Goal: Transaction & Acquisition: Purchase product/service

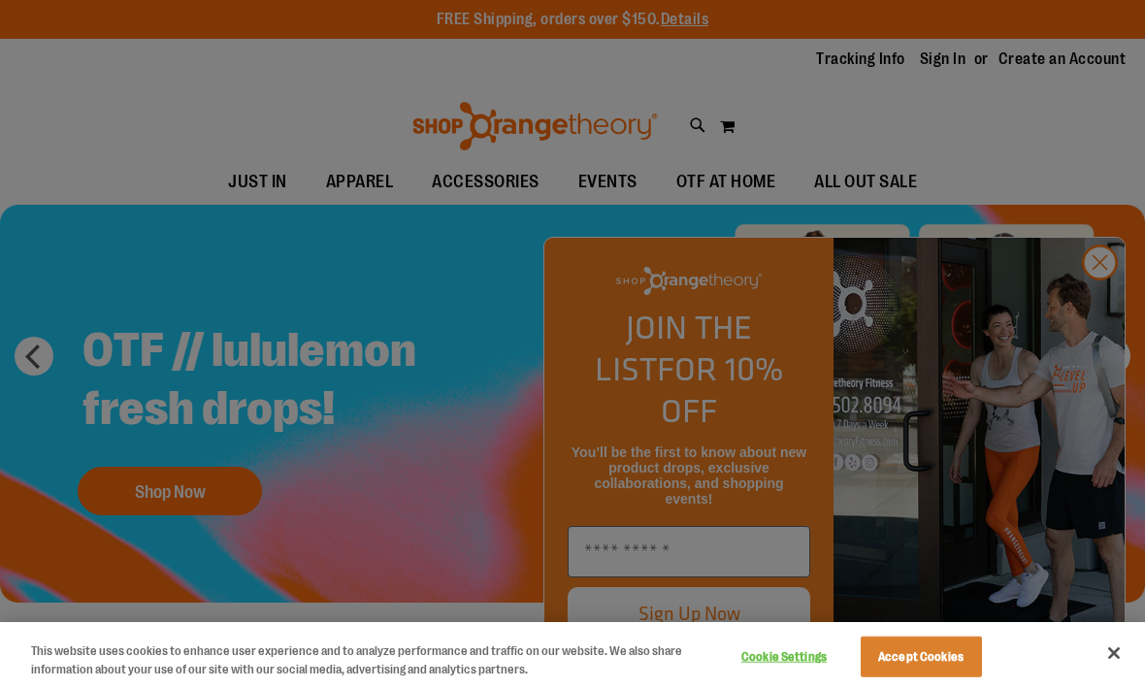
click at [1115, 650] on button "Close" at bounding box center [1114, 653] width 43 height 43
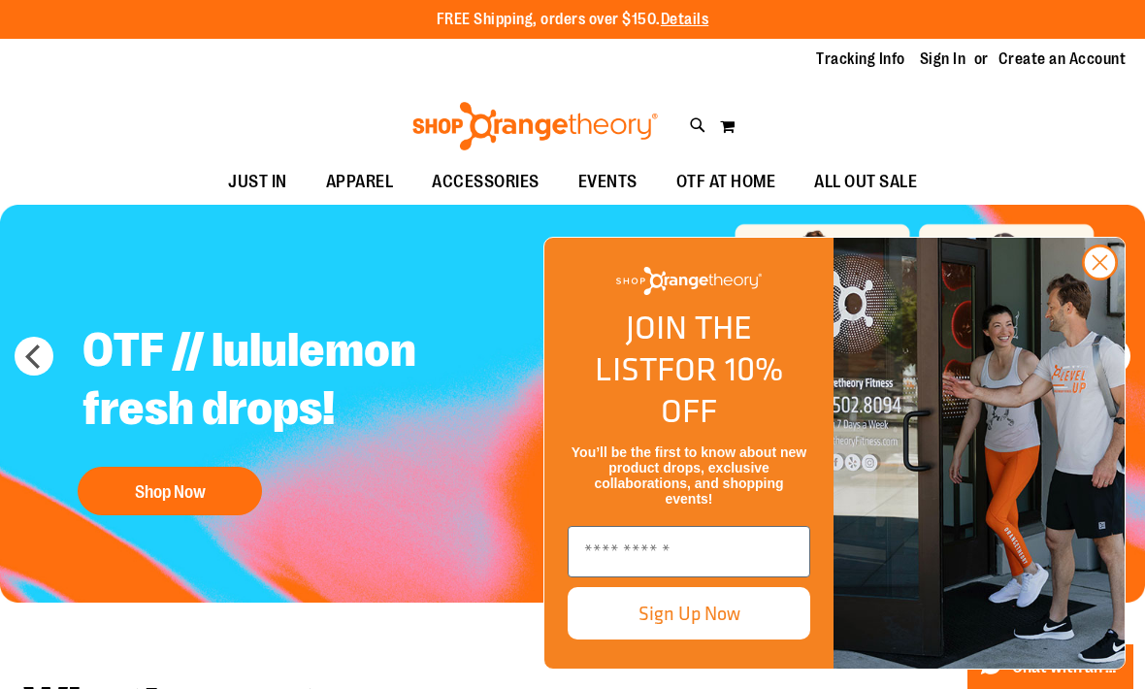
click at [1101, 279] on circle "Close dialog" at bounding box center [1100, 263] width 32 height 32
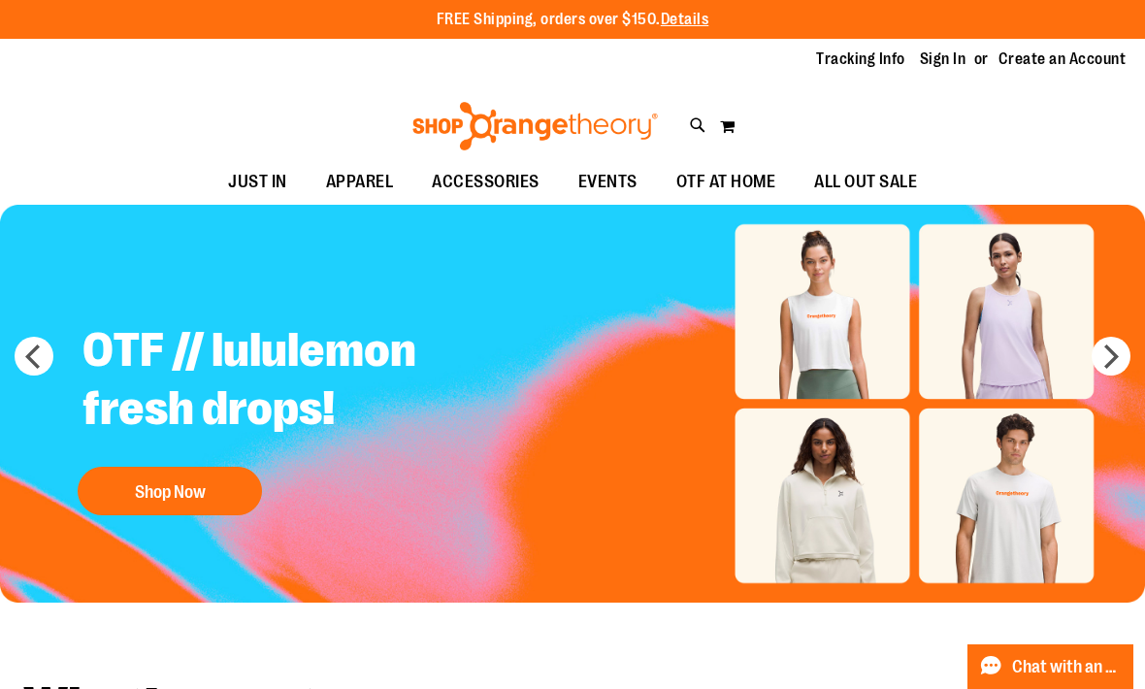
click at [951, 57] on link "Sign In" at bounding box center [943, 59] width 47 height 21
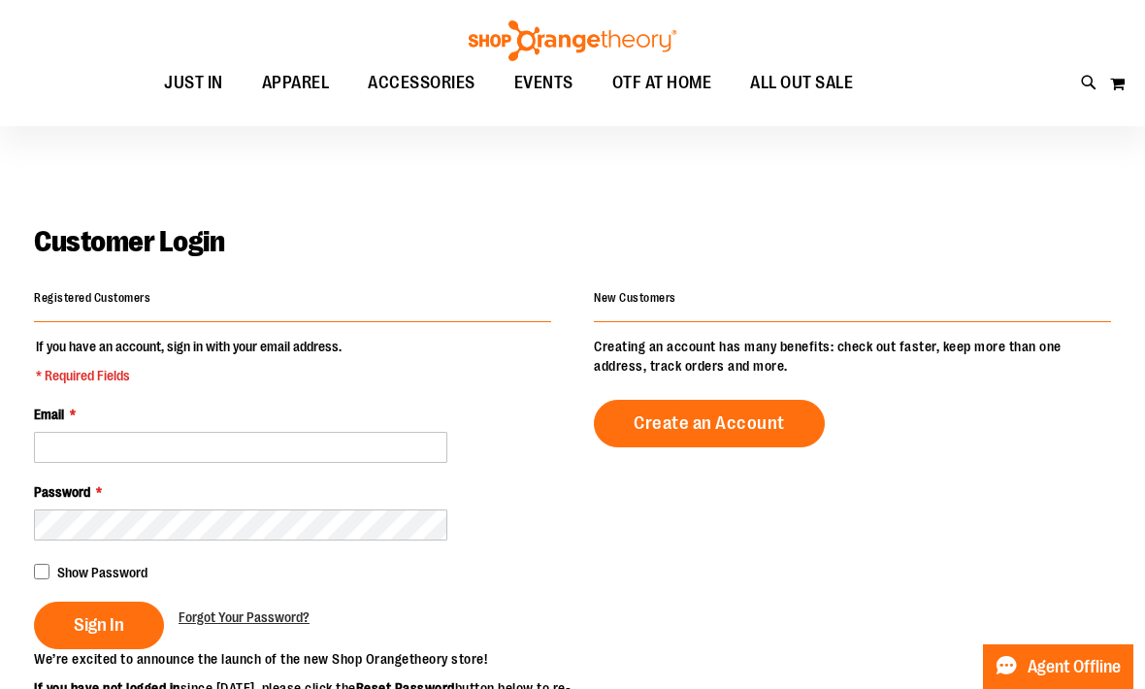
scroll to position [278, 0]
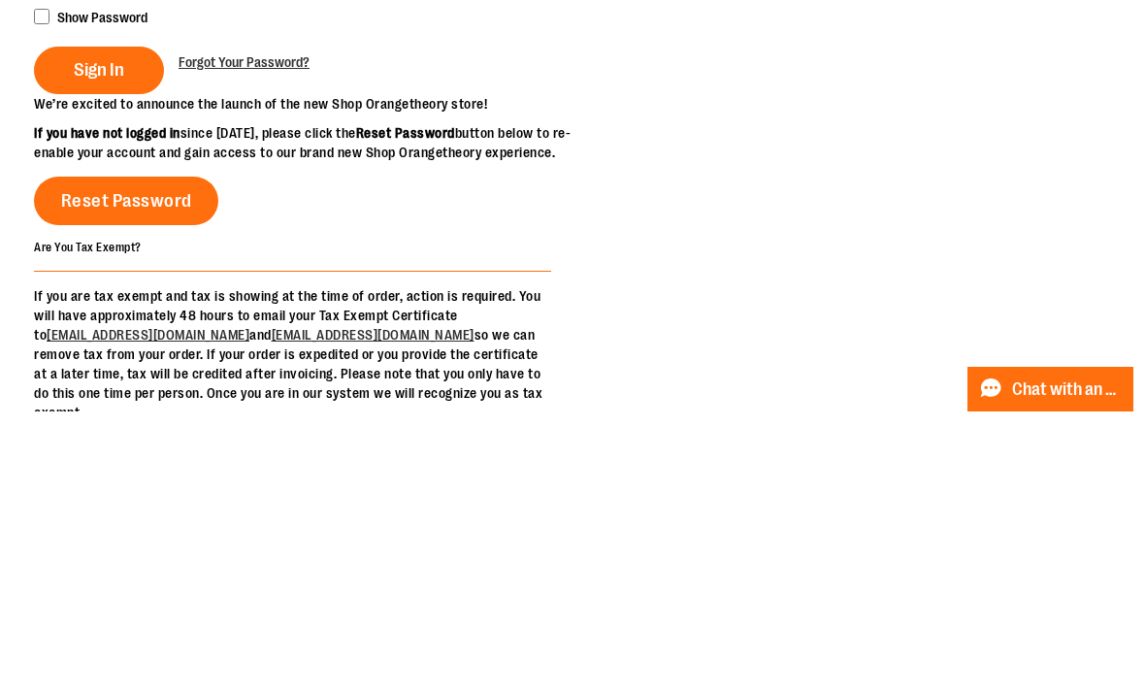
type input "**********"
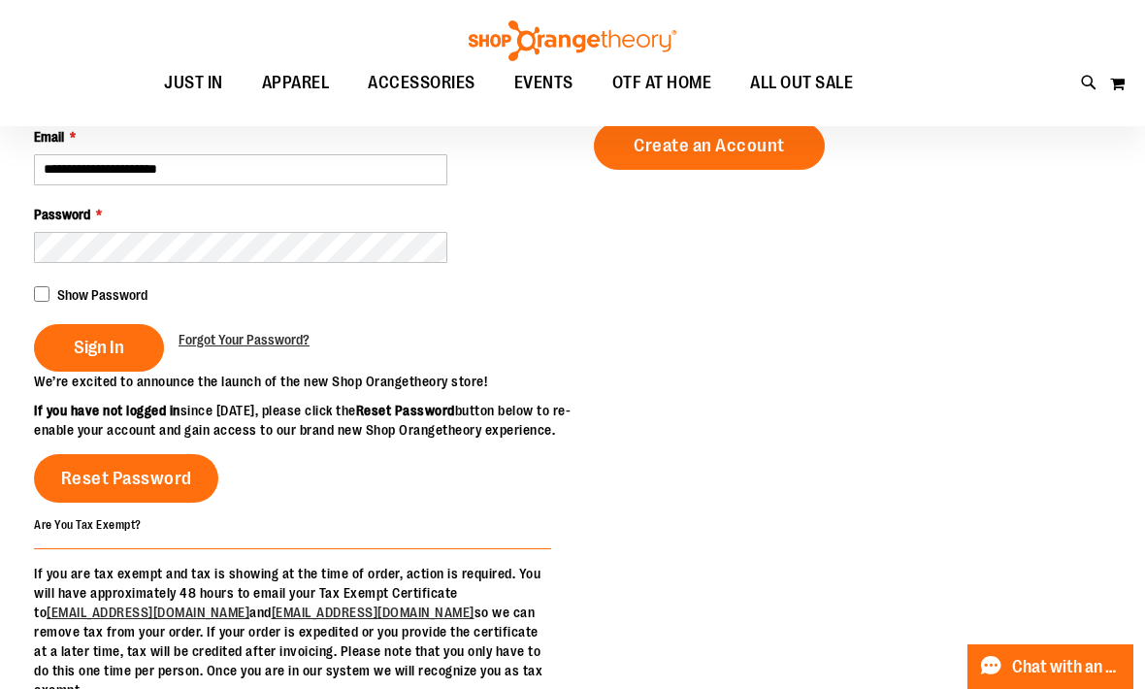
click at [120, 355] on span "Sign In" at bounding box center [99, 347] width 50 height 21
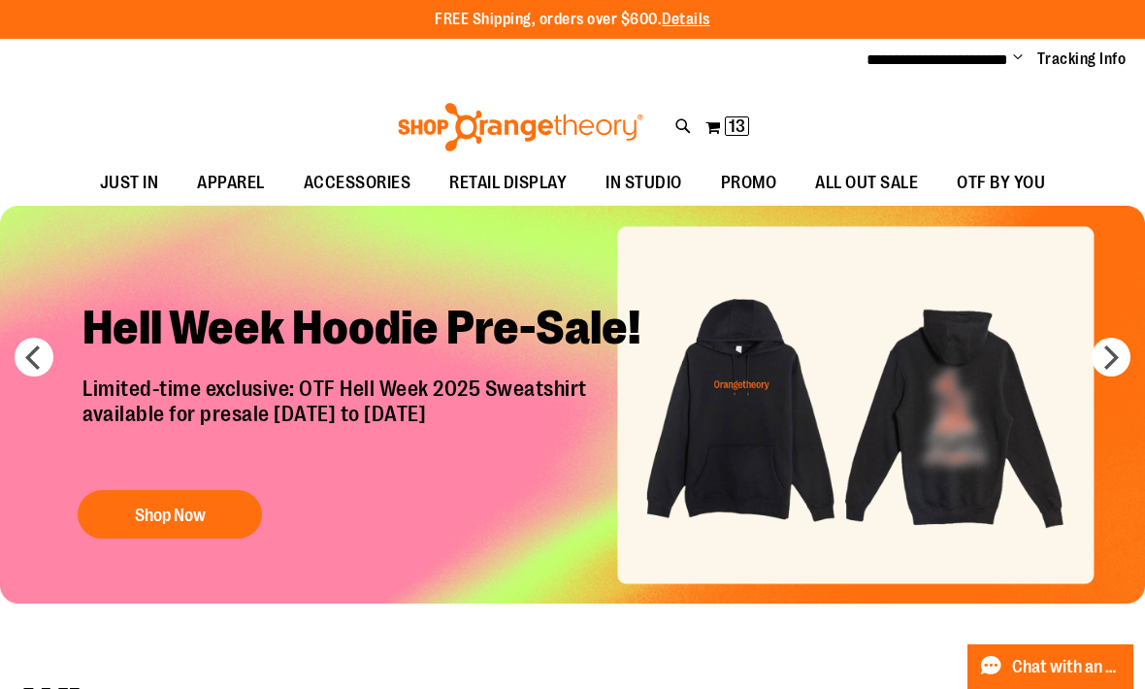
click at [737, 129] on span "13" at bounding box center [737, 125] width 17 height 19
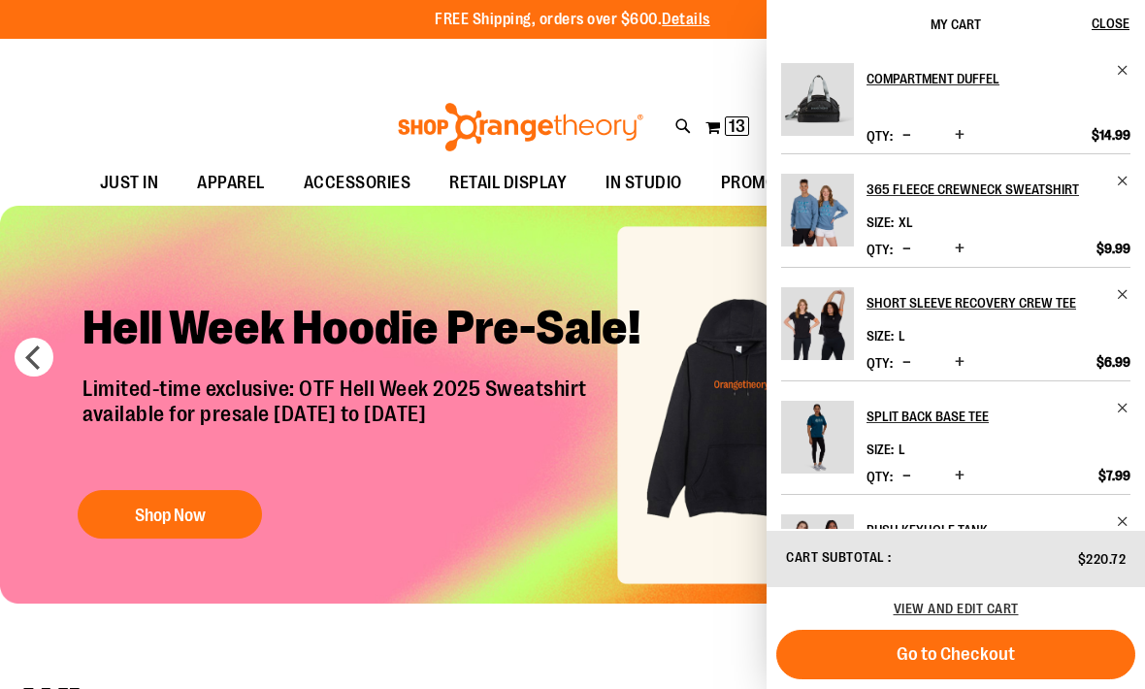
click at [984, 606] on span "View and edit cart" at bounding box center [956, 609] width 125 height 16
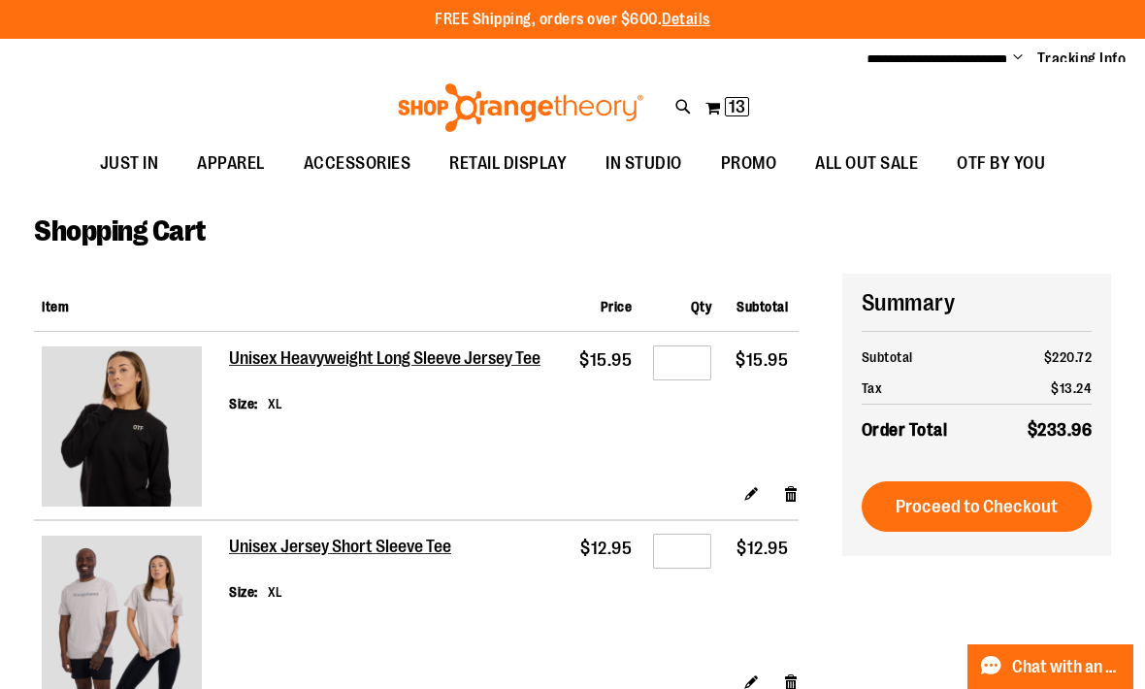
click at [79, 85] on div "Toggle Nav Search Popular Suggestions Advanced Search" at bounding box center [572, 102] width 1145 height 79
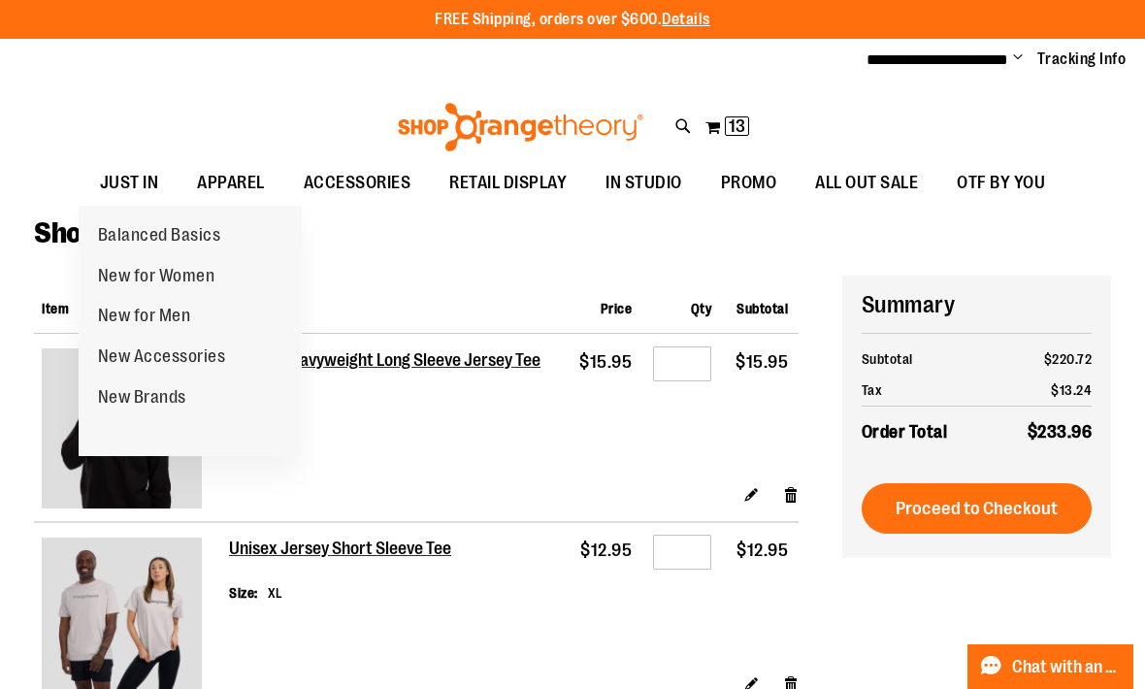
click at [129, 181] on span "JUST IN" at bounding box center [129, 183] width 59 height 44
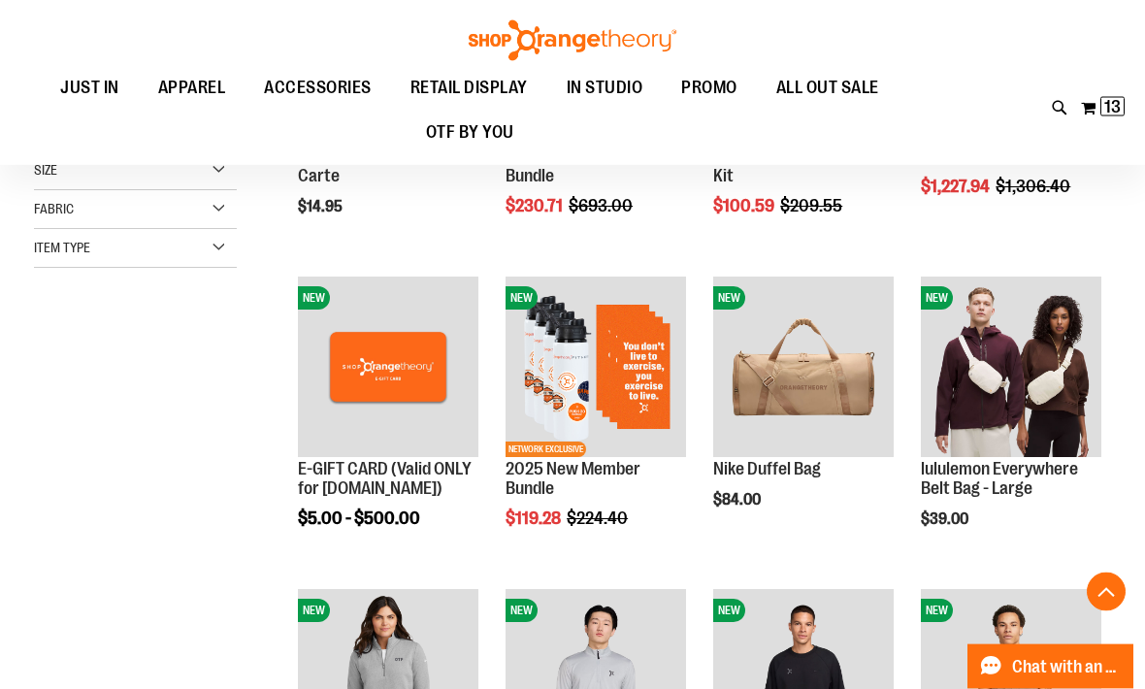
scroll to position [414, 0]
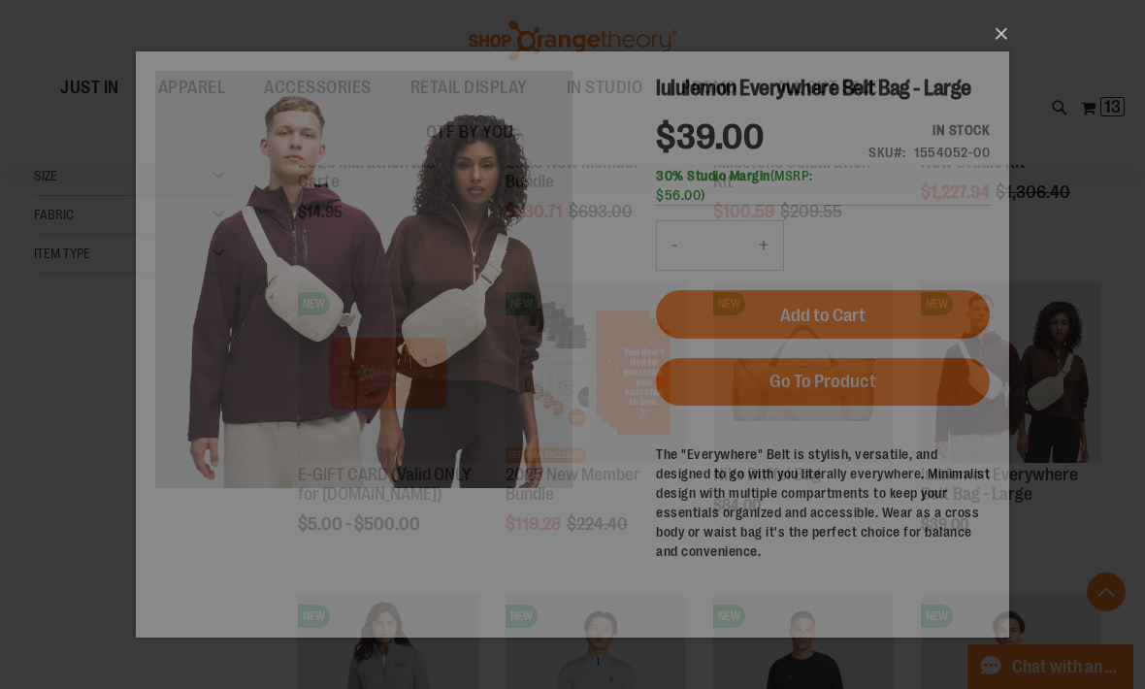
scroll to position [0, 0]
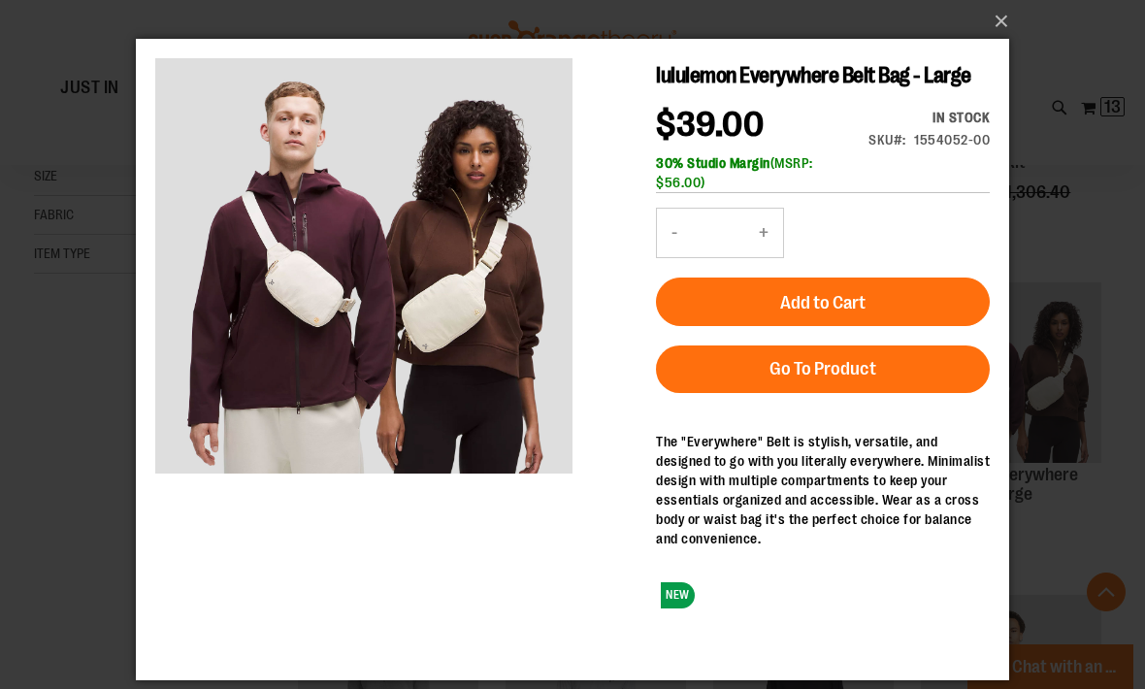
click at [1006, 32] on button "×" at bounding box center [579, 21] width 874 height 43
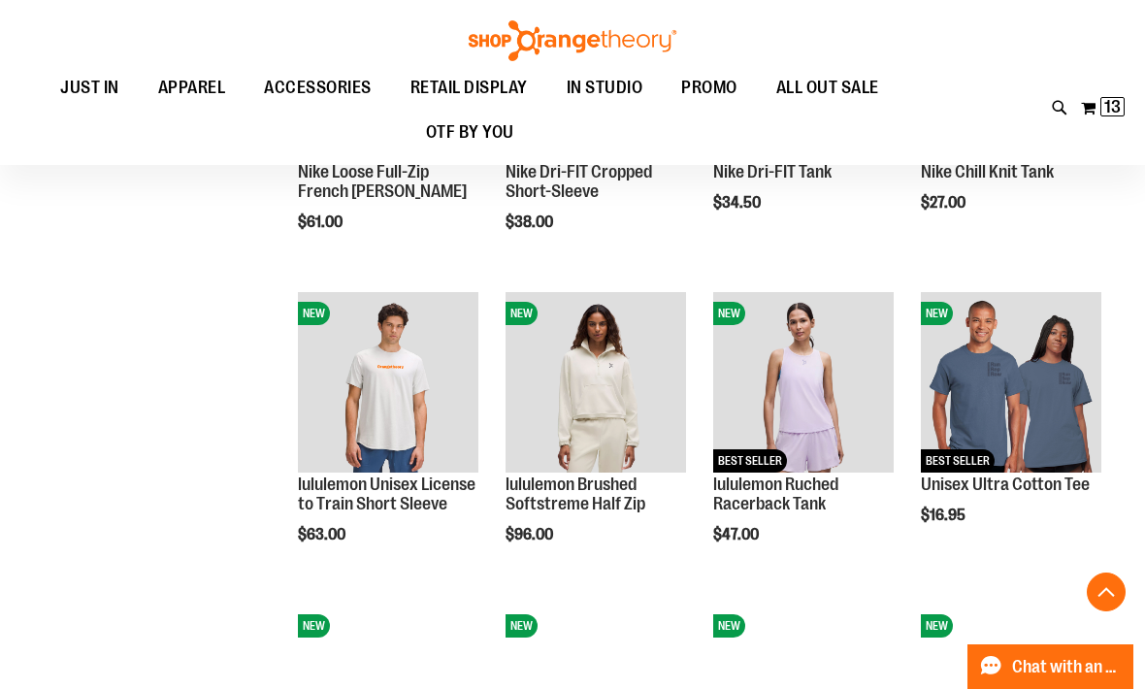
scroll to position [1346, 0]
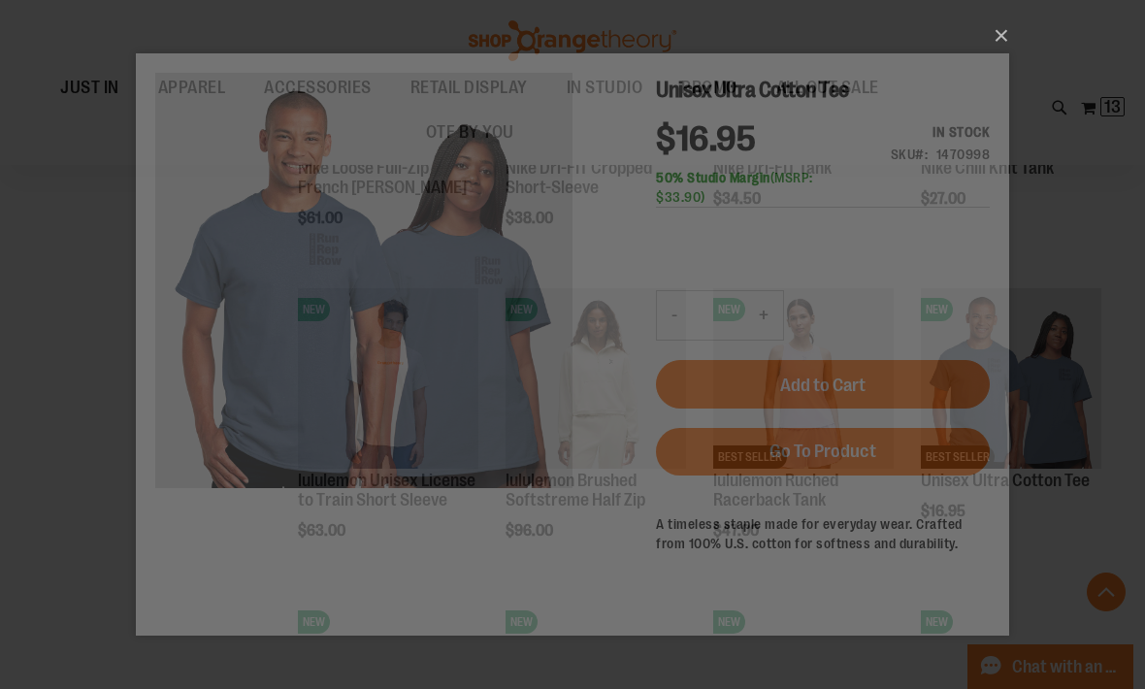
scroll to position [0, 0]
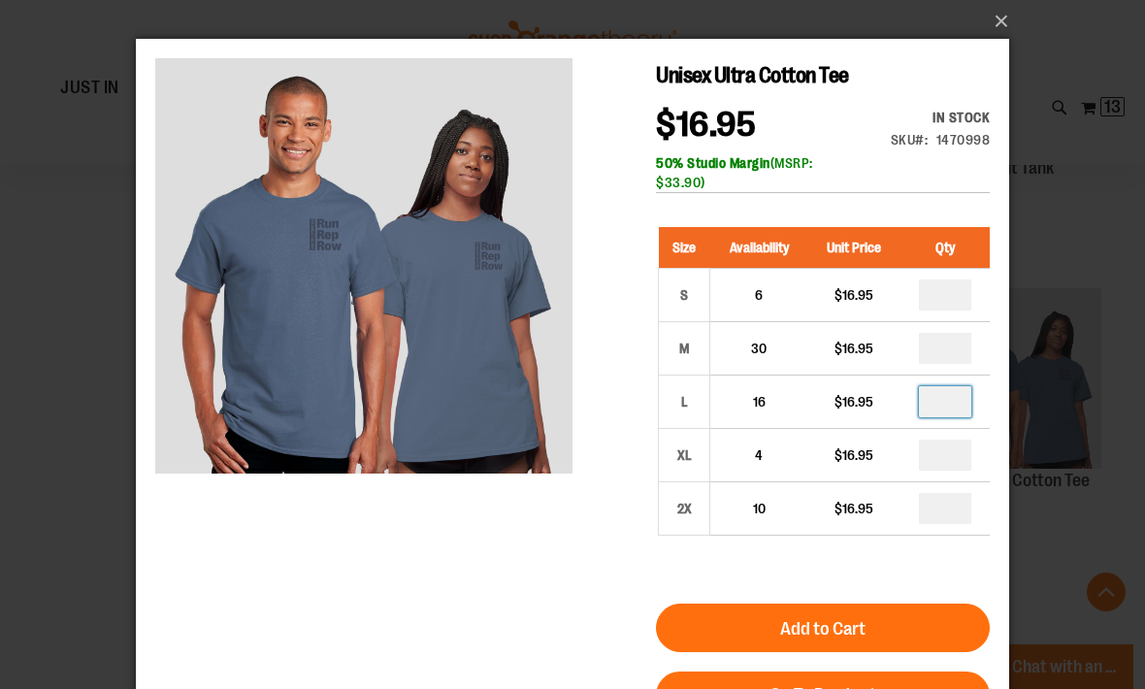
click at [951, 406] on input "*" at bounding box center [945, 401] width 52 height 31
type input "*"
click at [919, 568] on div "Size Availability Unit Price Qty S 6 $16.95 * M 30" at bounding box center [823, 396] width 334 height 377
click at [896, 620] on button "Add to Cart" at bounding box center [823, 628] width 334 height 49
click at [1007, 19] on button "×" at bounding box center [579, 21] width 874 height 43
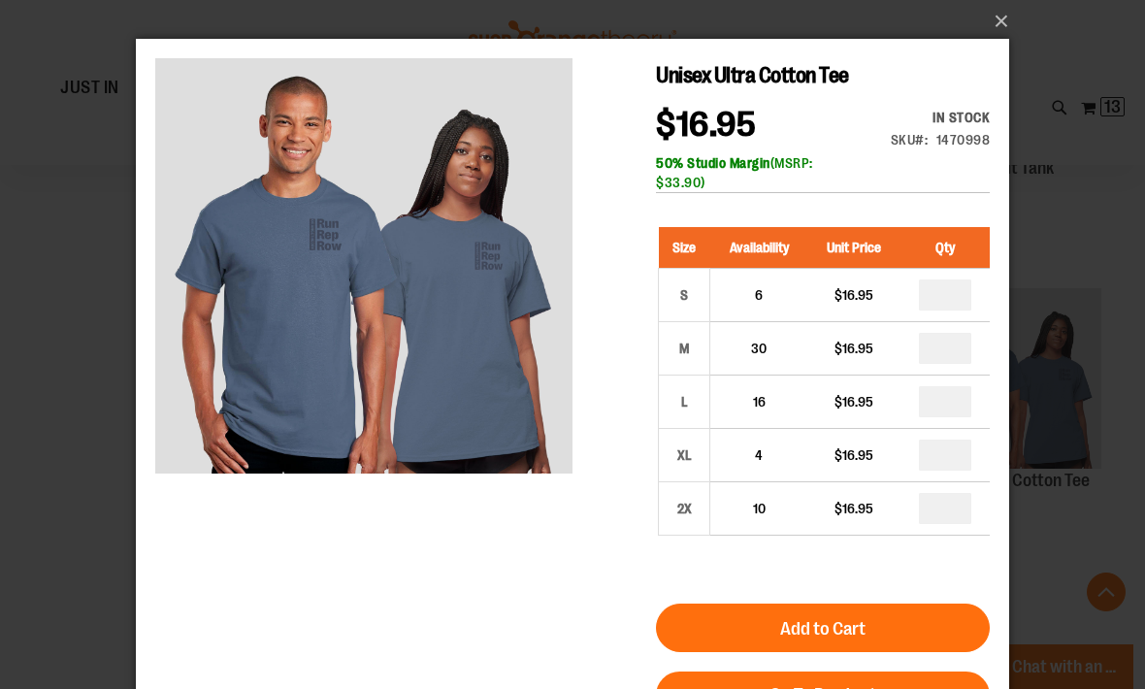
click at [1004, 21] on button "×" at bounding box center [579, 21] width 874 height 43
click at [1010, 19] on button "×" at bounding box center [579, 21] width 874 height 43
click at [995, 18] on button "×" at bounding box center [579, 21] width 874 height 43
click at [998, 17] on button "×" at bounding box center [579, 21] width 874 height 43
click at [1073, 231] on div "×" at bounding box center [572, 344] width 1145 height 689
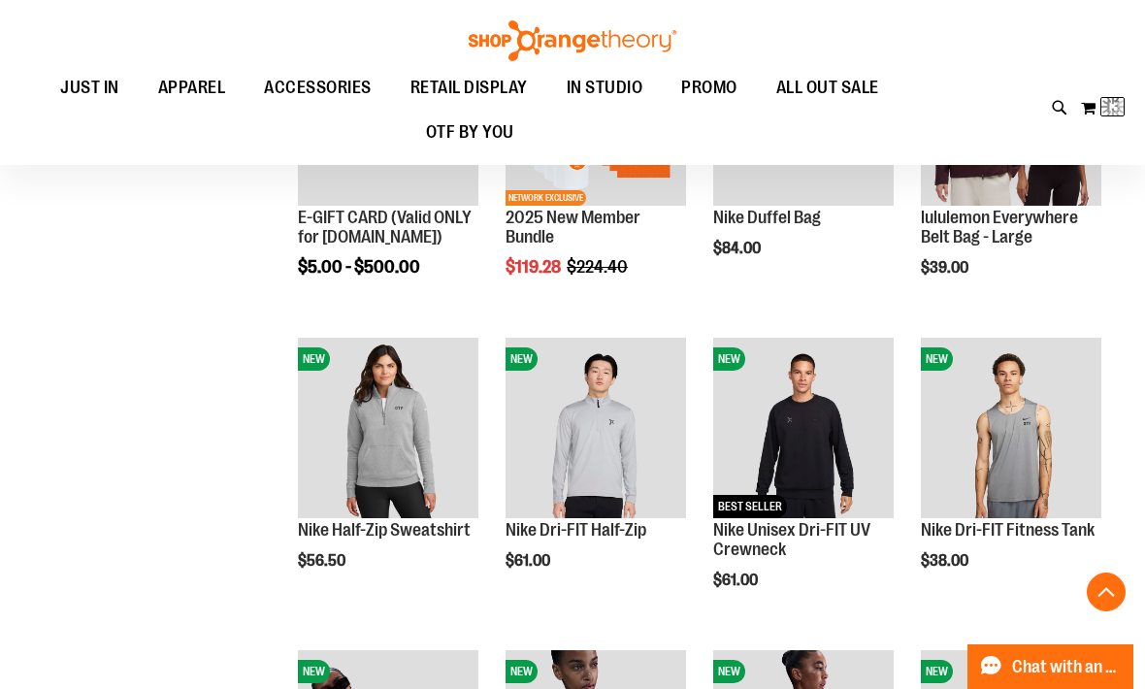
scroll to position [183, 0]
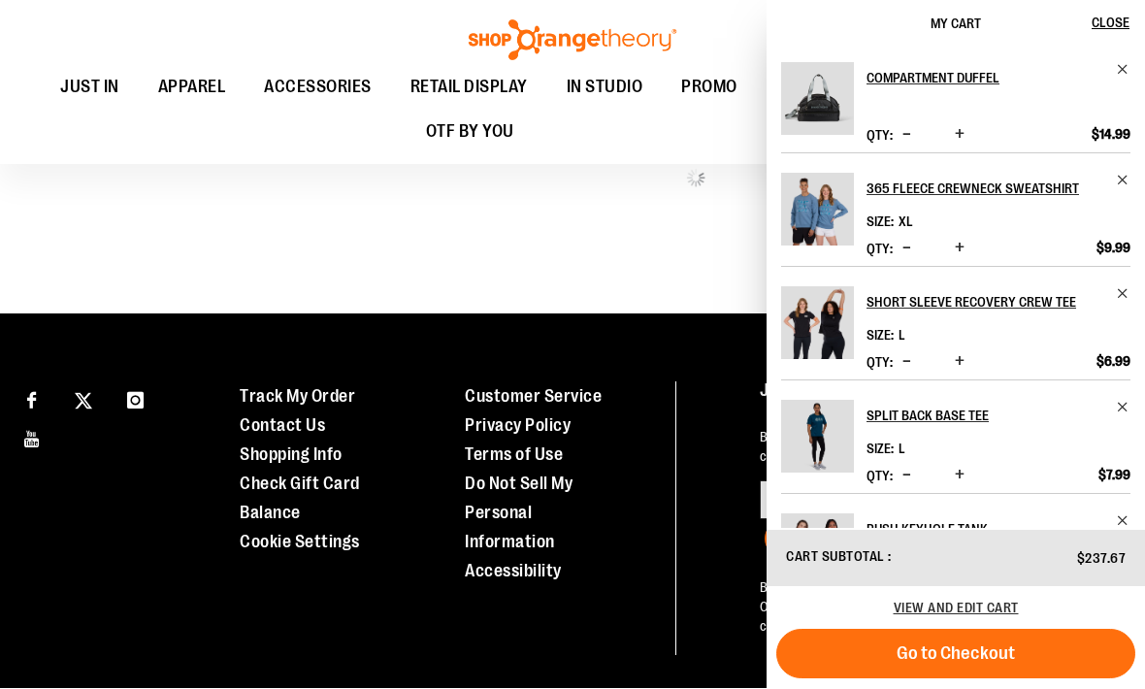
scroll to position [2082, 0]
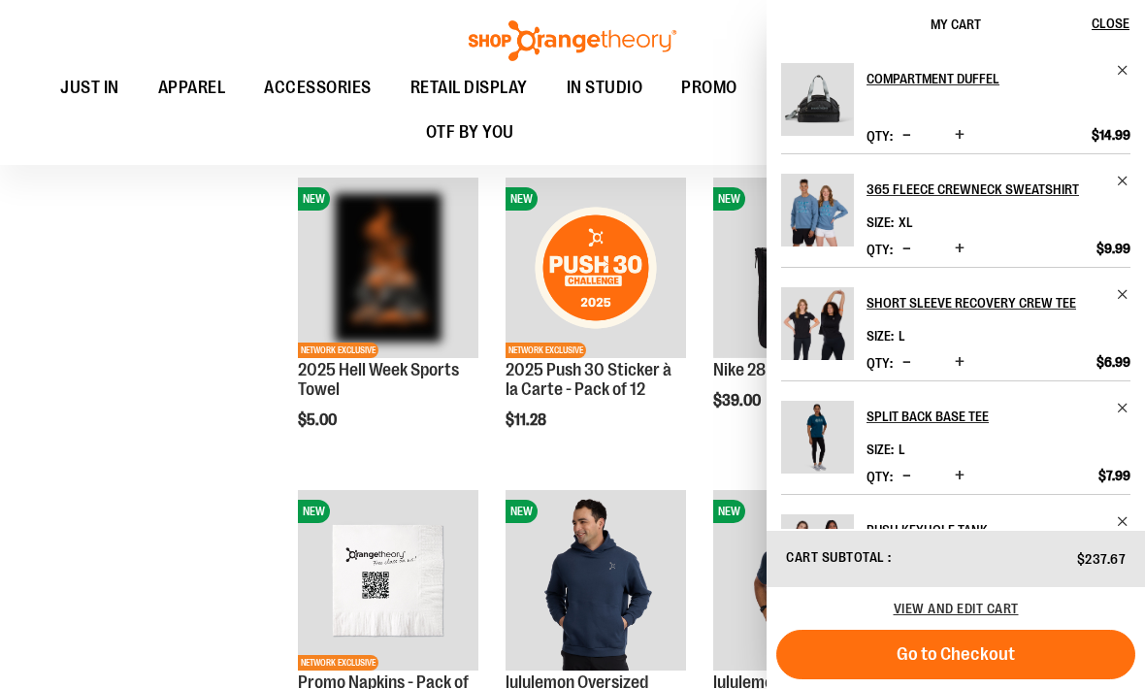
click at [1102, 26] on span "Close" at bounding box center [1111, 24] width 38 height 16
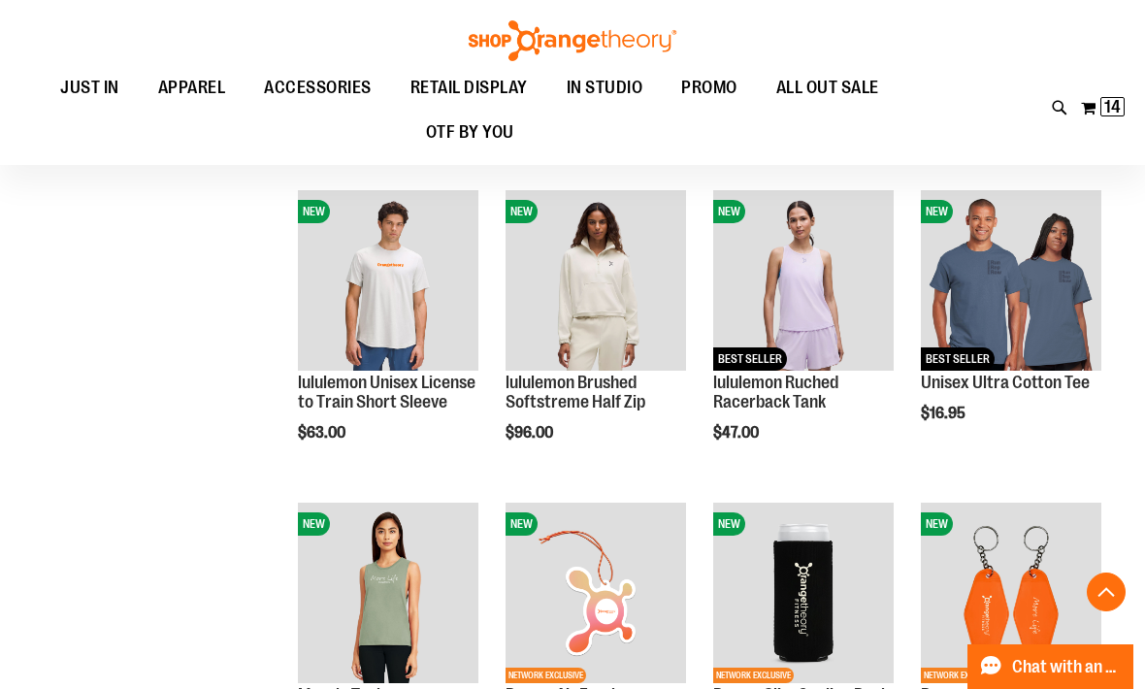
scroll to position [1453, 0]
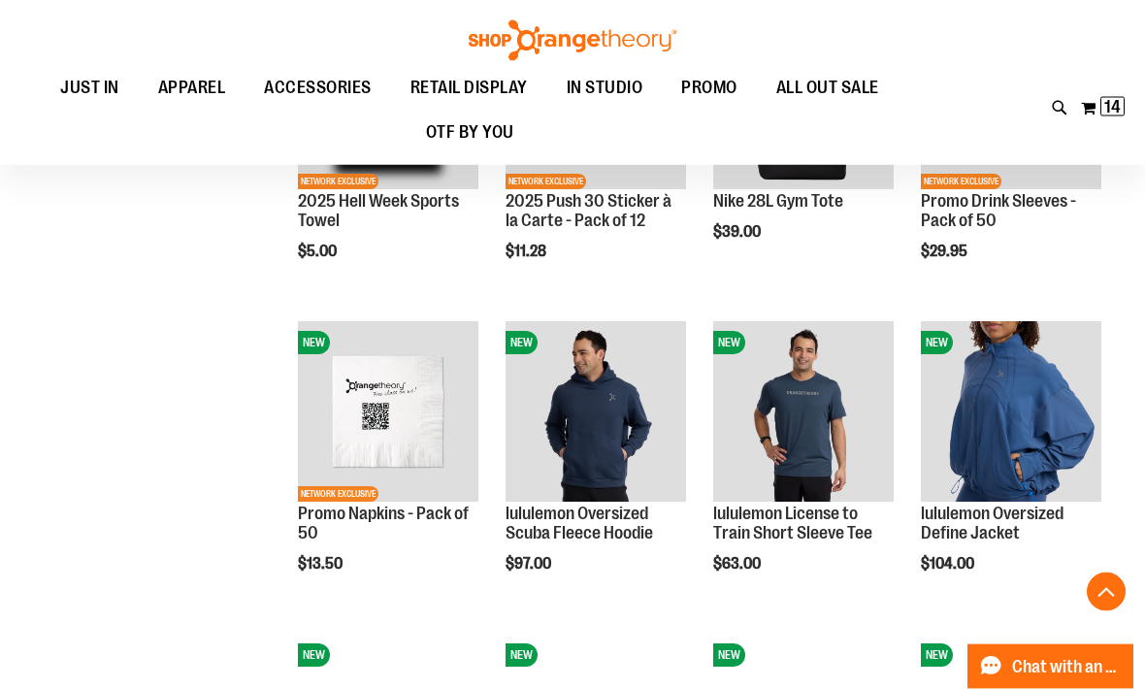
scroll to position [2251, 0]
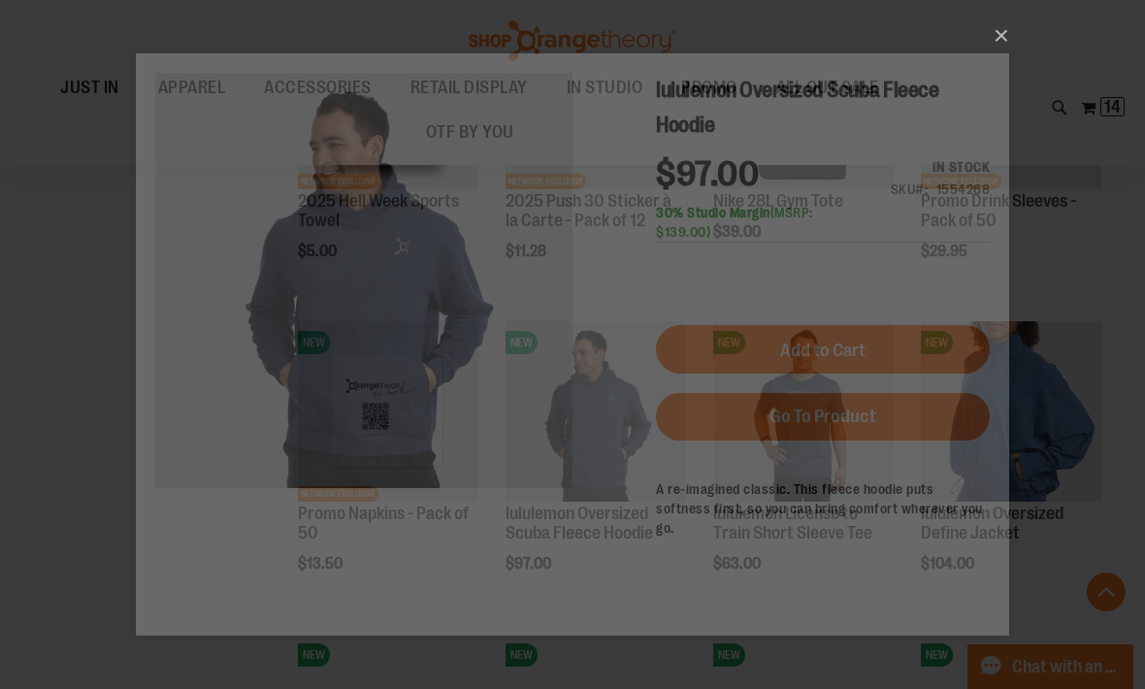
scroll to position [0, 0]
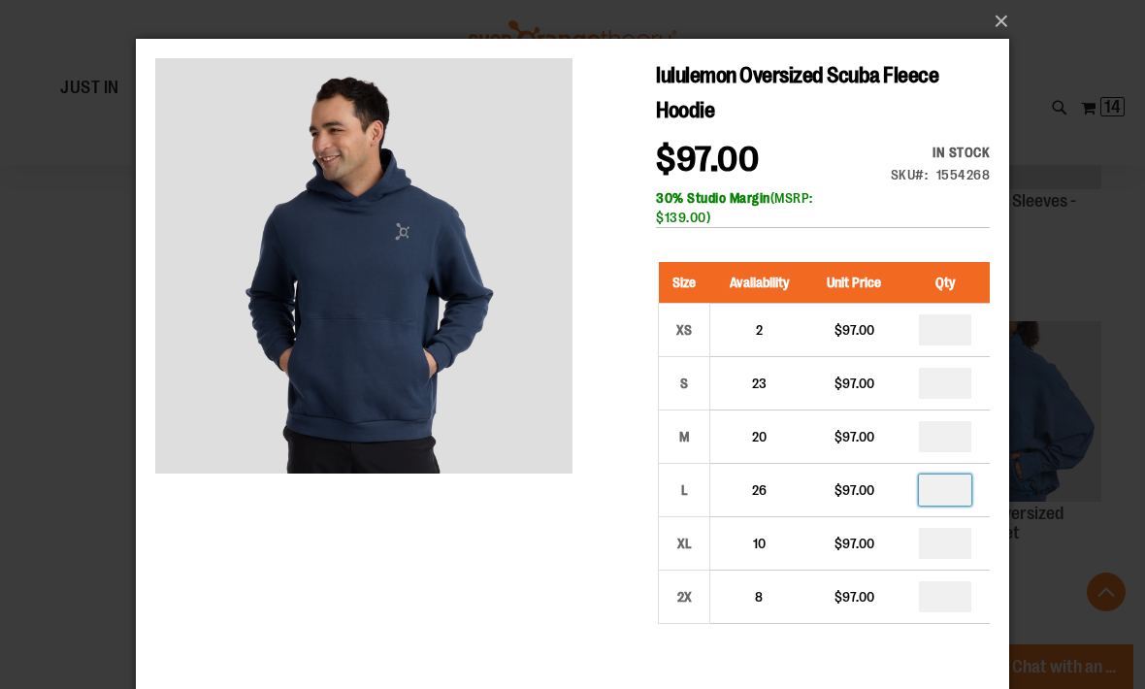
click at [952, 493] on input "*" at bounding box center [945, 490] width 52 height 31
type input "*"
click at [972, 642] on div "Size Availability Unit Price Qty XS 2 $97.00 * S 23" at bounding box center [823, 458] width 334 height 430
click at [1066, 273] on div "×" at bounding box center [572, 344] width 1145 height 689
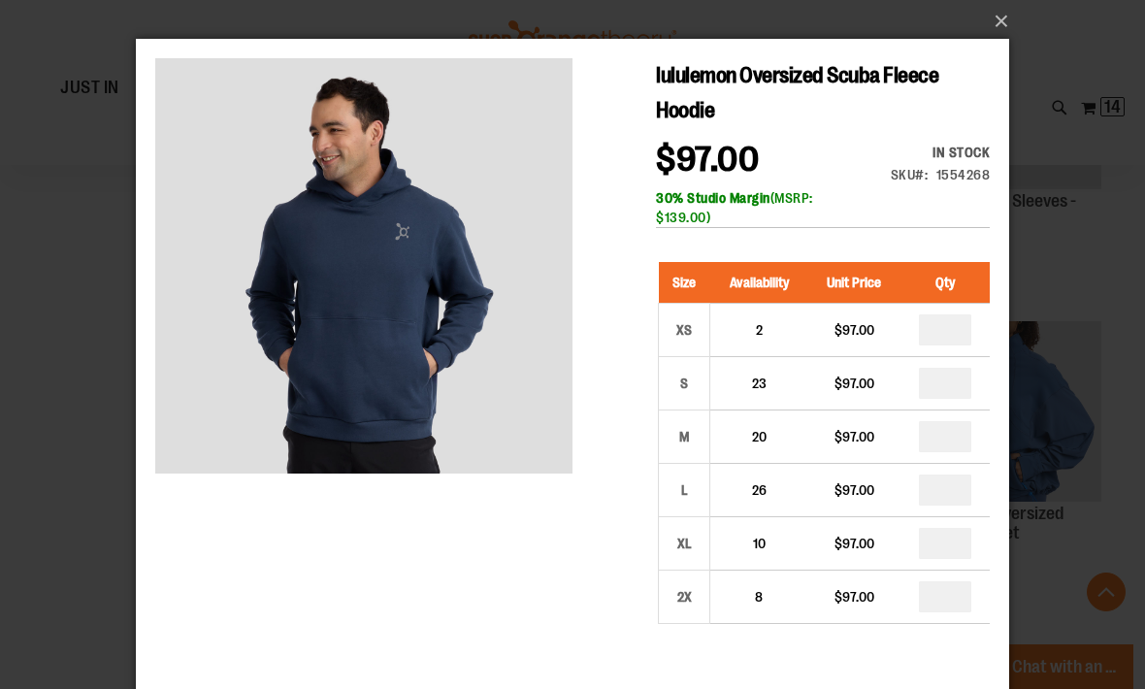
click at [1066, 282] on div "×" at bounding box center [572, 344] width 1145 height 689
click at [1010, 12] on button "×" at bounding box center [579, 21] width 874 height 43
click at [1099, 338] on div "×" at bounding box center [572, 344] width 1145 height 689
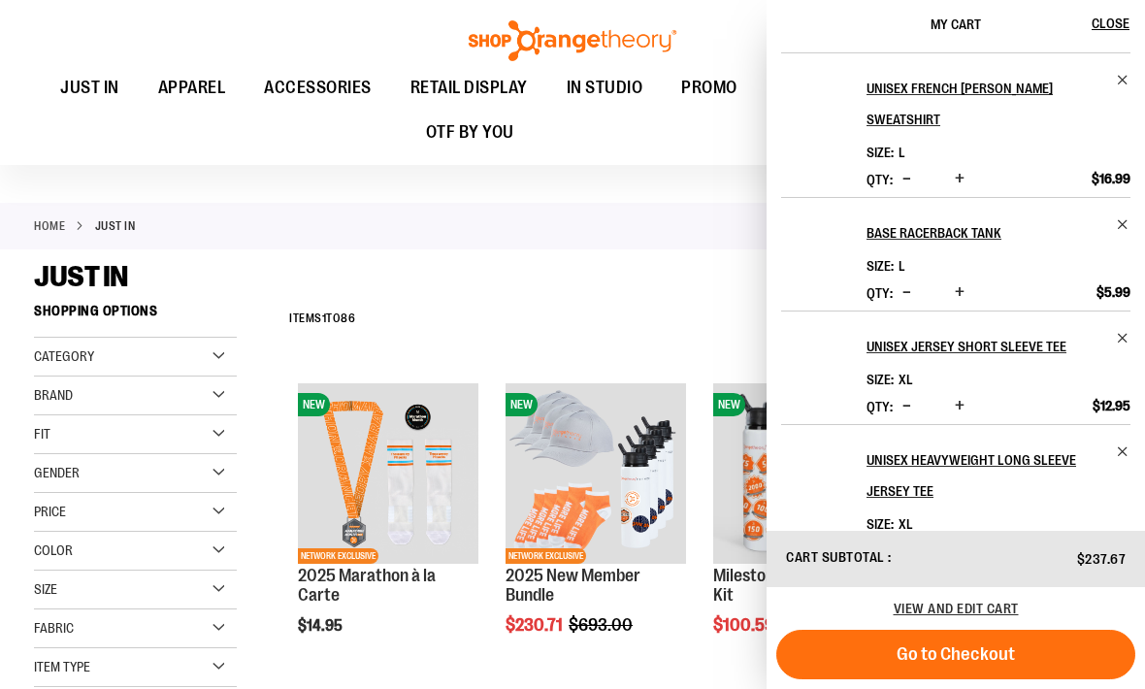
scroll to position [669, 0]
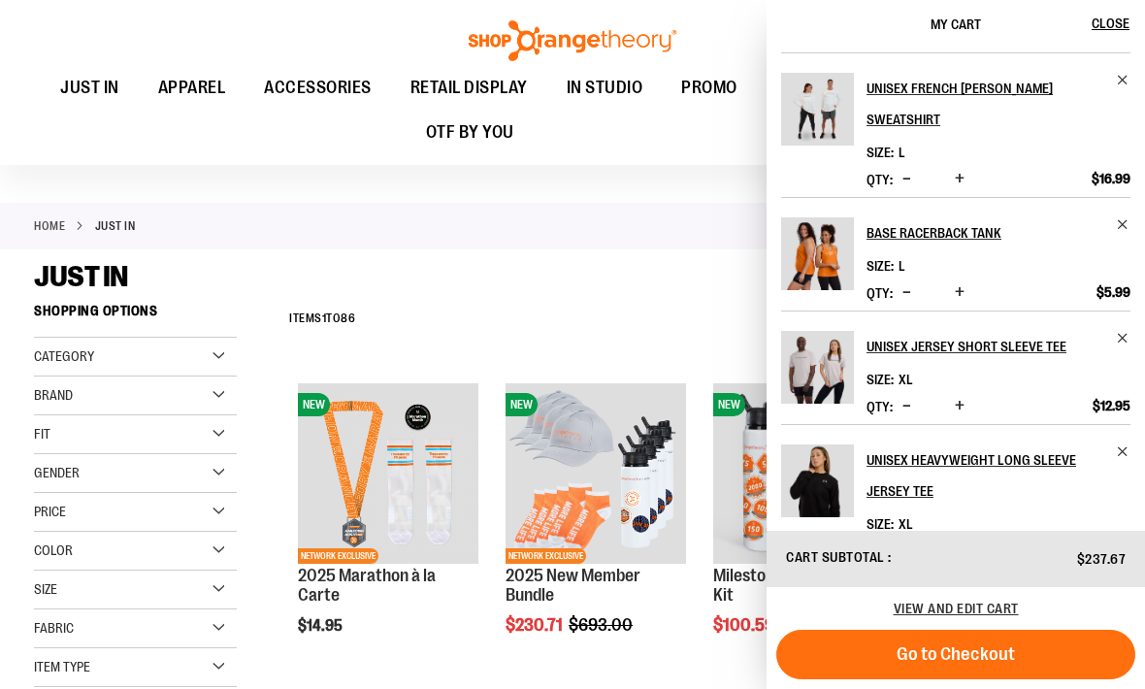
click at [1110, 24] on span "Close" at bounding box center [1111, 24] width 38 height 16
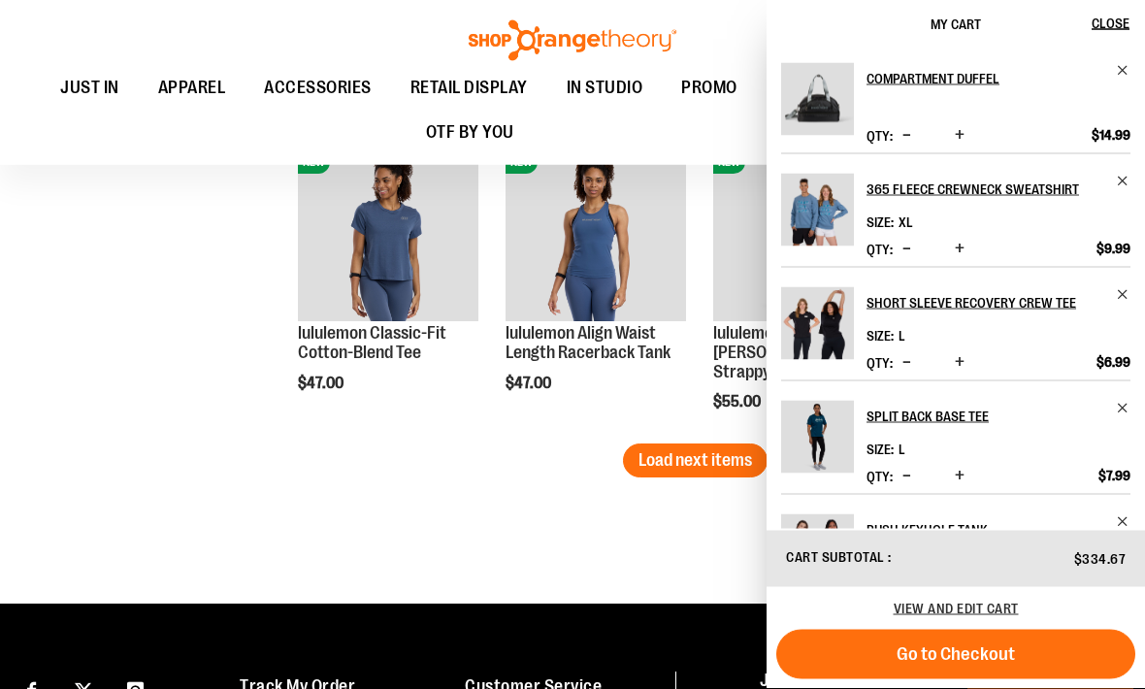
scroll to position [2744, 0]
click at [1110, 17] on span "Close" at bounding box center [1111, 24] width 38 height 16
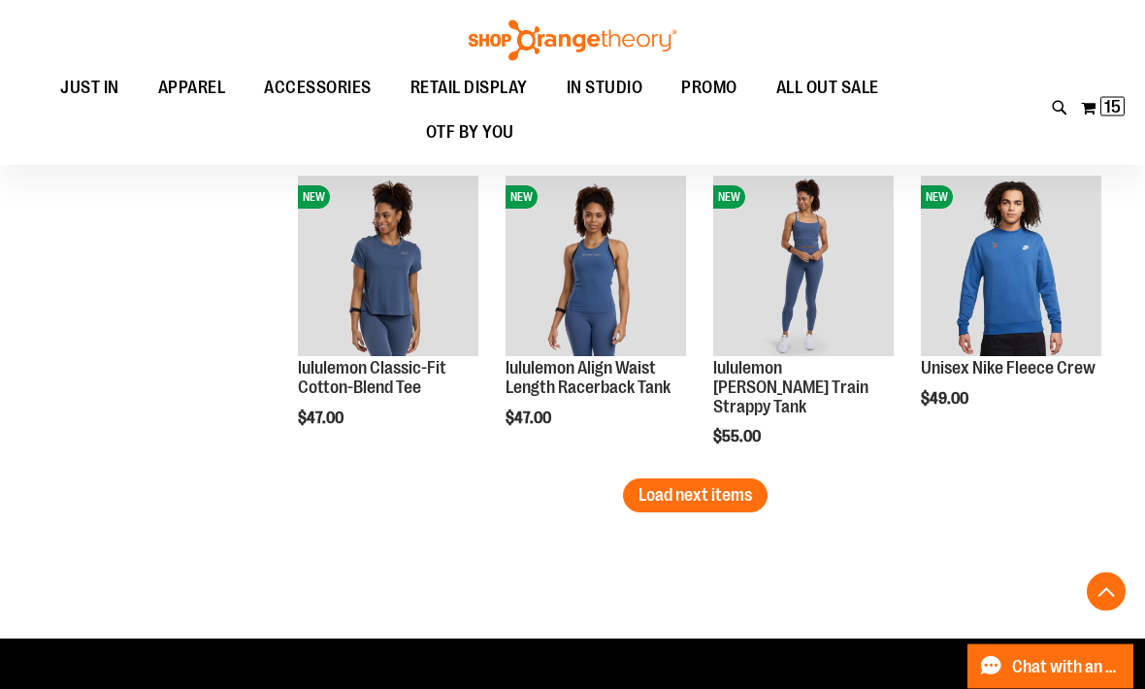
scroll to position [2714, 0]
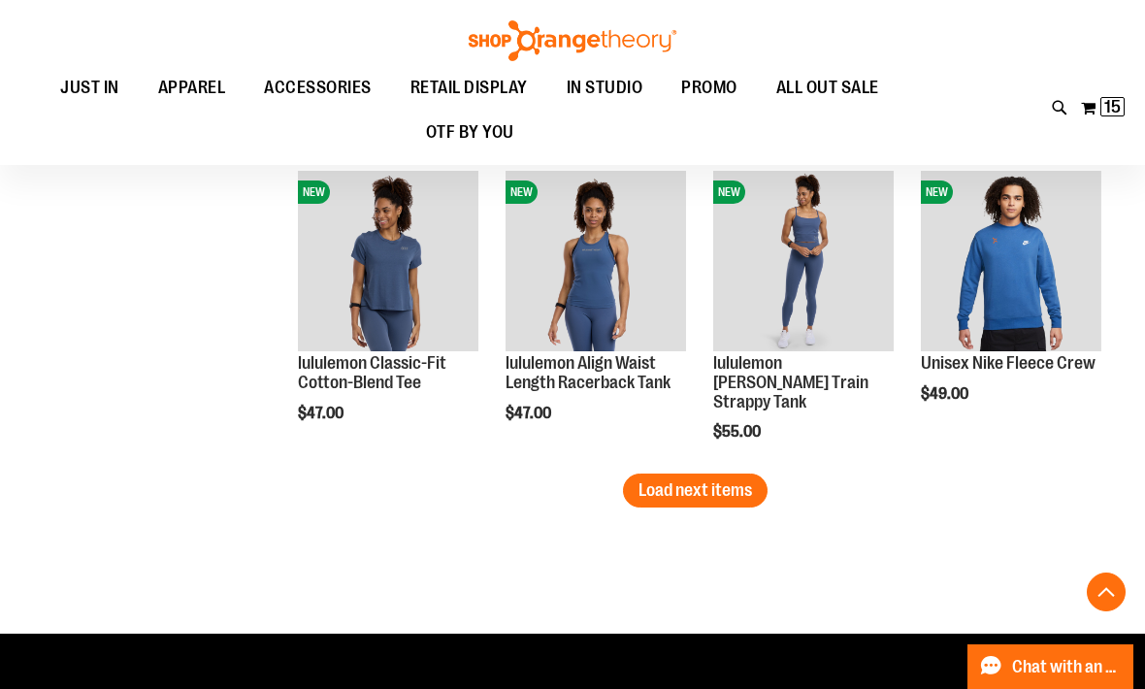
click at [723, 481] on span "Load next items" at bounding box center [696, 490] width 114 height 19
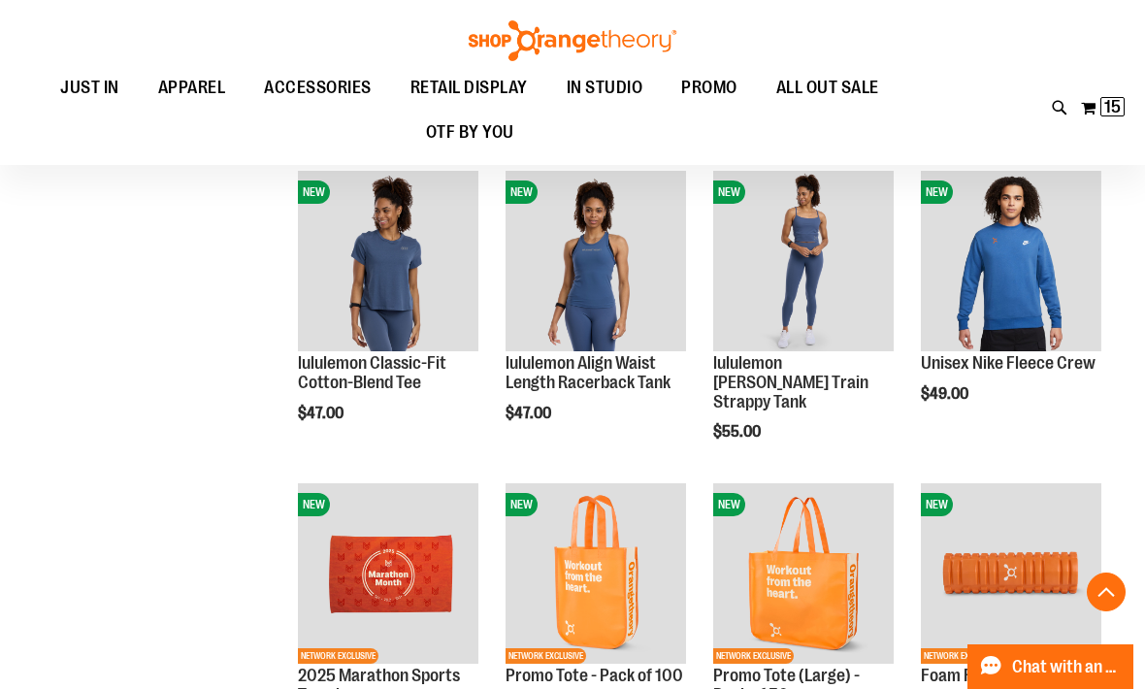
click at [598, 595] on span "Quickview" at bounding box center [552, 620] width 92 height 50
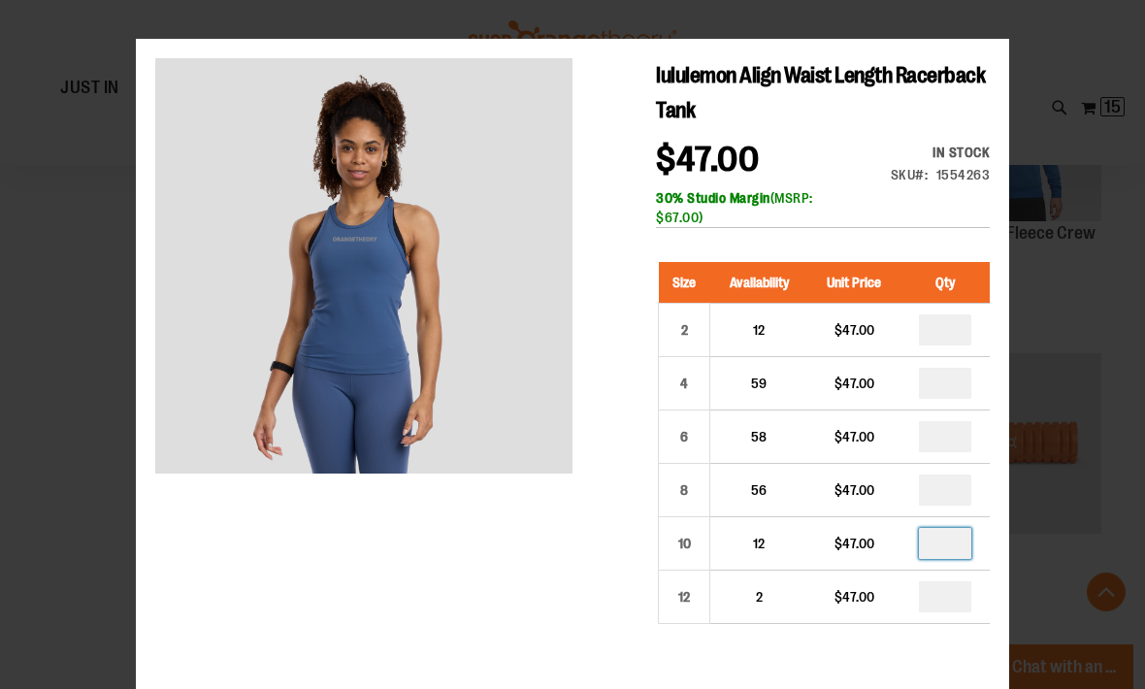
click at [960, 537] on input "*" at bounding box center [945, 543] width 52 height 31
type input "*"
click at [904, 215] on div "30% Studio Margin (MSRP: $67.00)" at bounding box center [823, 207] width 334 height 39
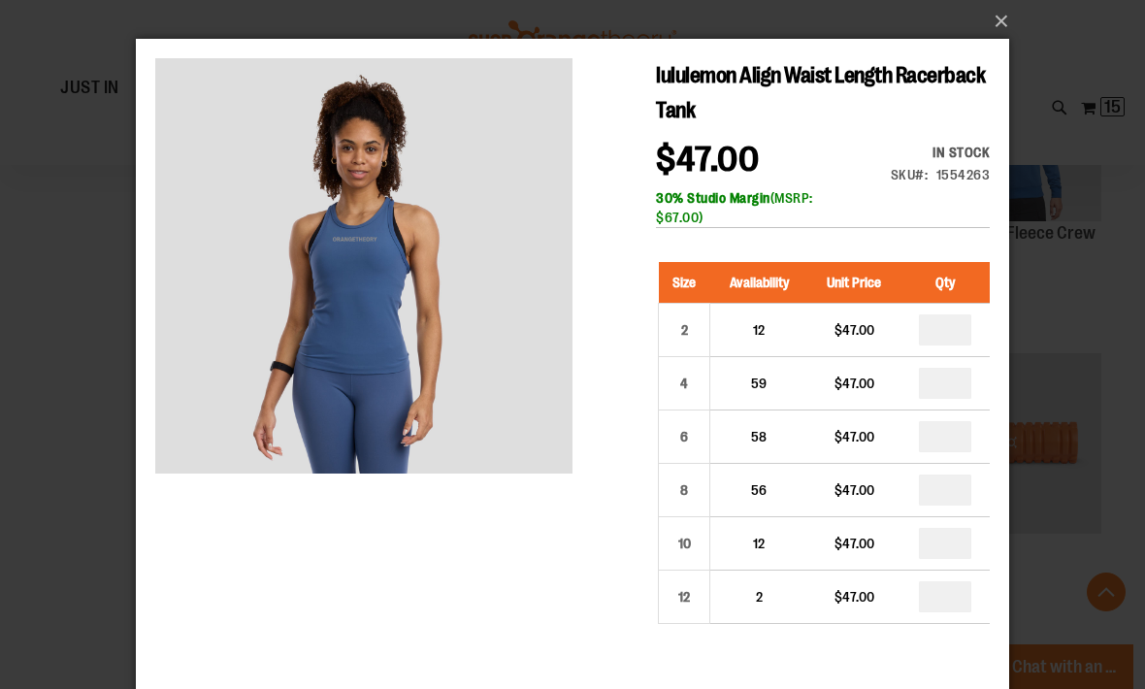
click at [1084, 427] on div "×" at bounding box center [572, 344] width 1145 height 689
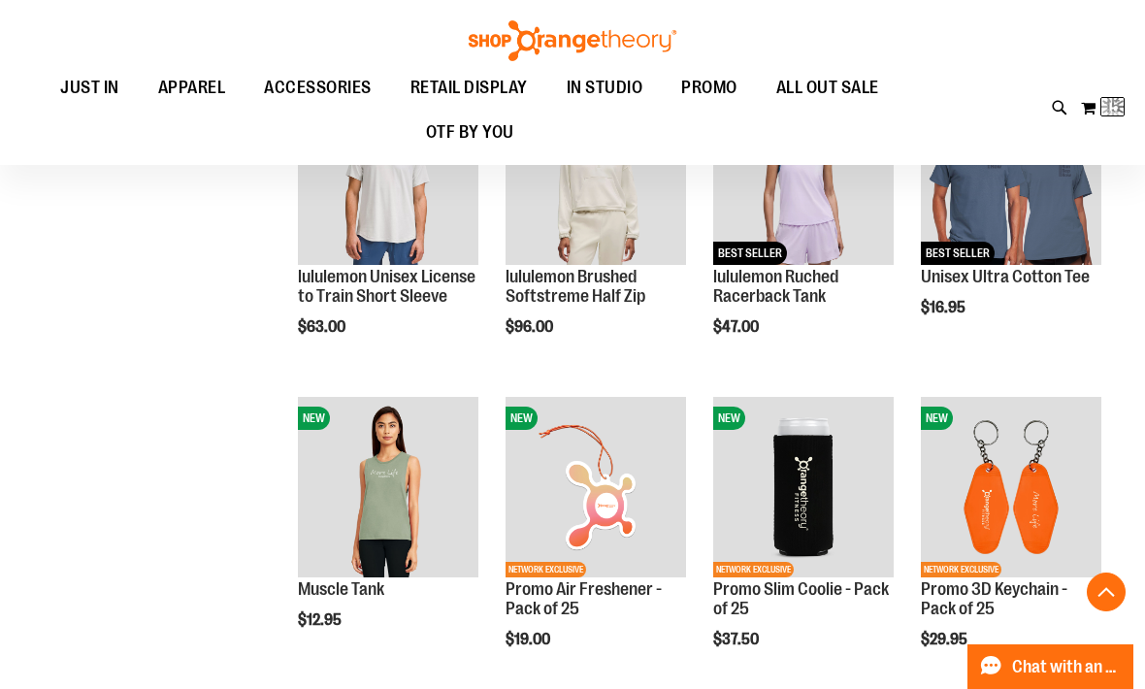
scroll to position [754, 0]
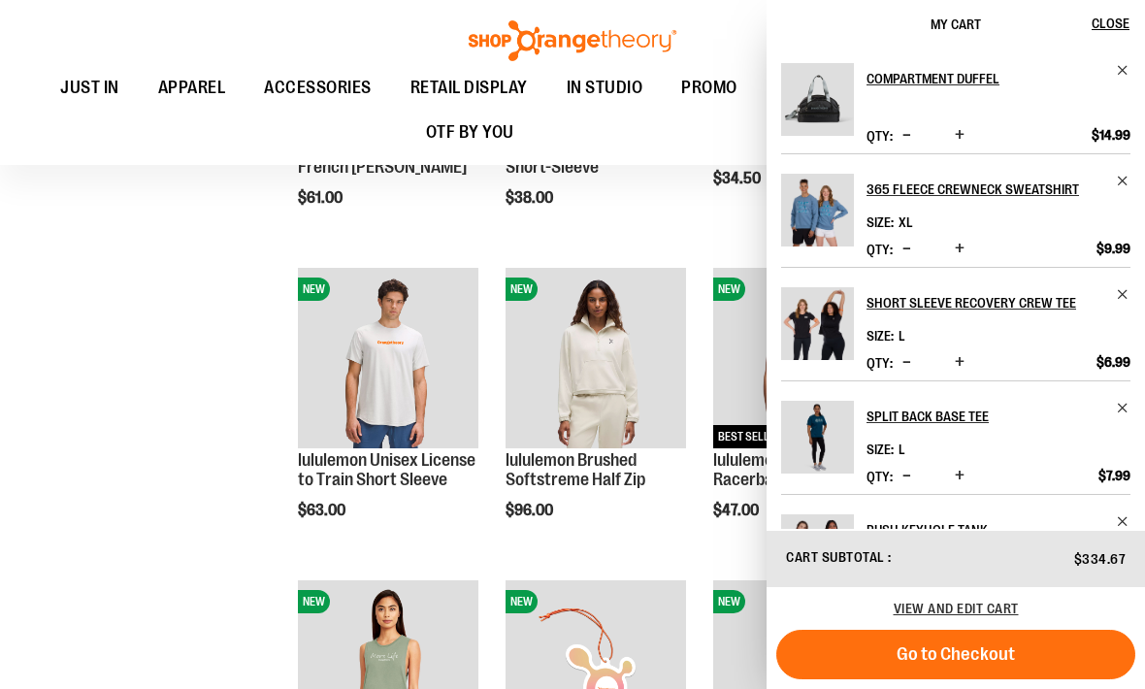
scroll to position [1406, 0]
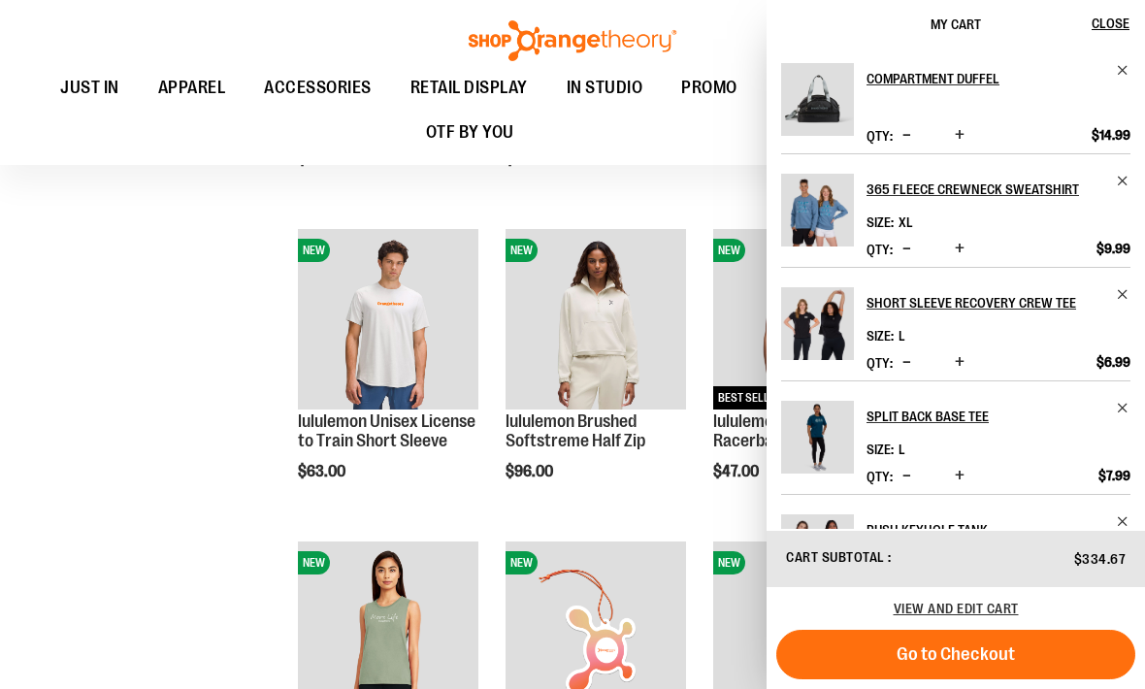
click at [1110, 16] on span "Close" at bounding box center [1111, 24] width 38 height 16
click at [1122, 27] on span "Close" at bounding box center [1111, 24] width 38 height 16
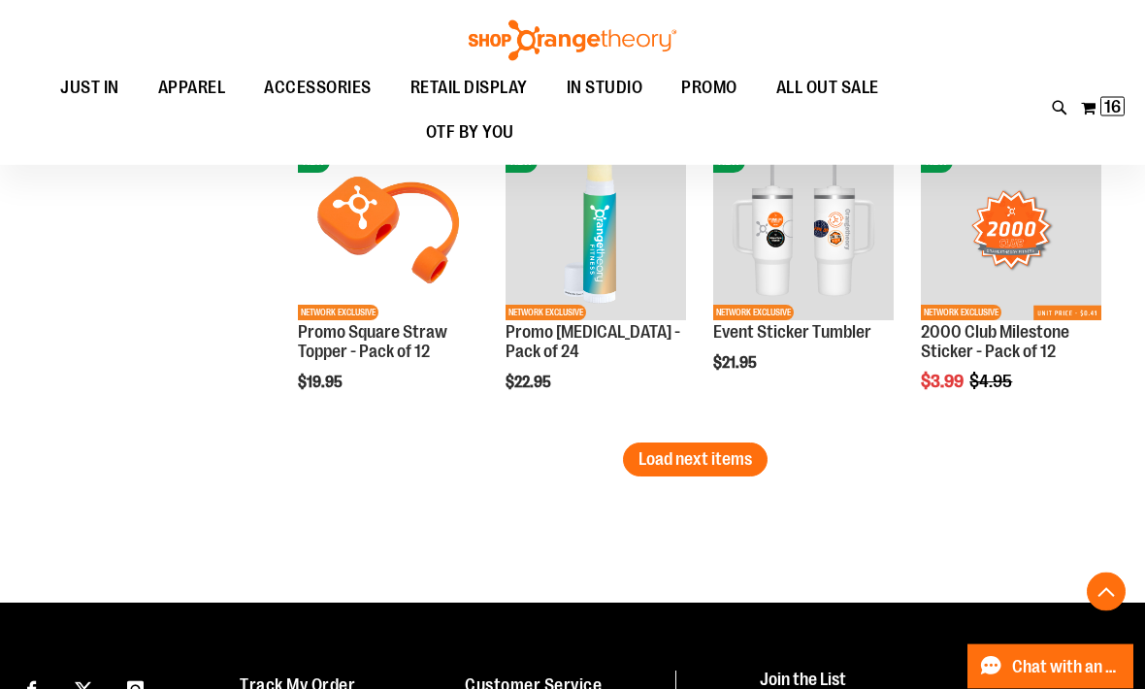
scroll to position [3664, 0]
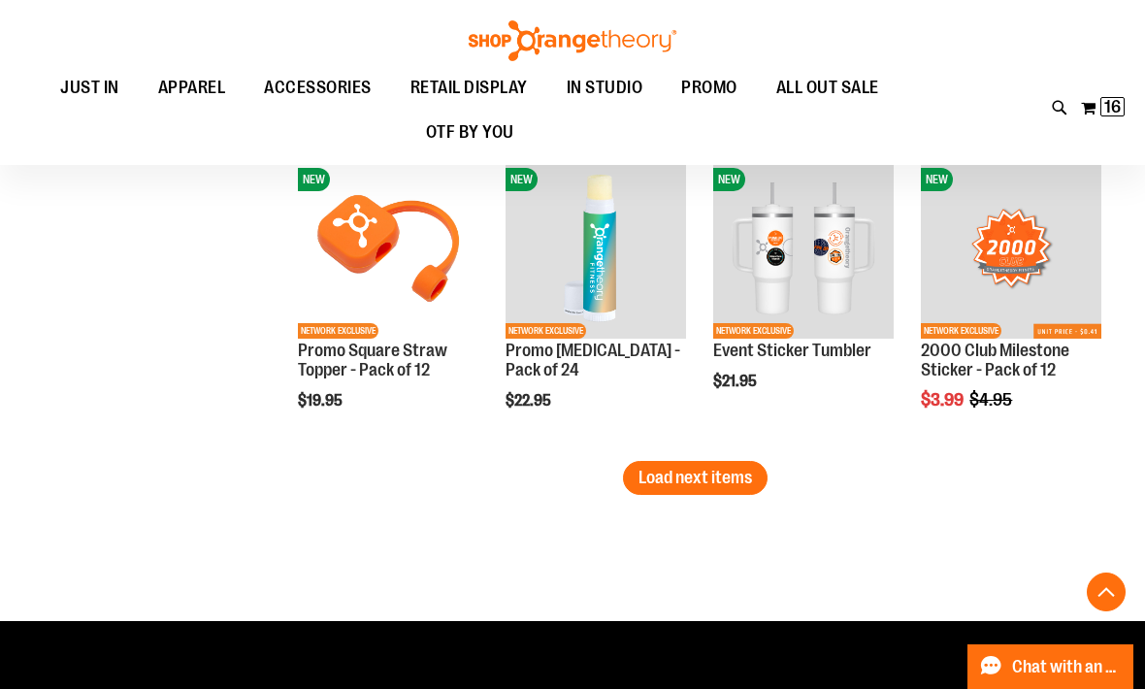
click at [723, 483] on span "Load next items" at bounding box center [696, 477] width 114 height 19
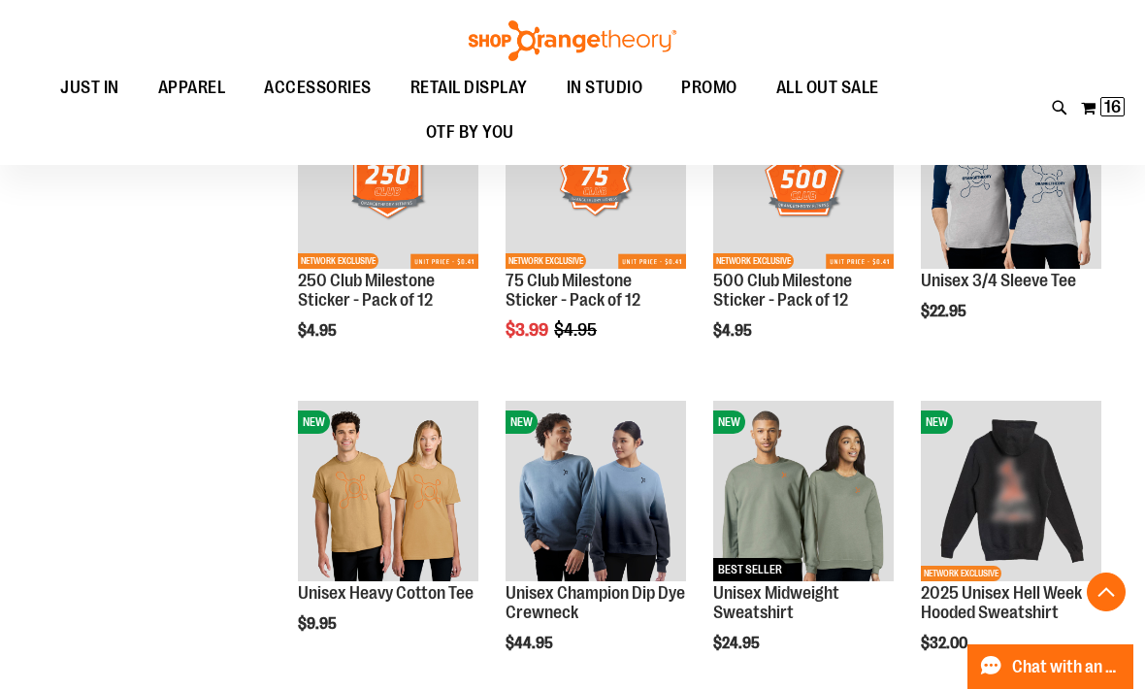
scroll to position [4048, 0]
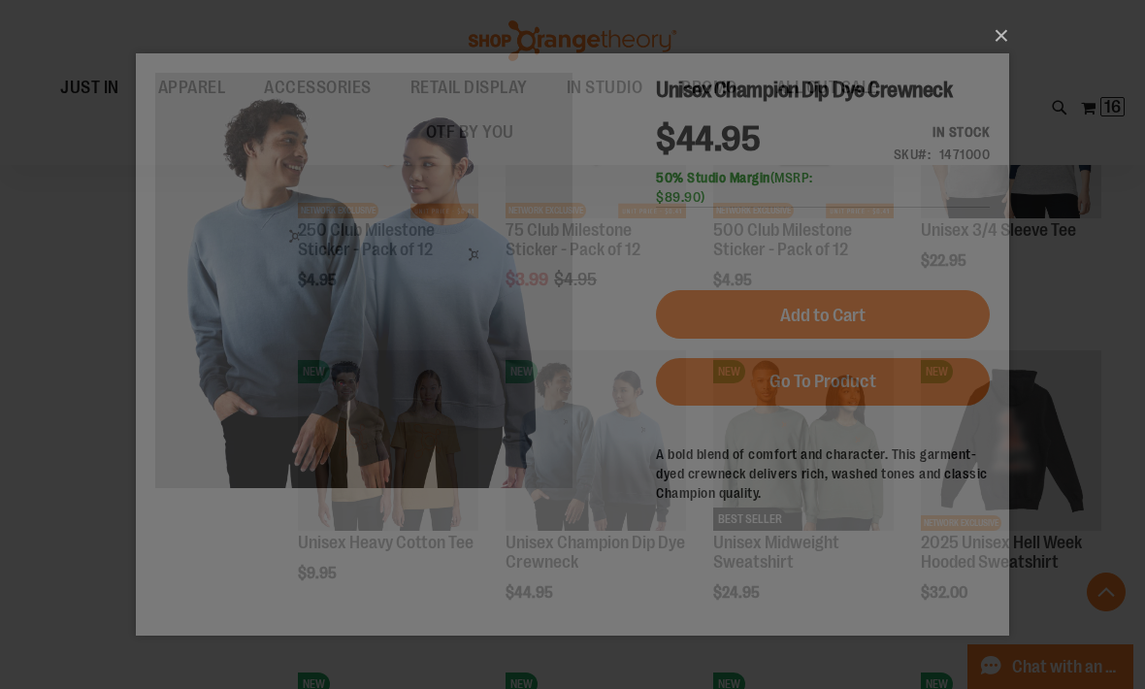
scroll to position [0, 0]
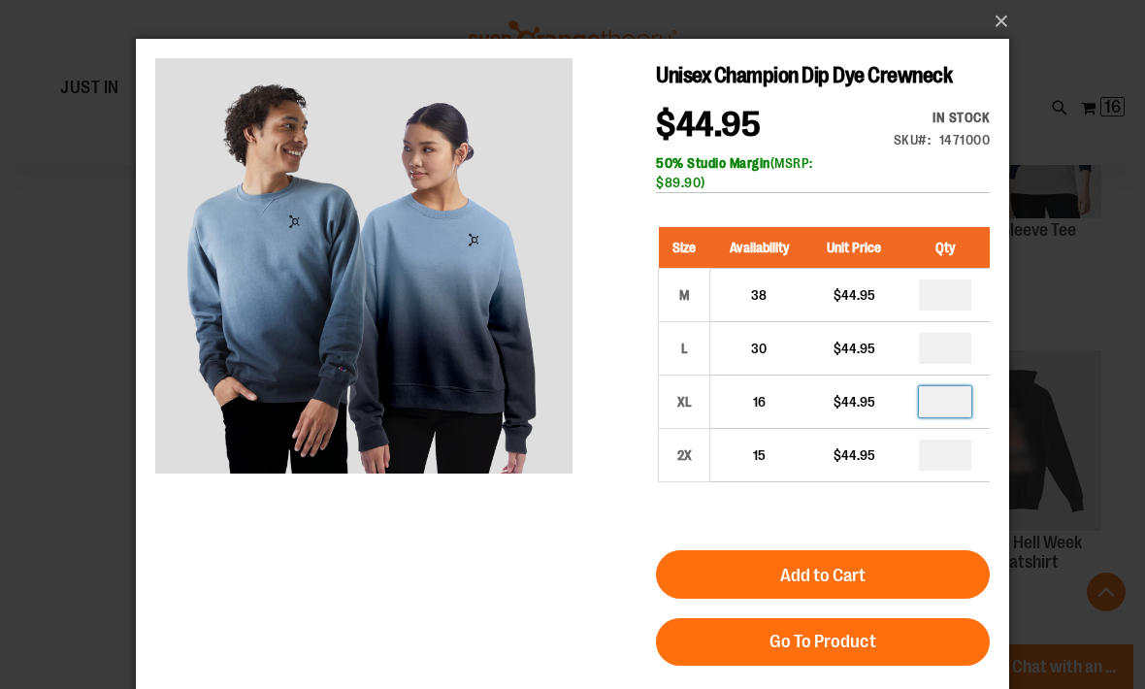
click at [954, 397] on input "*" at bounding box center [945, 401] width 52 height 31
type input "*"
click at [937, 575] on button "Add to Cart" at bounding box center [823, 574] width 334 height 49
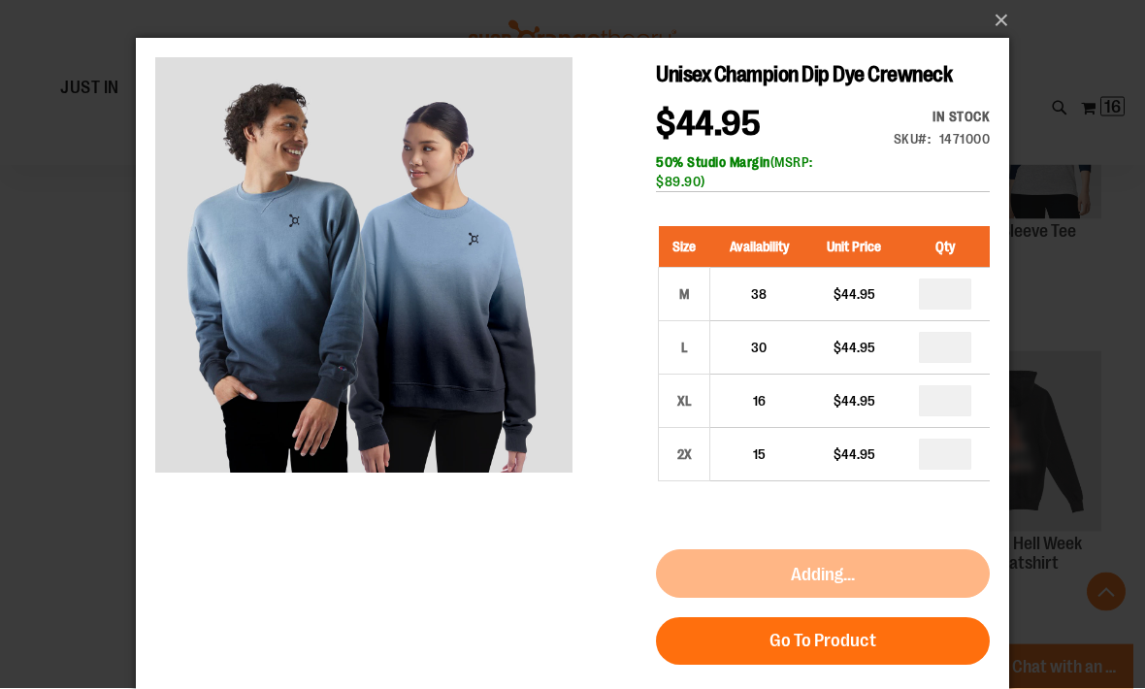
scroll to position [4097, 0]
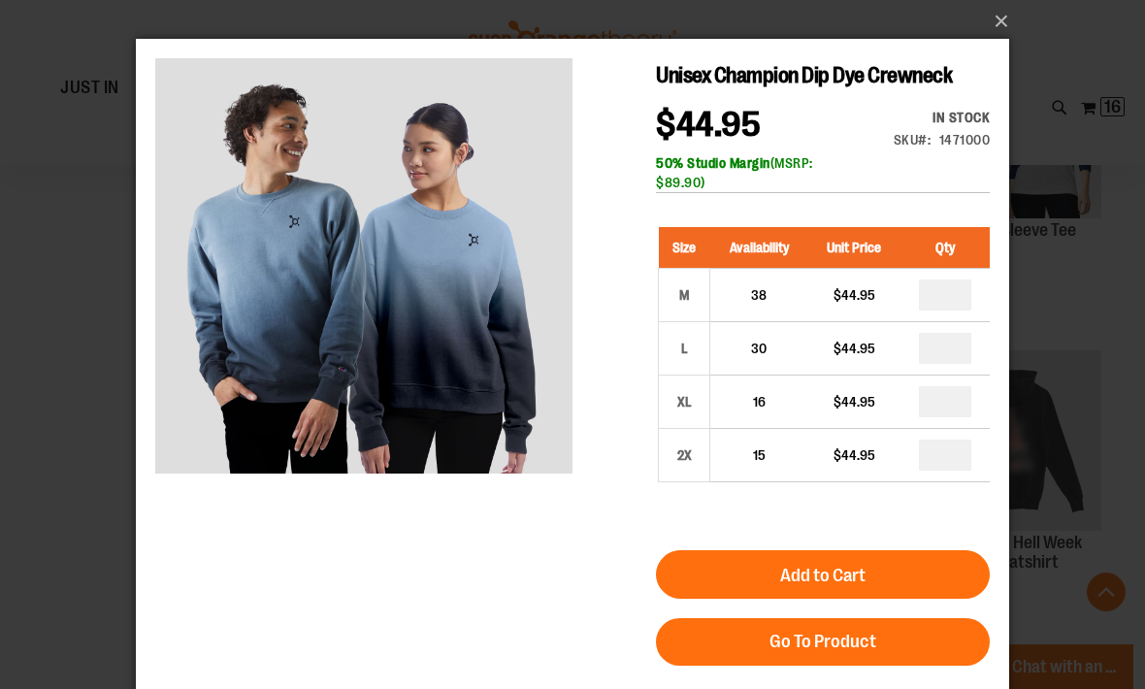
click at [1088, 389] on div "×" at bounding box center [572, 344] width 1145 height 689
click at [1086, 391] on div "×" at bounding box center [572, 344] width 1145 height 689
click at [1086, 389] on div "×" at bounding box center [572, 344] width 1145 height 689
click at [994, 17] on button "×" at bounding box center [579, 21] width 874 height 43
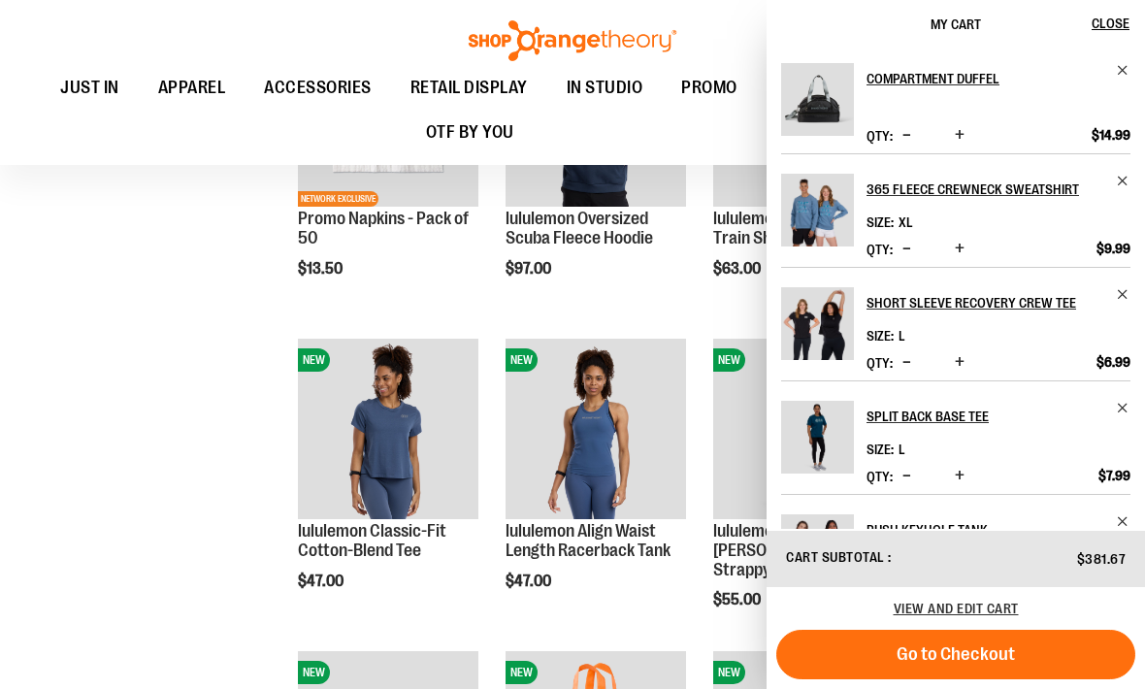
scroll to position [2644, 0]
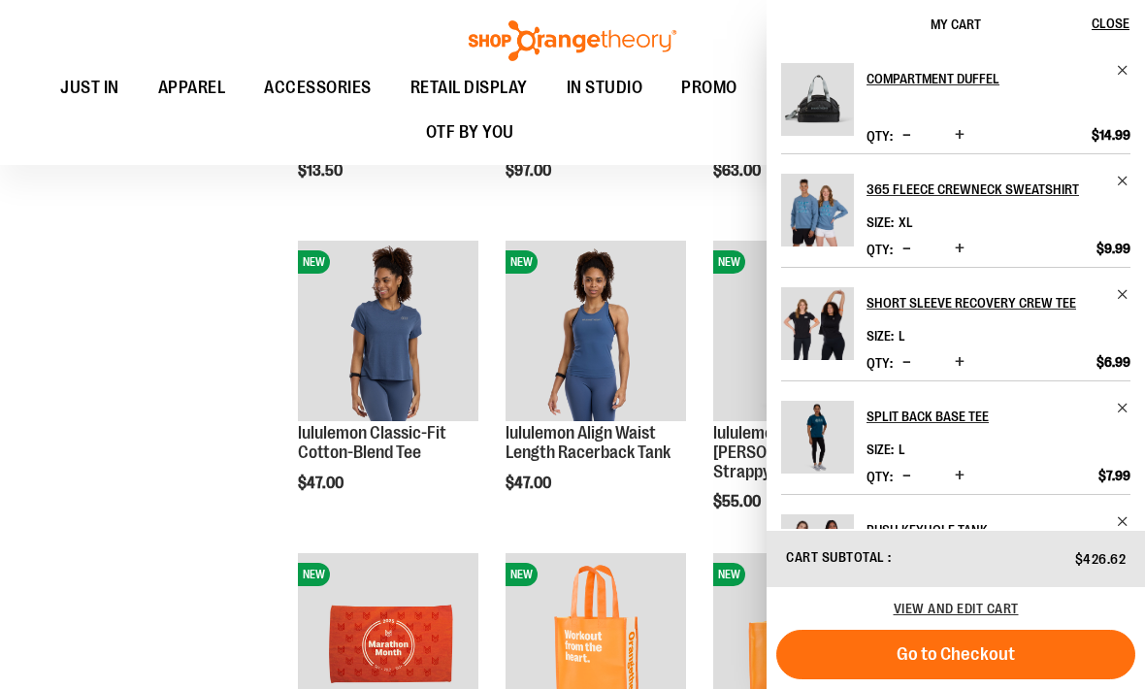
click at [1111, 22] on span "Close" at bounding box center [1111, 24] width 38 height 16
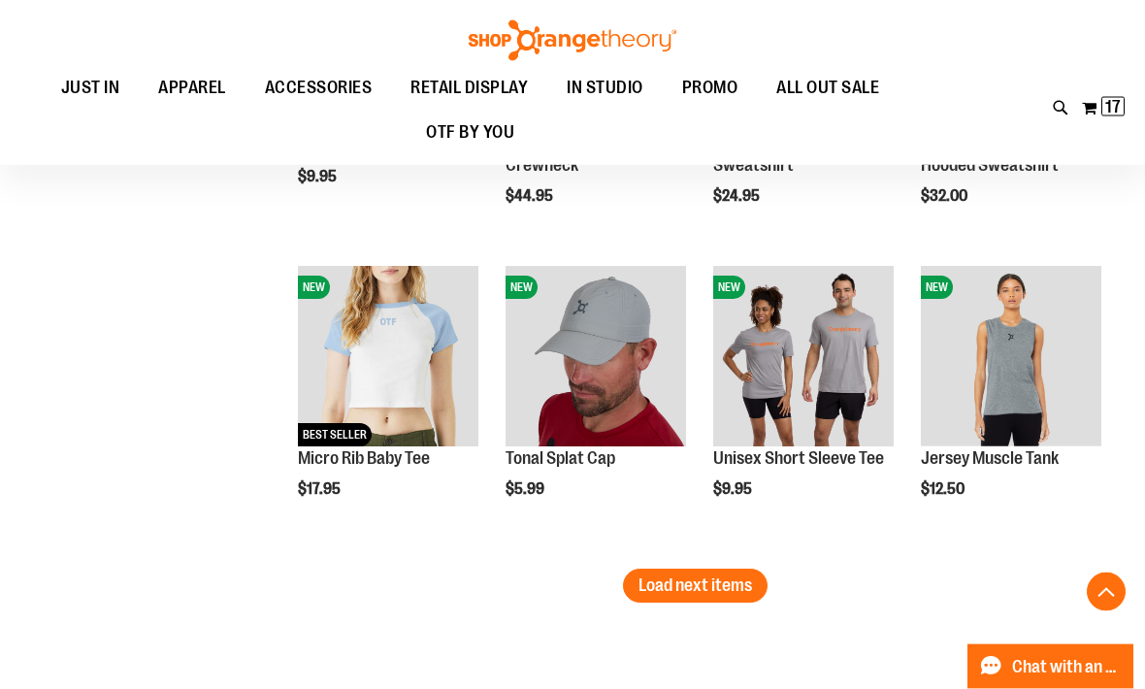
scroll to position [4494, 0]
click at [757, 550] on span "Add to Cart" at bounding box center [714, 560] width 85 height 21
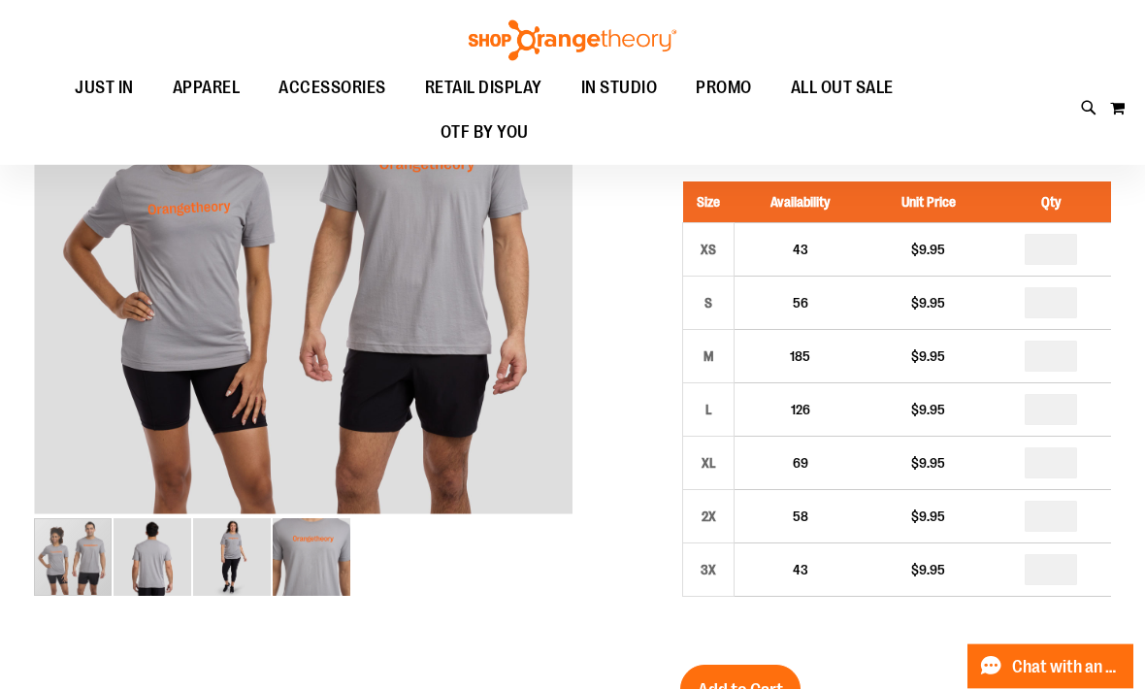
scroll to position [302, 0]
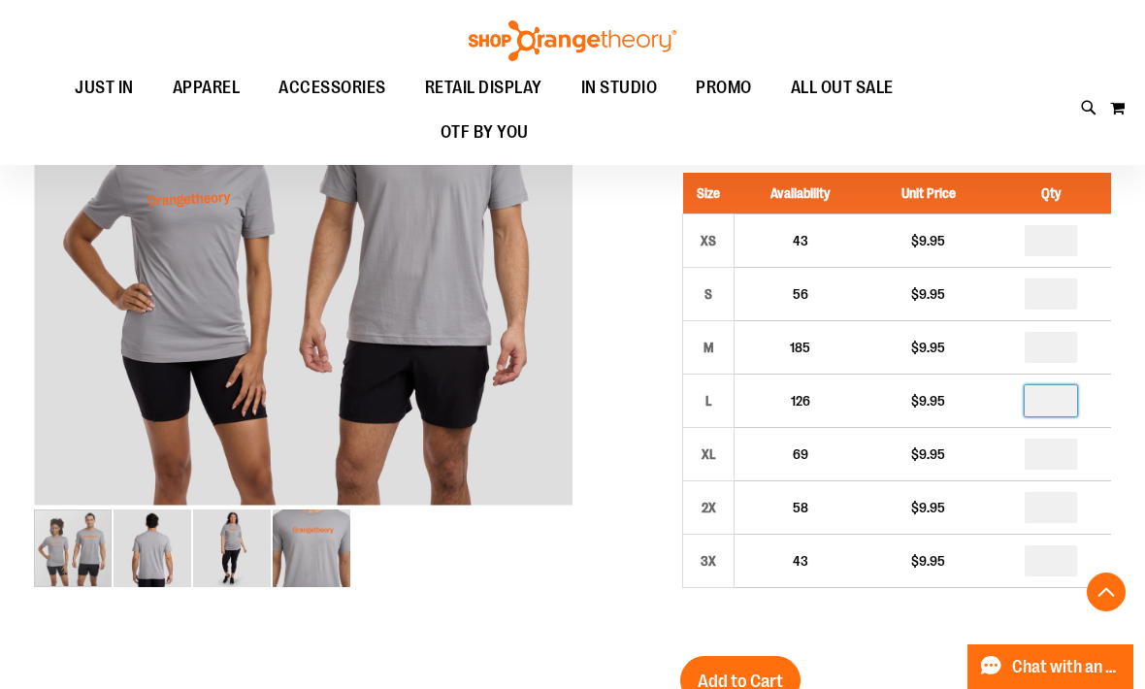
click at [1063, 392] on input "*" at bounding box center [1051, 400] width 52 height 31
type input "*"
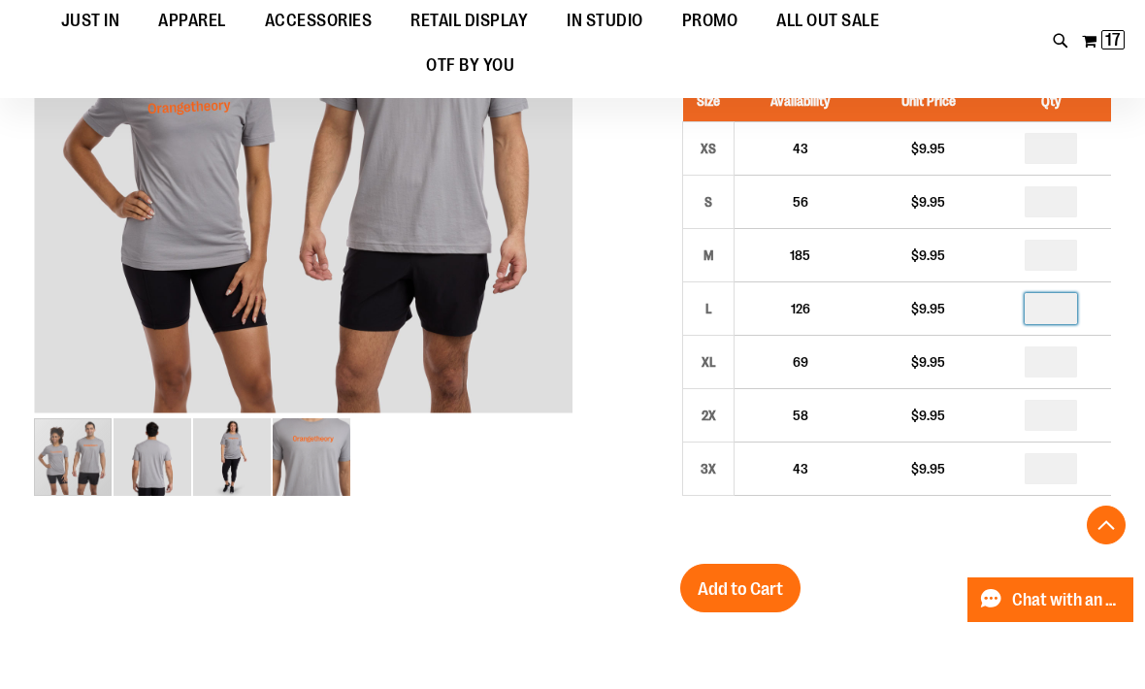
scroll to position [383, 0]
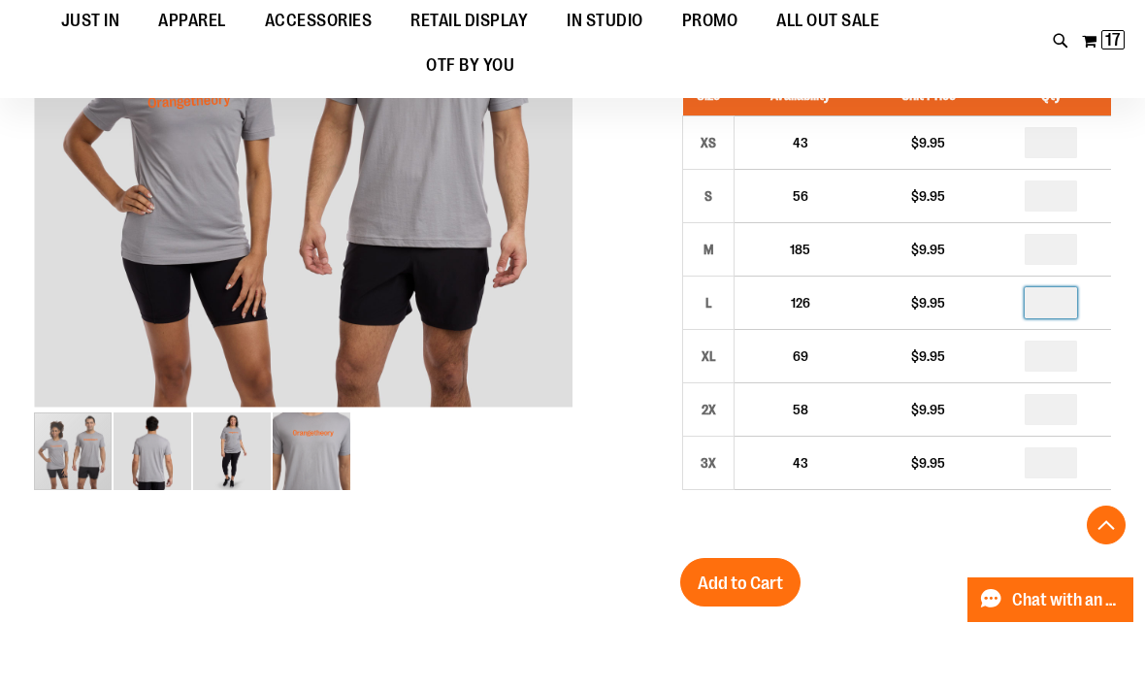
click at [763, 625] on button "Add to Cart" at bounding box center [740, 649] width 120 height 49
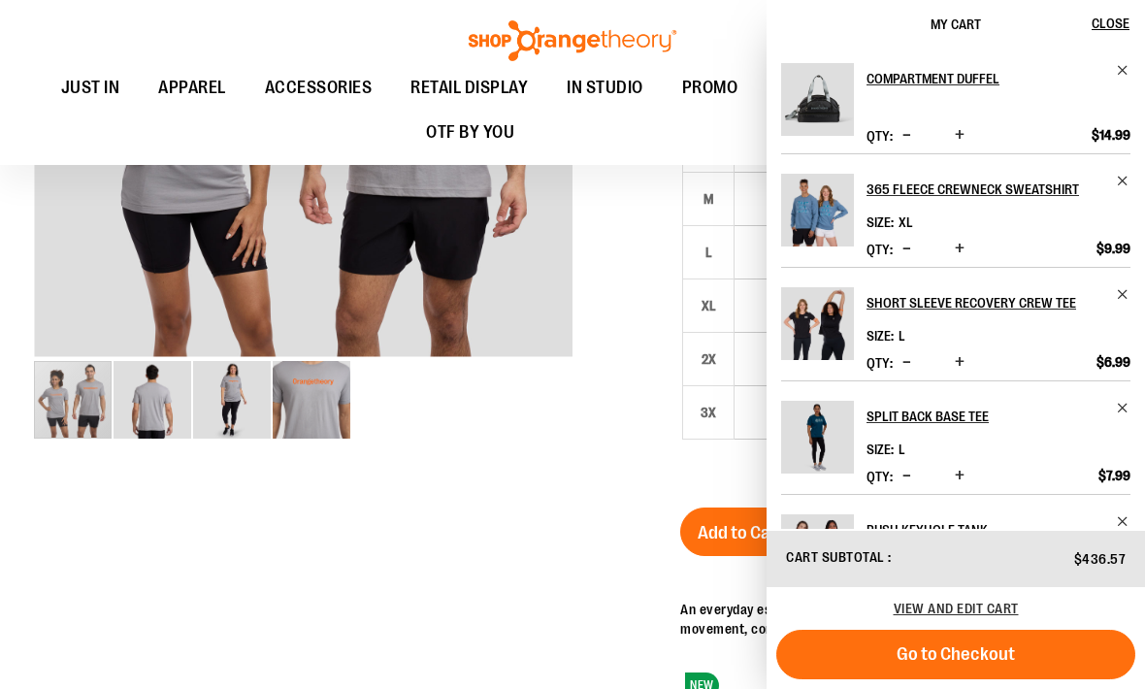
click at [611, 522] on div at bounding box center [572, 389] width 1077 height 1139
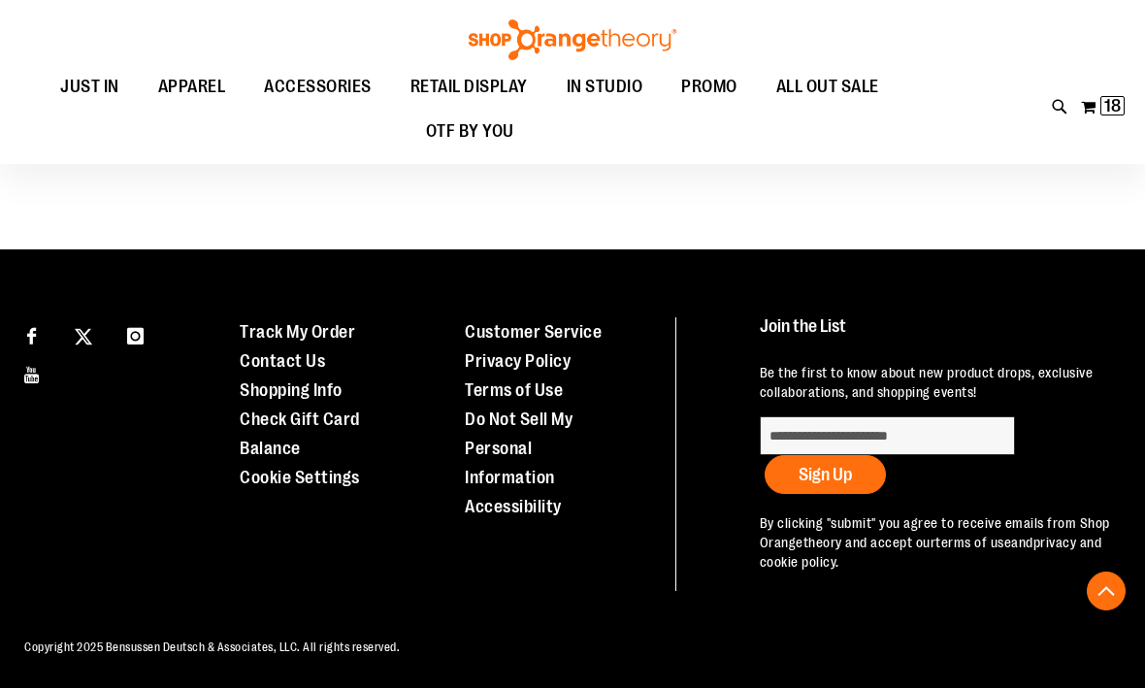
scroll to position [949, 0]
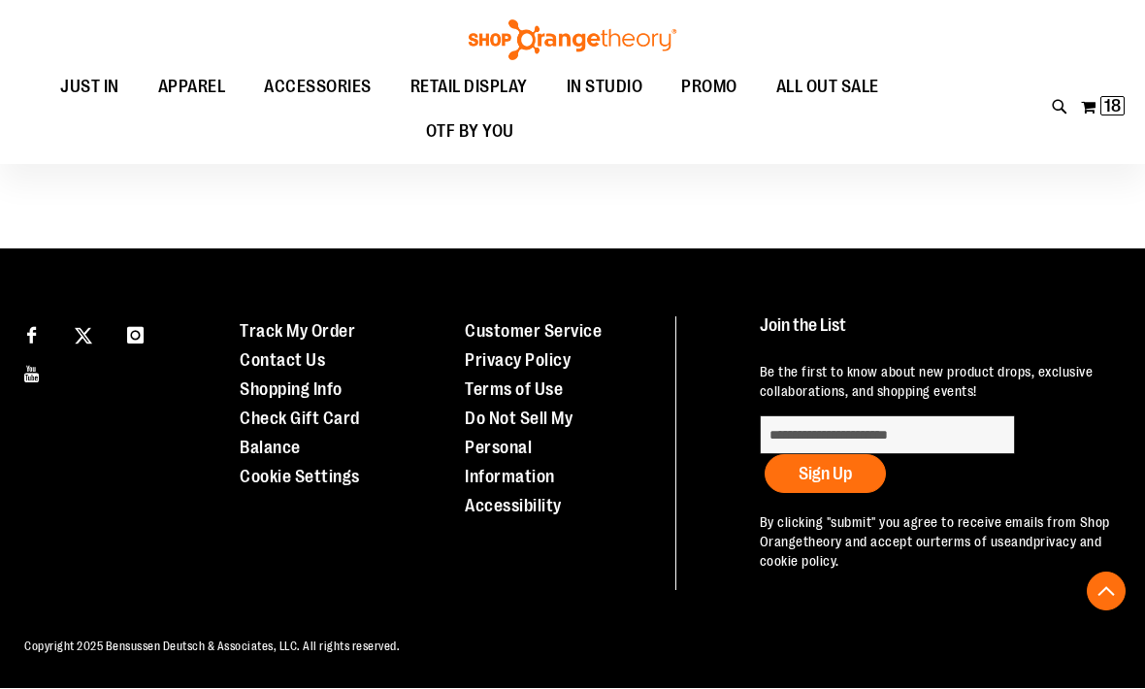
click at [616, 514] on ul "Customer Service Privacy Policy Terms of Use Do Not Sell My Personal Informatio…" at bounding box center [563, 419] width 196 height 204
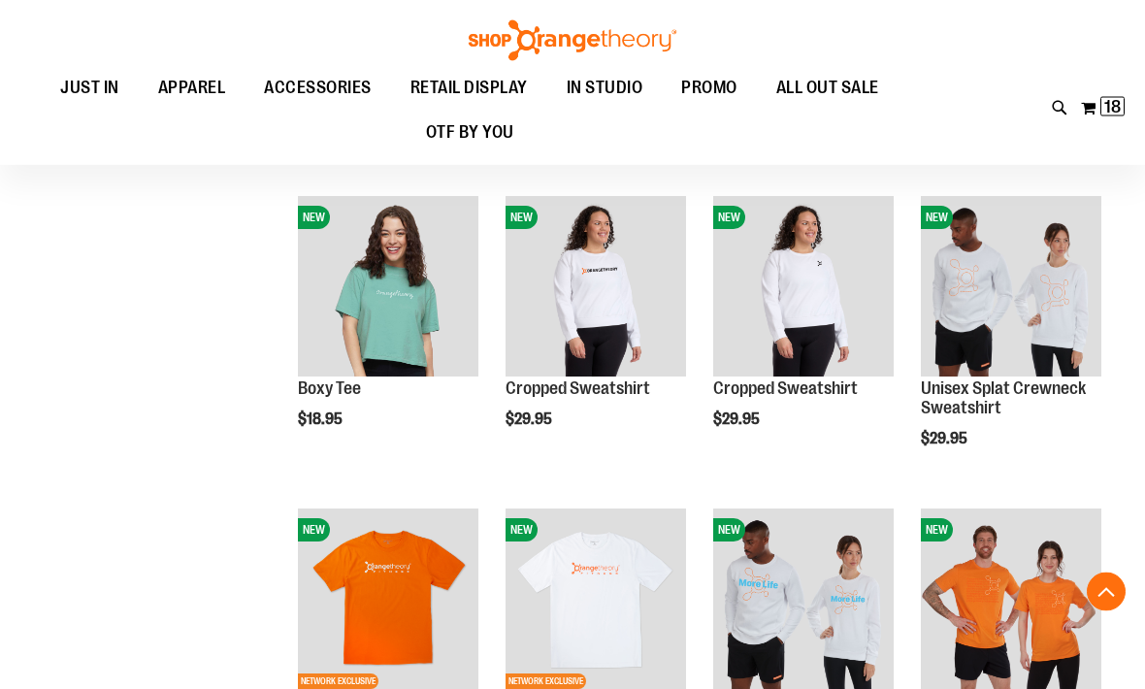
scroll to position [920, 0]
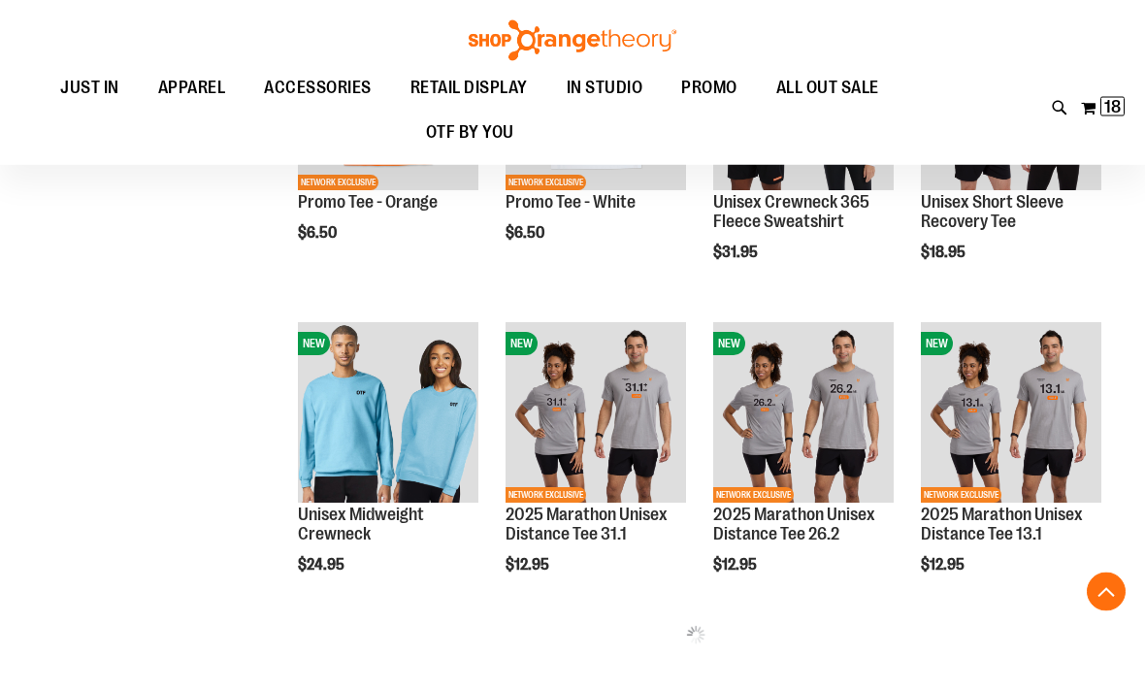
scroll to position [1422, 0]
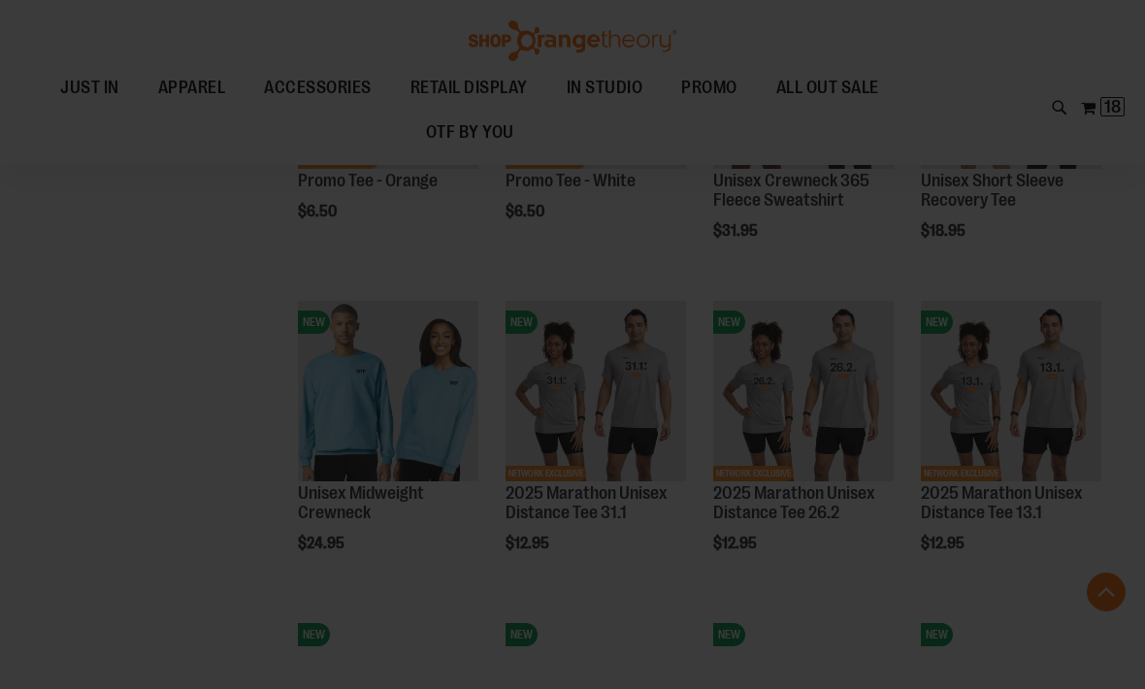
scroll to position [0, 0]
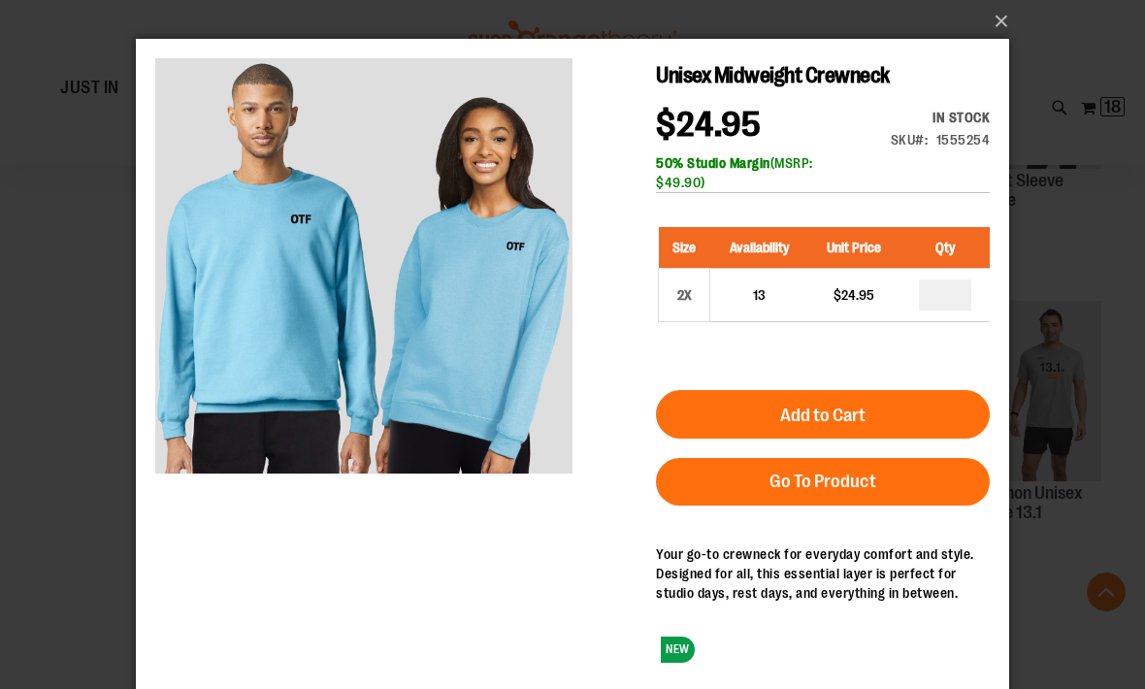
click at [1005, 31] on button "×" at bounding box center [579, 21] width 874 height 43
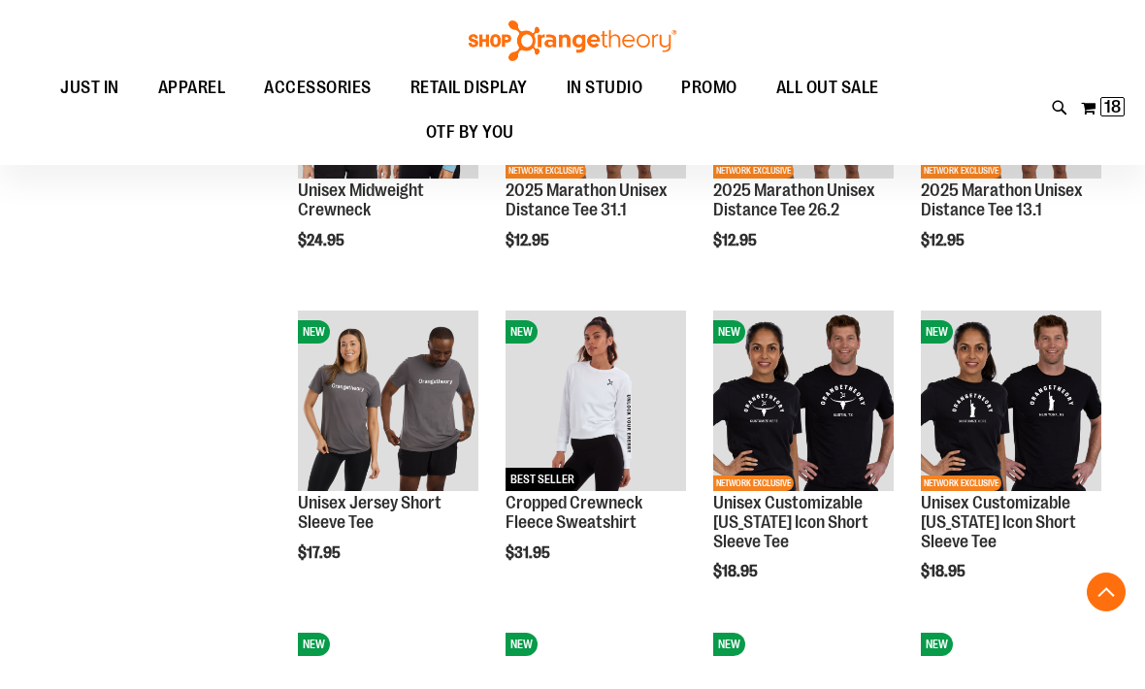
scroll to position [1727, 0]
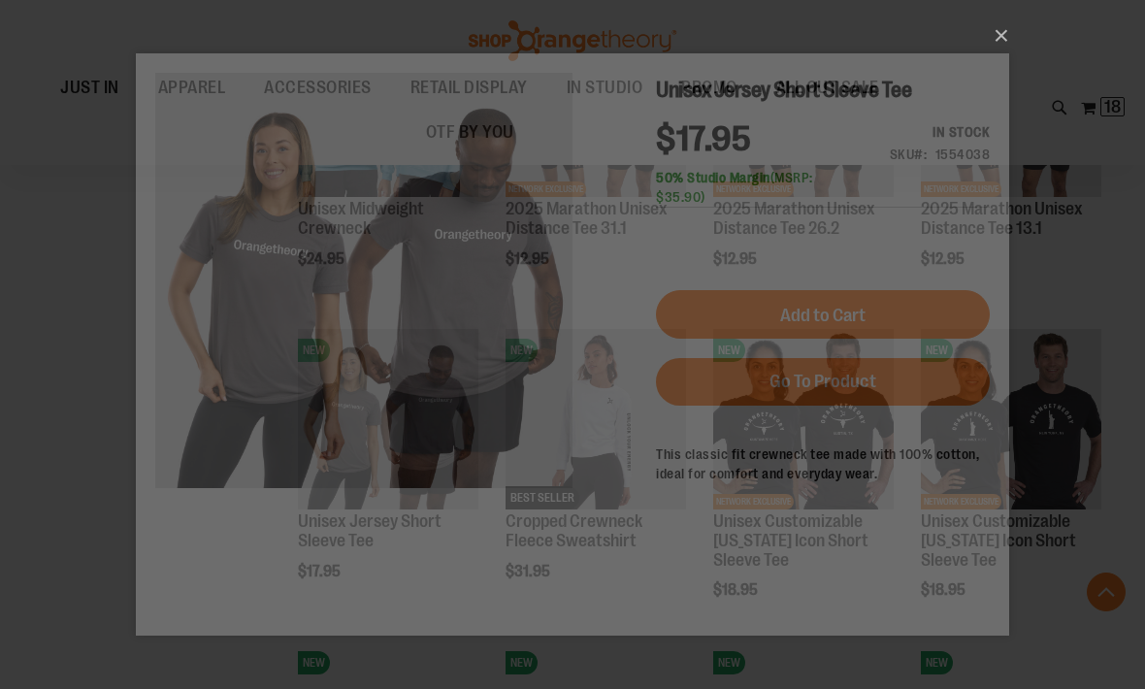
scroll to position [0, 0]
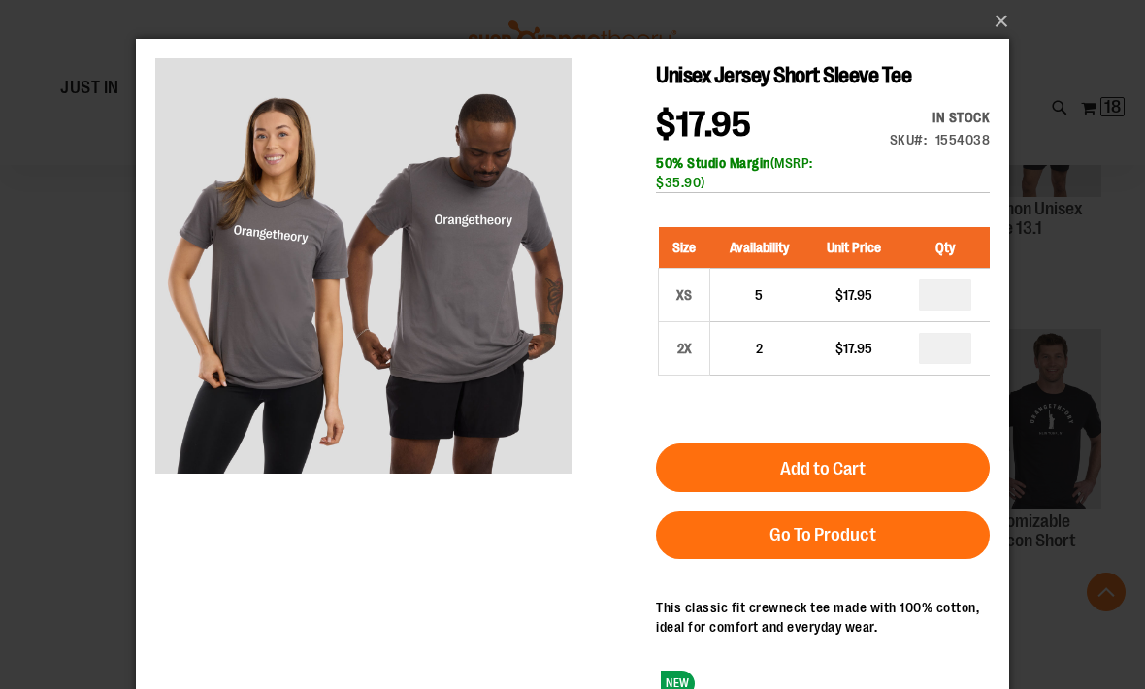
click at [998, 20] on button "×" at bounding box center [579, 21] width 874 height 43
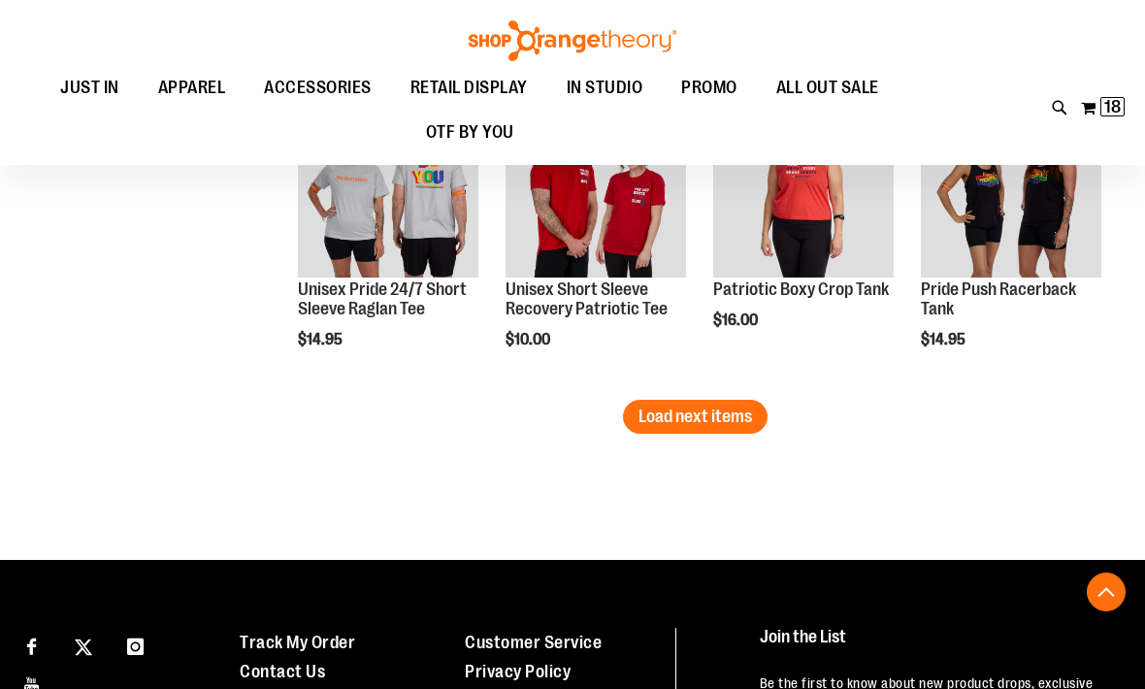
scroll to position [2565, 0]
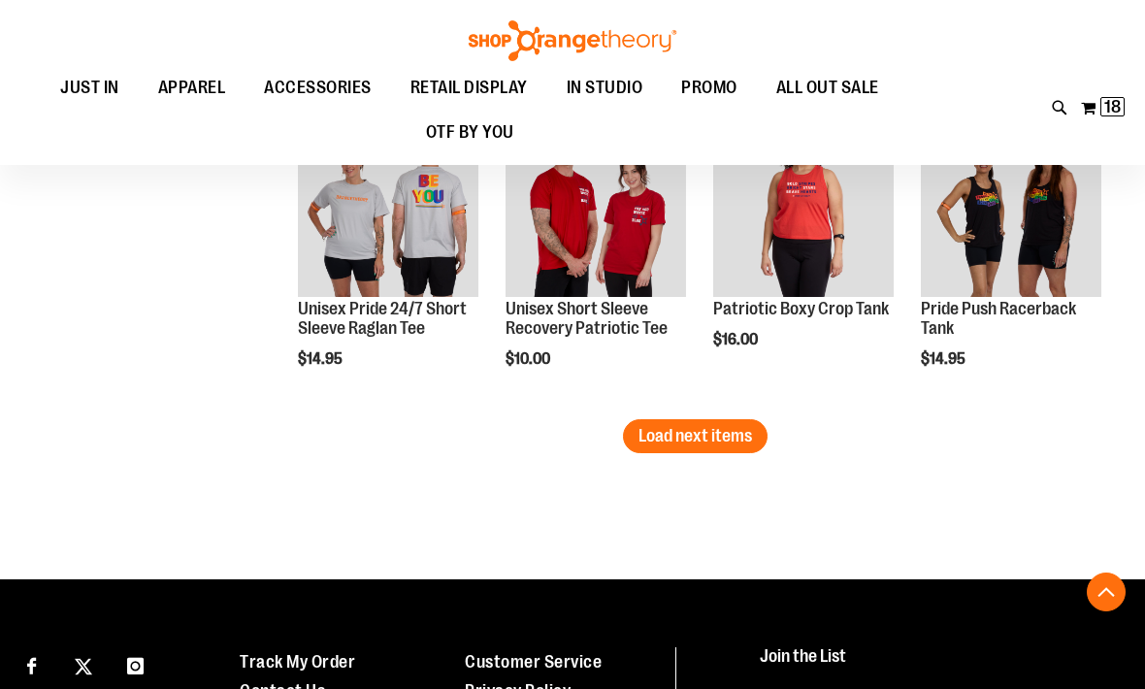
click at [704, 438] on span "Load next items" at bounding box center [696, 435] width 114 height 19
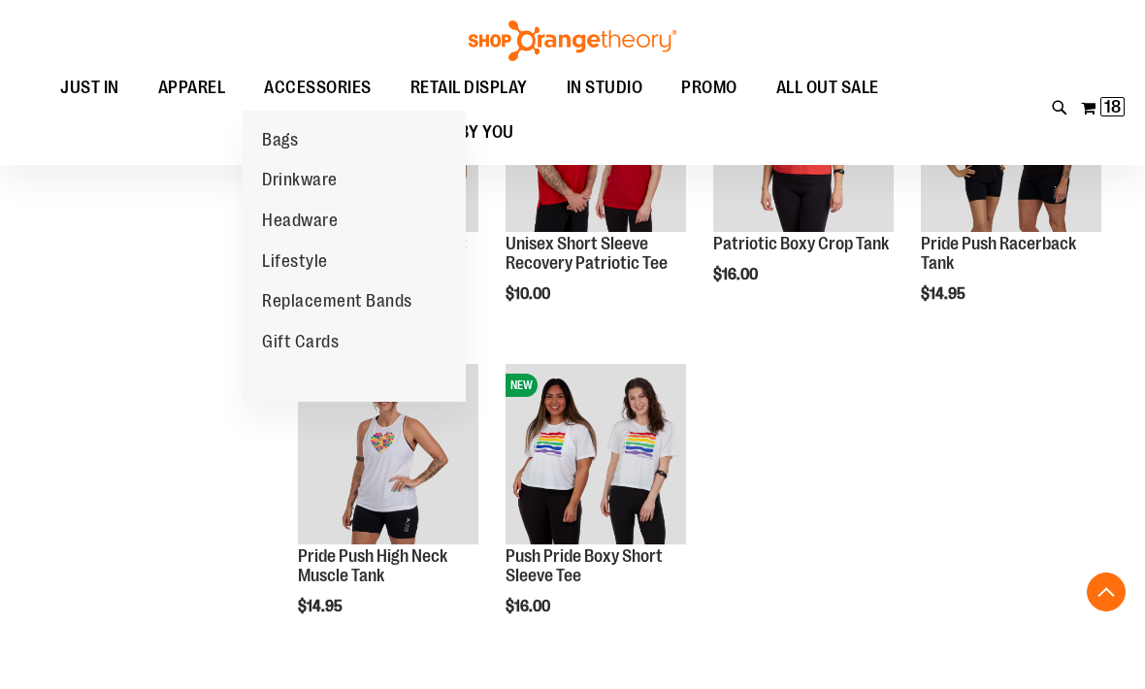
scroll to position [2620, 0]
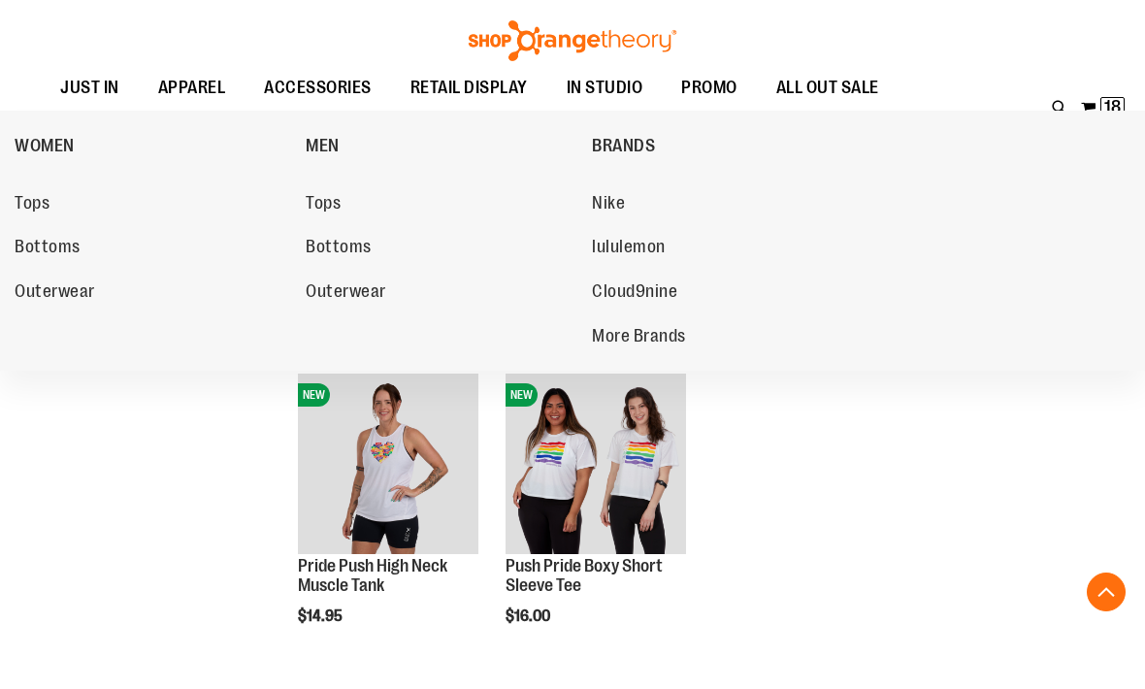
click at [648, 248] on span "lululemon" at bounding box center [629, 249] width 74 height 24
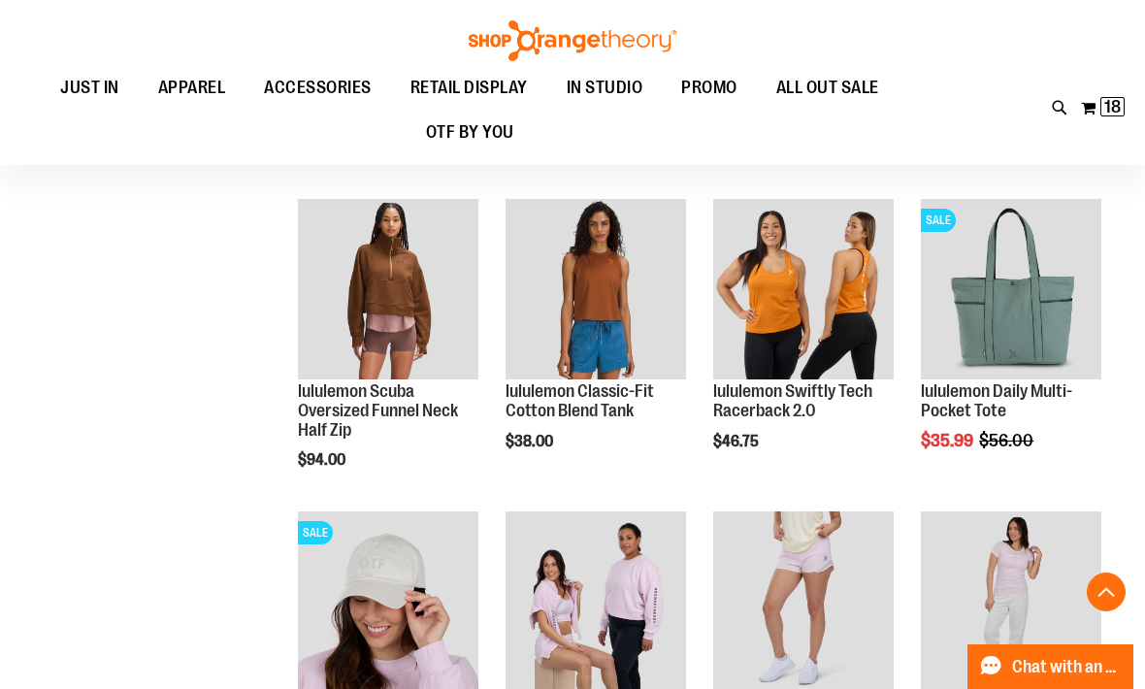
scroll to position [1098, 0]
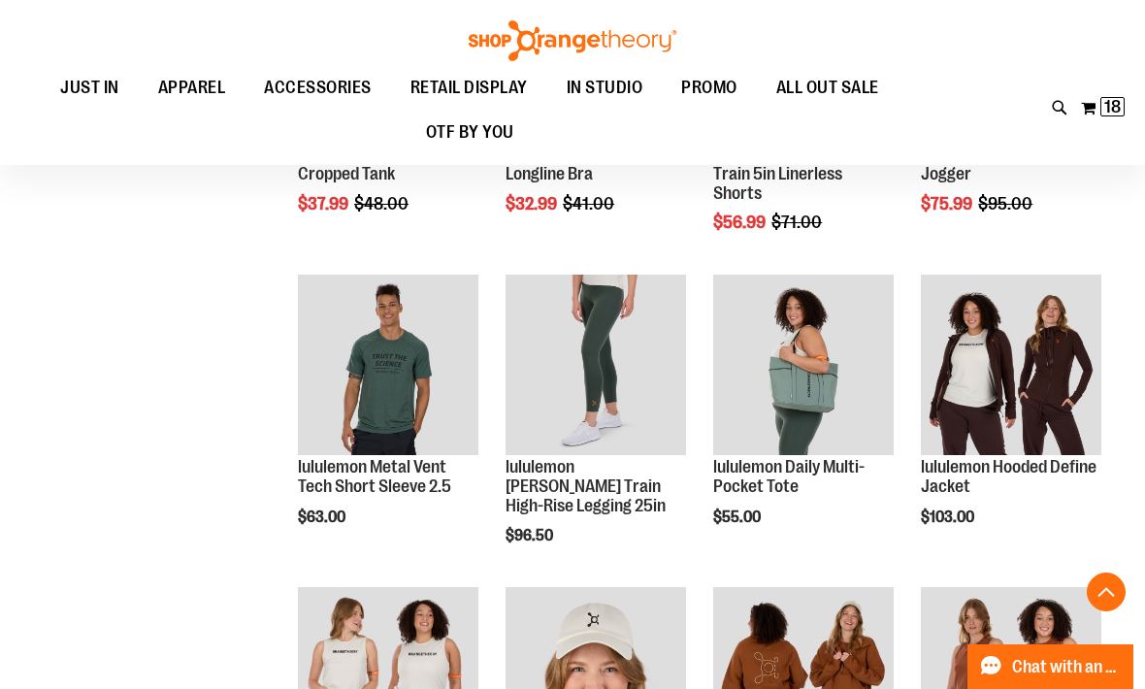
scroll to position [1992, 0]
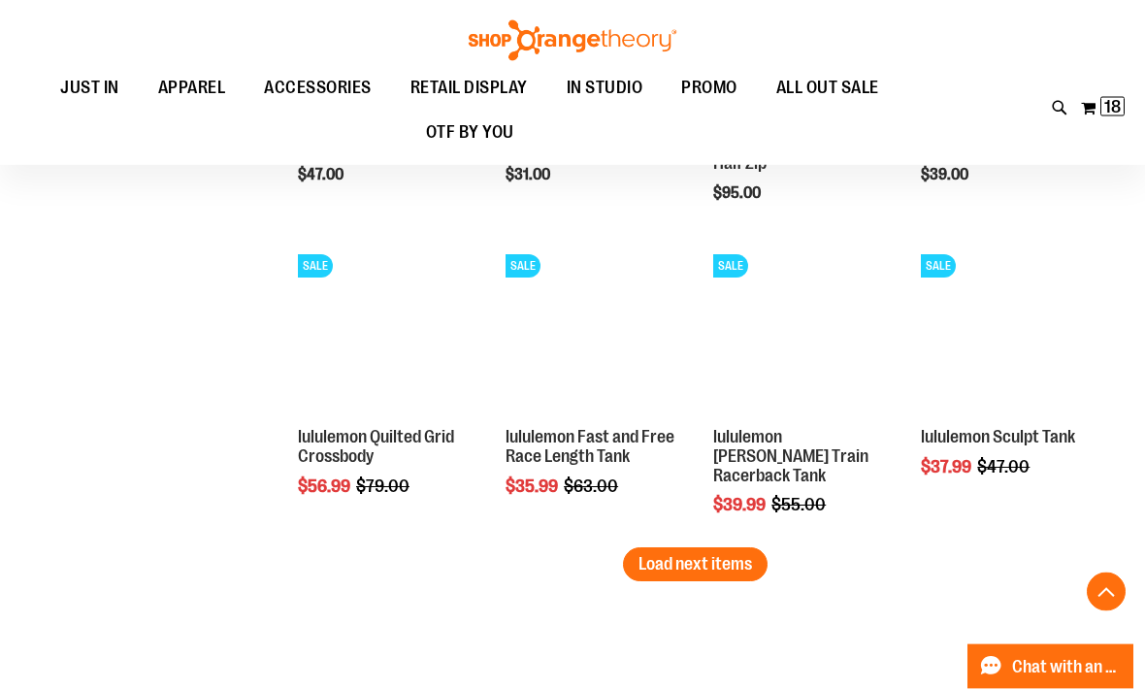
scroll to position [2640, 0]
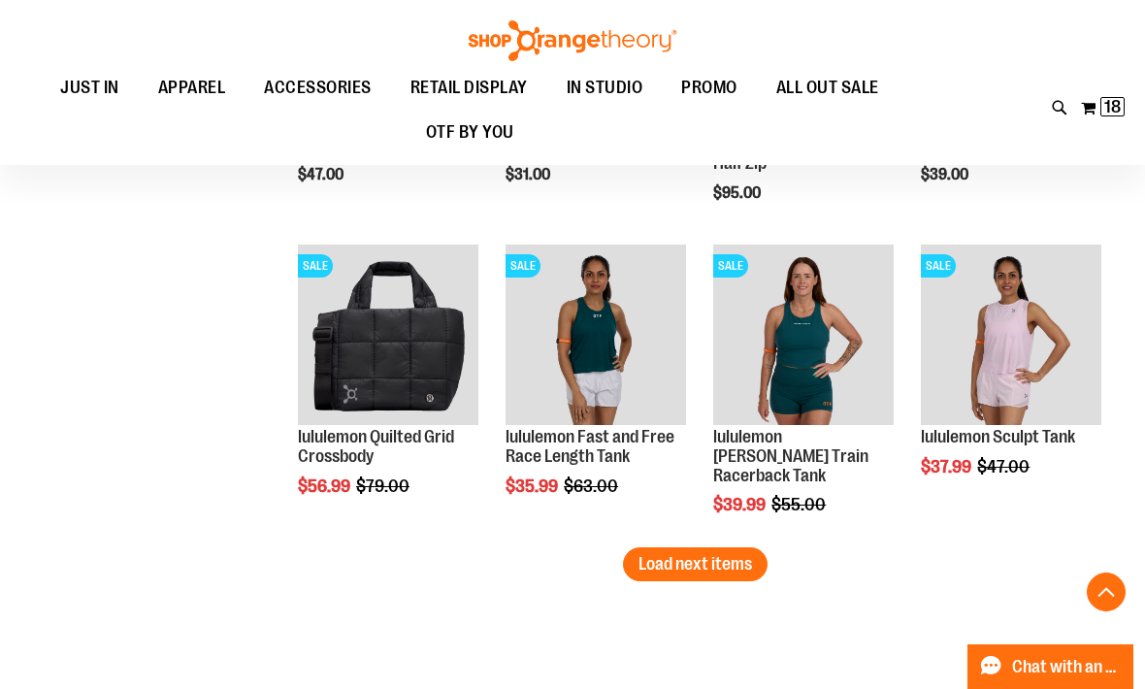
click at [746, 565] on span "Load next items" at bounding box center [696, 563] width 114 height 19
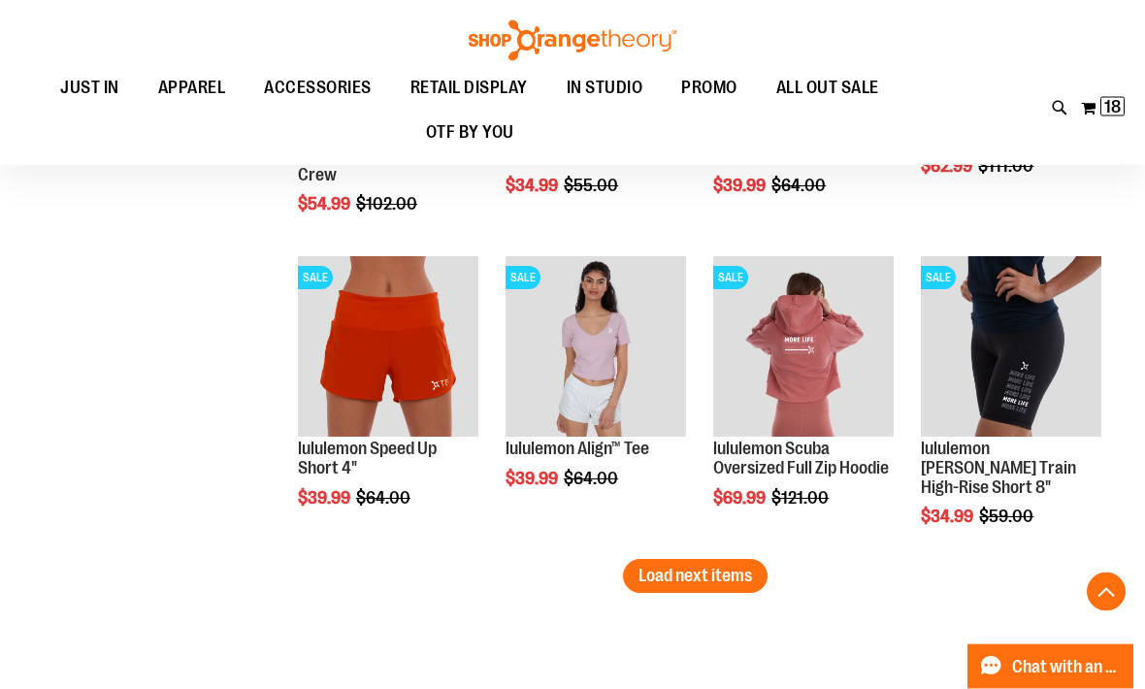
scroll to position [3569, 0]
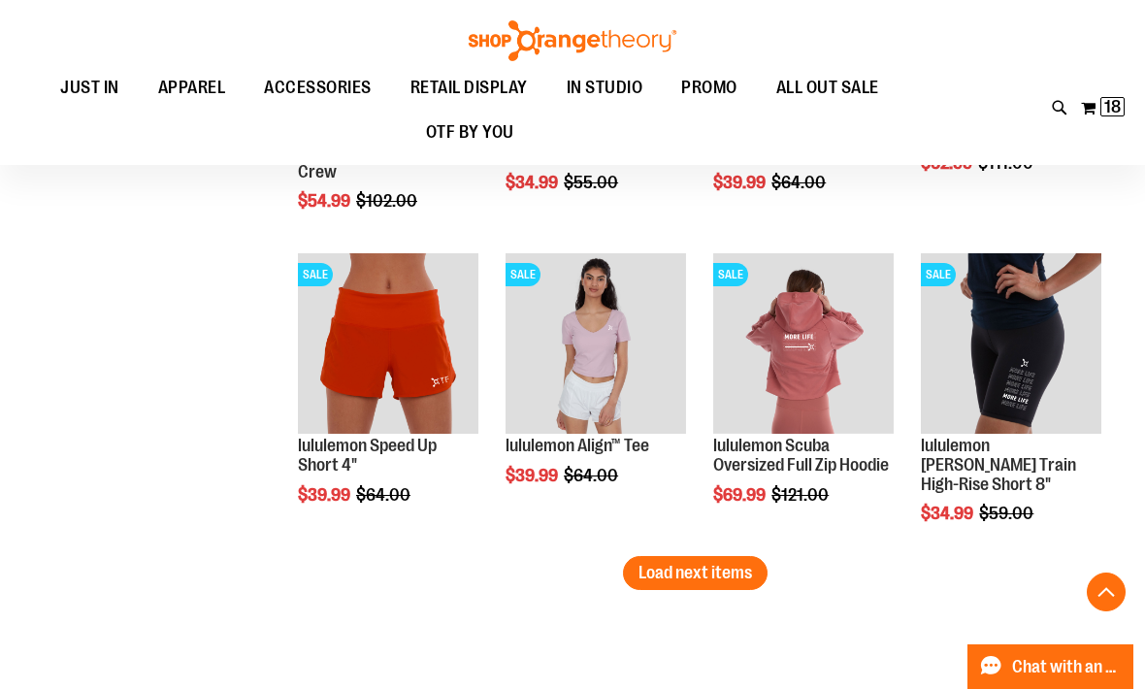
click at [718, 574] on span "Load next items" at bounding box center [696, 572] width 114 height 19
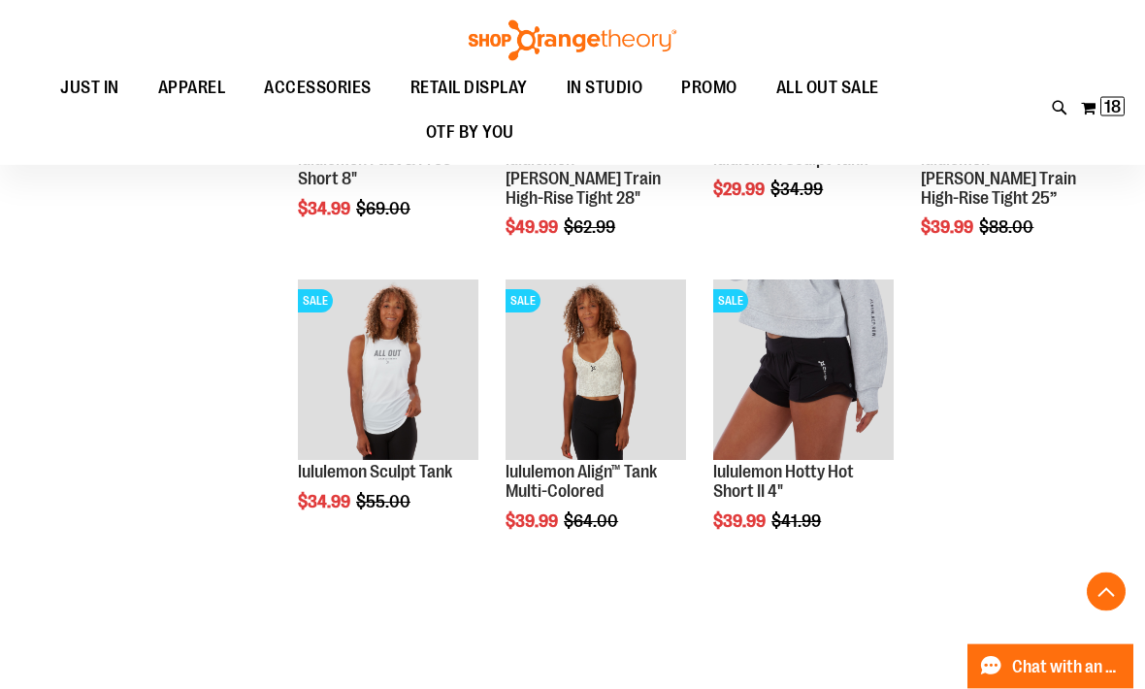
scroll to position [4178, 0]
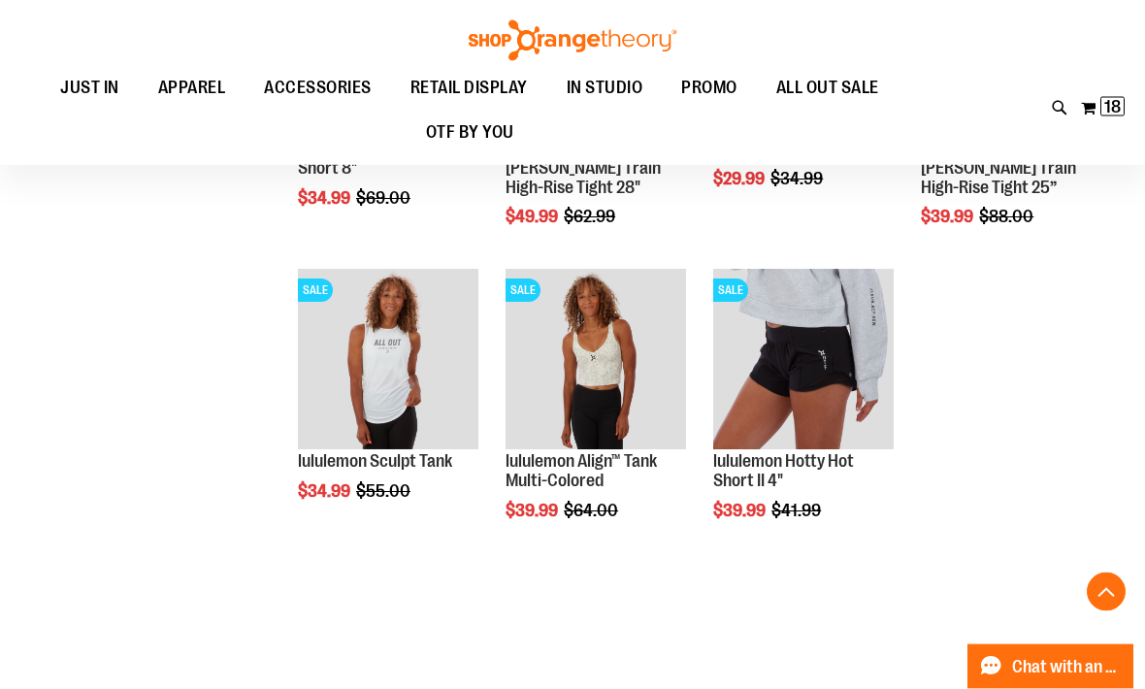
click at [1113, 105] on span "18" at bounding box center [1113, 106] width 17 height 19
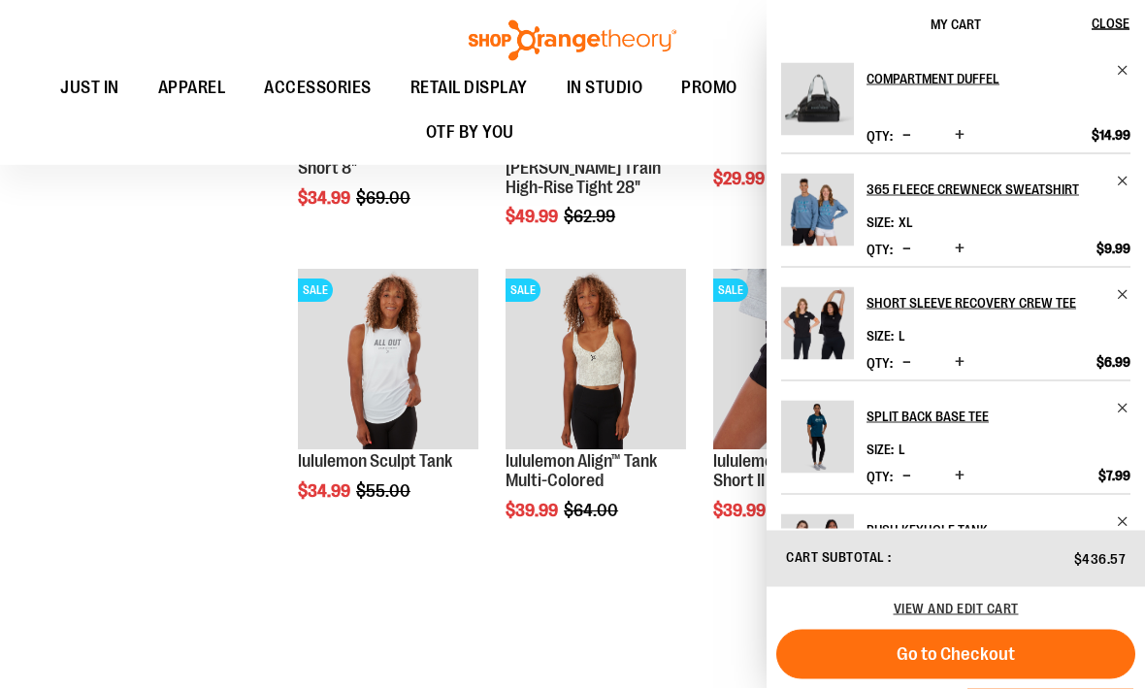
scroll to position [4179, 0]
click at [957, 616] on span "View and edit cart" at bounding box center [956, 609] width 125 height 16
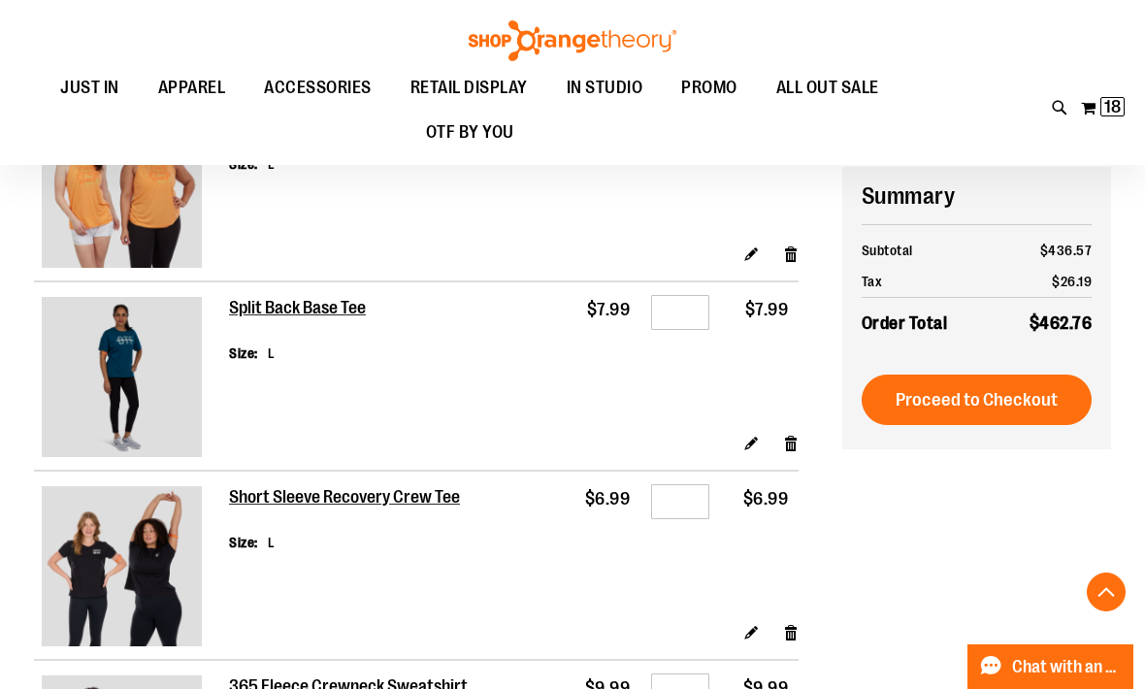
scroll to position [1187, 0]
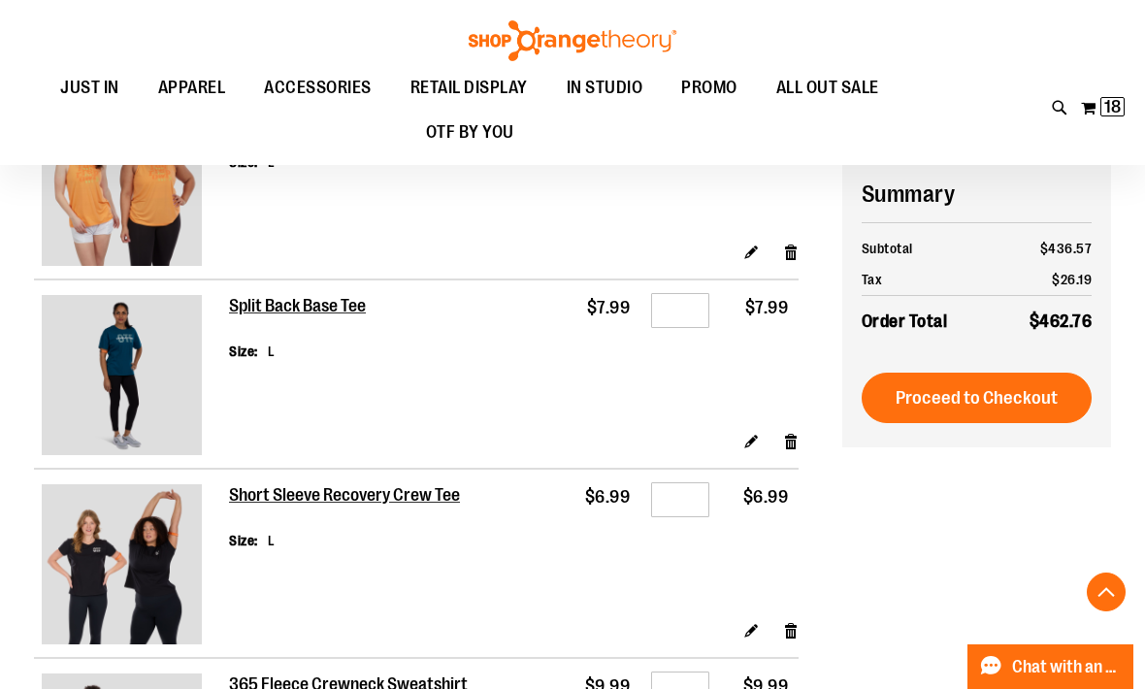
click at [792, 434] on link "Remove item" at bounding box center [791, 441] width 17 height 20
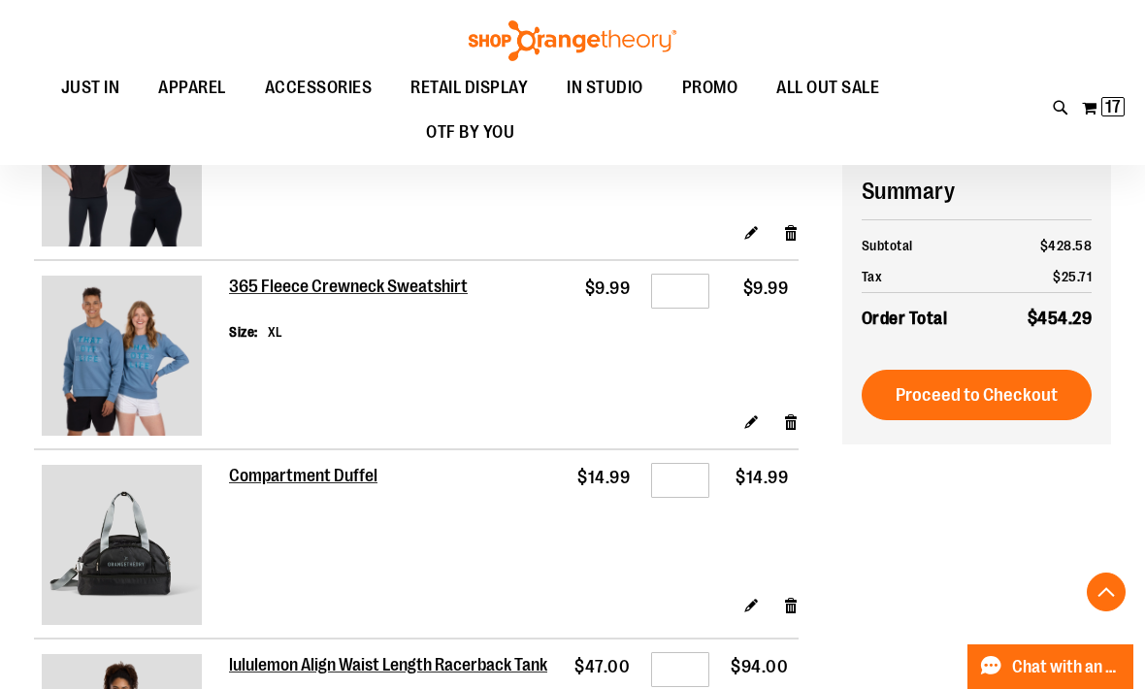
scroll to position [1399, 0]
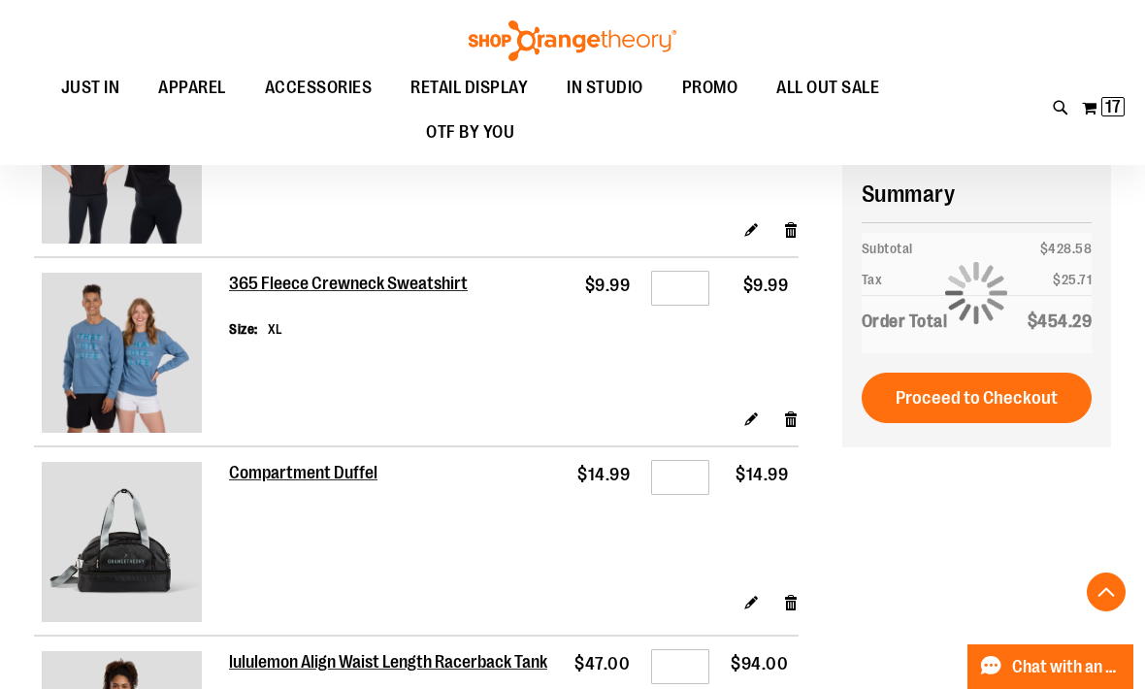
click at [793, 416] on link "Remove item" at bounding box center [791, 419] width 17 height 20
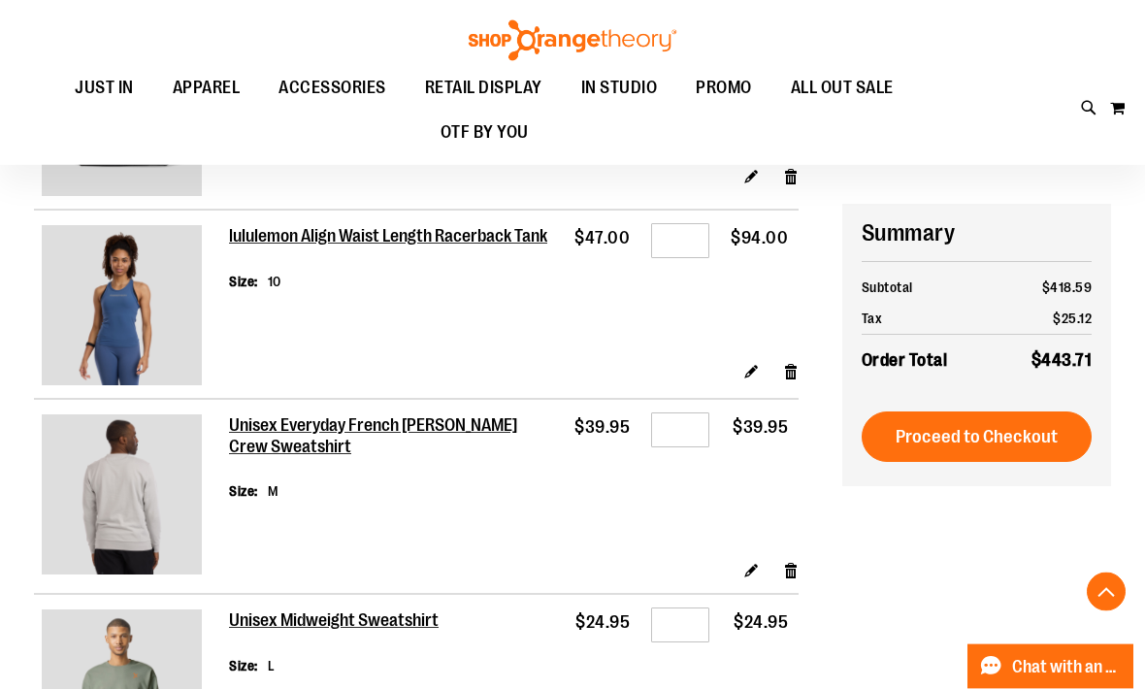
scroll to position [1626, 0]
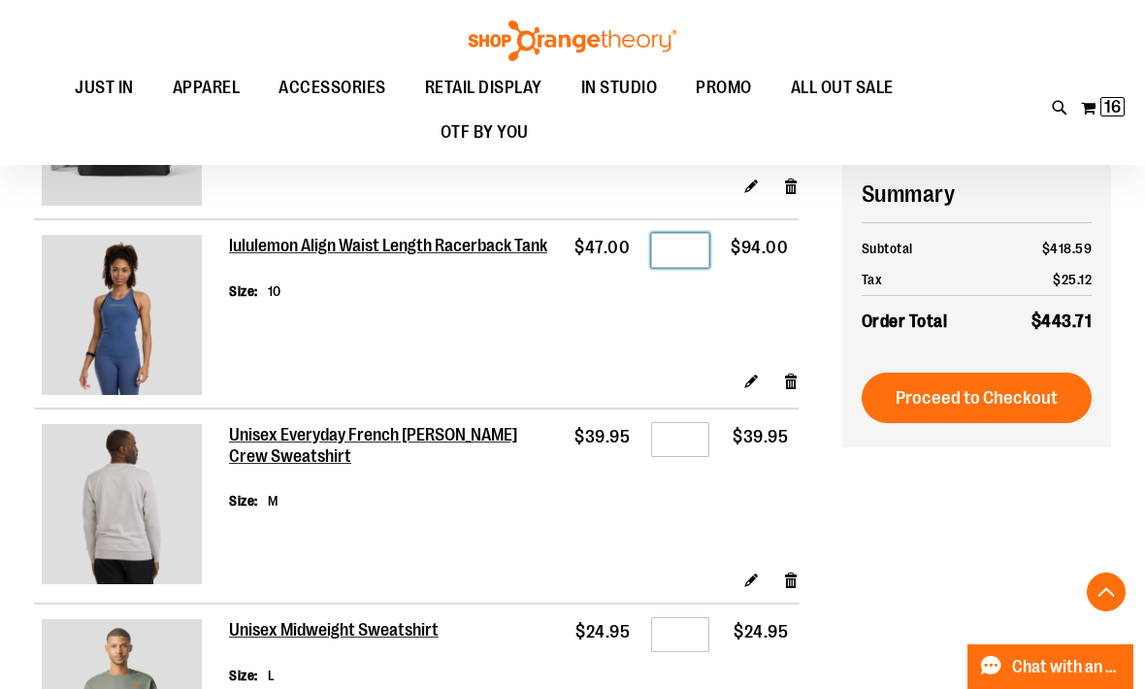
click at [687, 255] on input "*" at bounding box center [680, 250] width 58 height 35
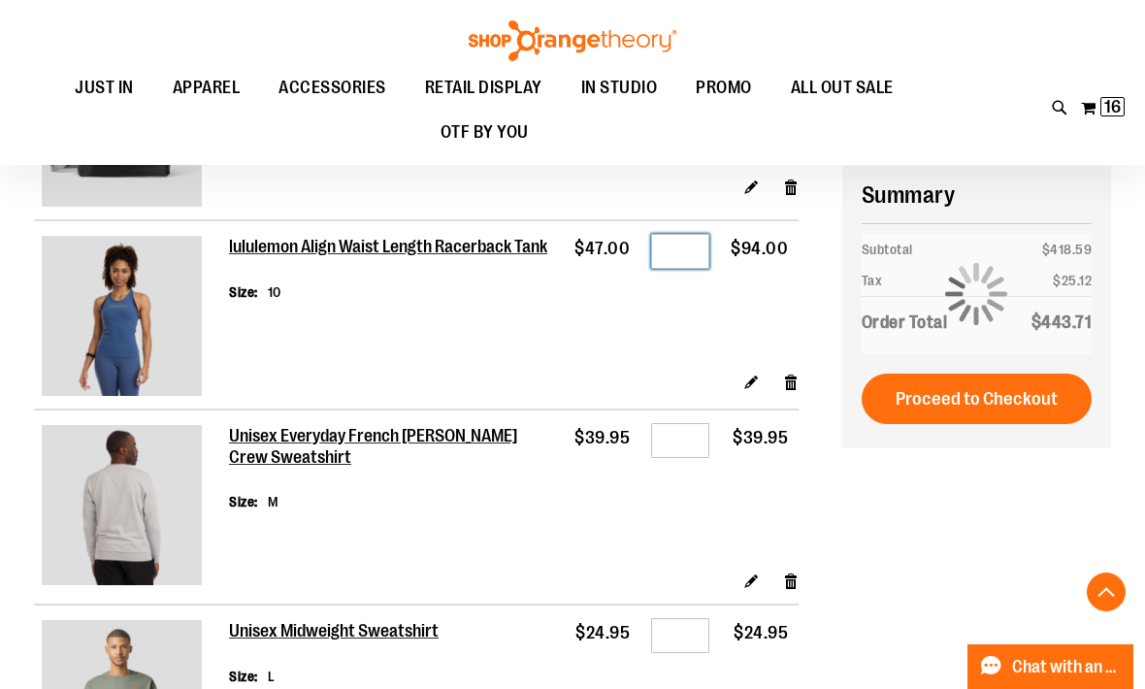
type input "*"
click at [598, 338] on td "$47.00" at bounding box center [602, 295] width 77 height 151
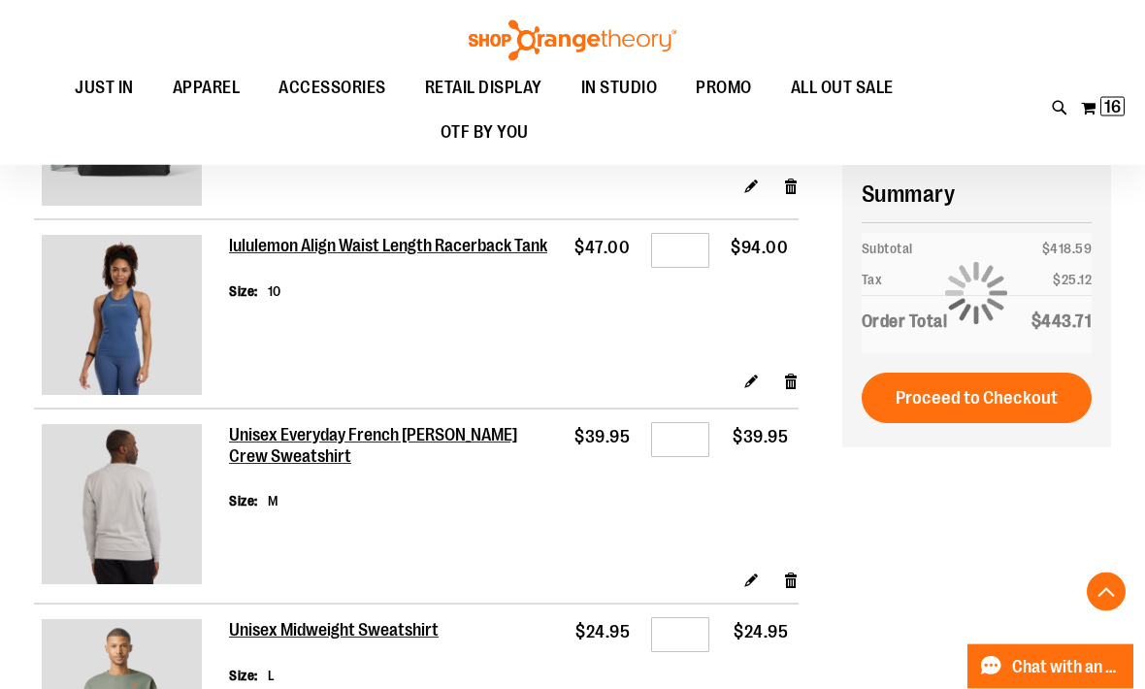
scroll to position [1626, 0]
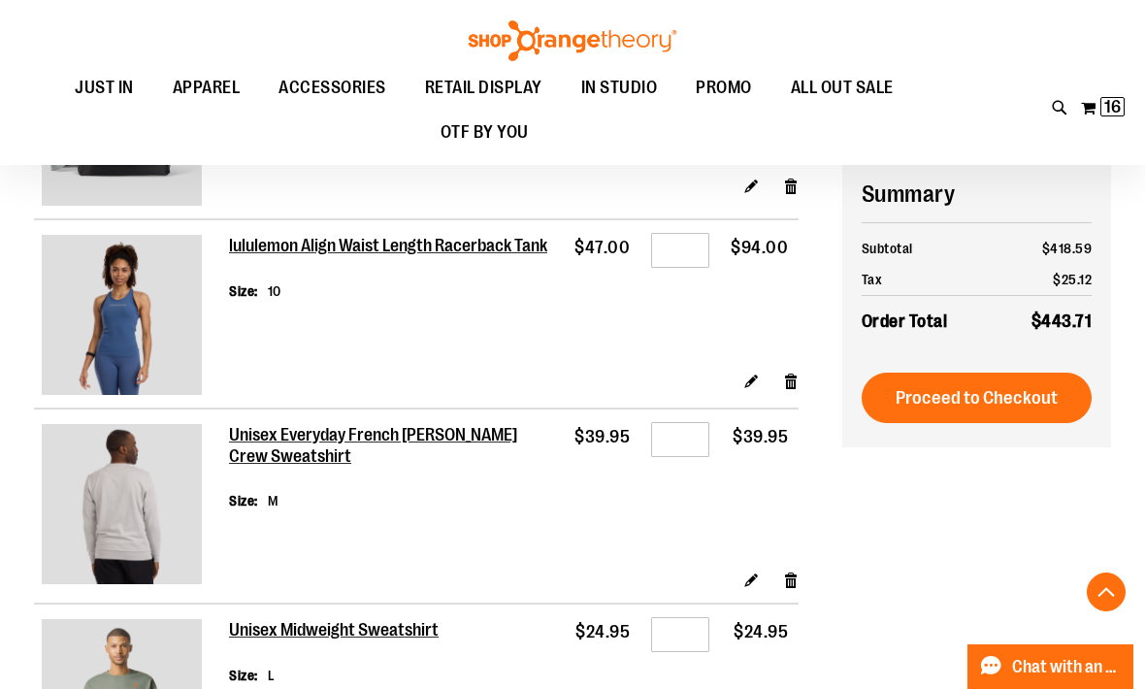
click at [746, 377] on link "Edit" at bounding box center [752, 381] width 17 height 20
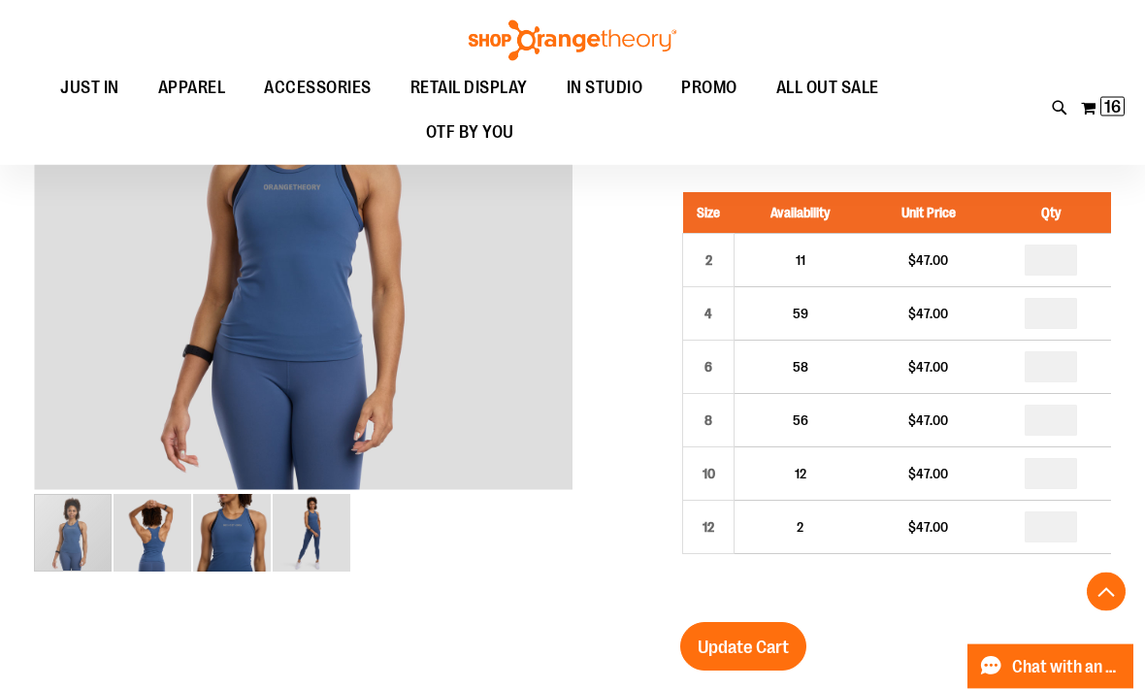
scroll to position [318, 0]
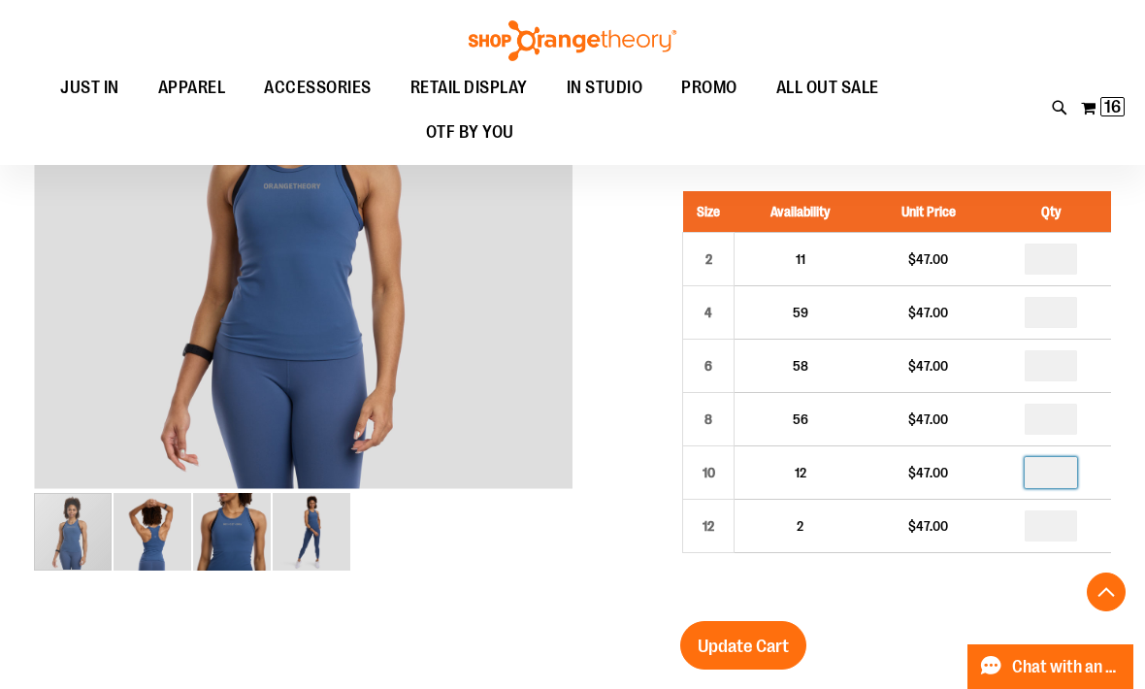
click at [1054, 473] on input "*" at bounding box center [1051, 472] width 52 height 31
type input "*"
click at [765, 641] on span "Update Cart" at bounding box center [743, 646] width 91 height 21
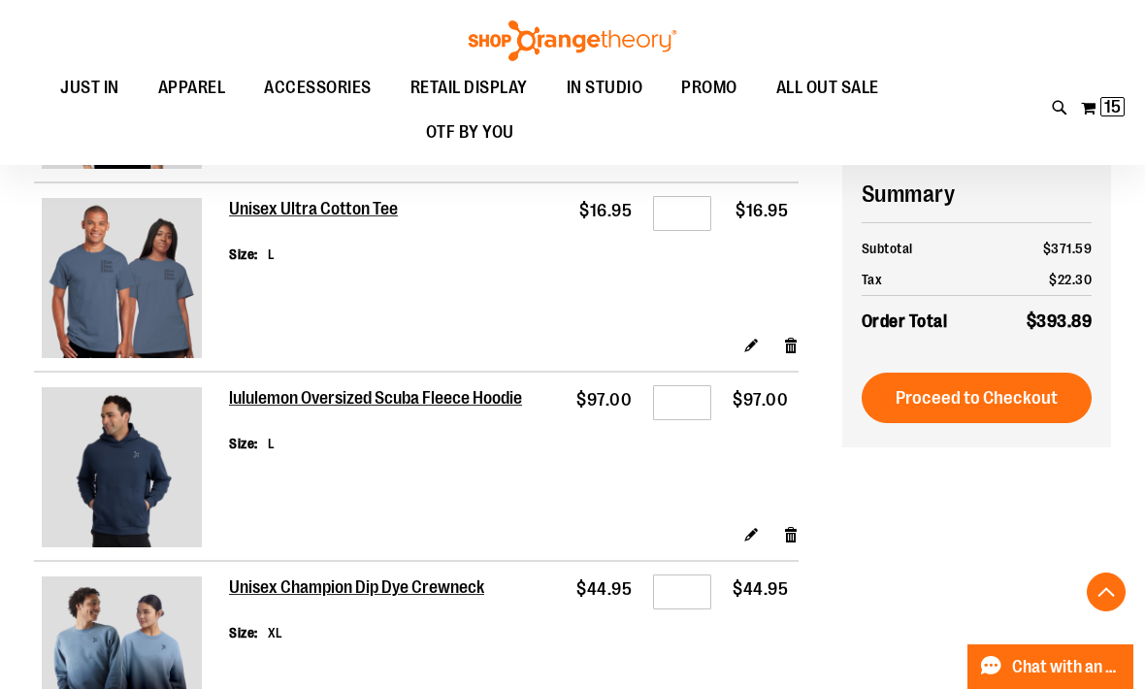
scroll to position [2286, 0]
click at [789, 529] on link "Remove item" at bounding box center [791, 534] width 17 height 20
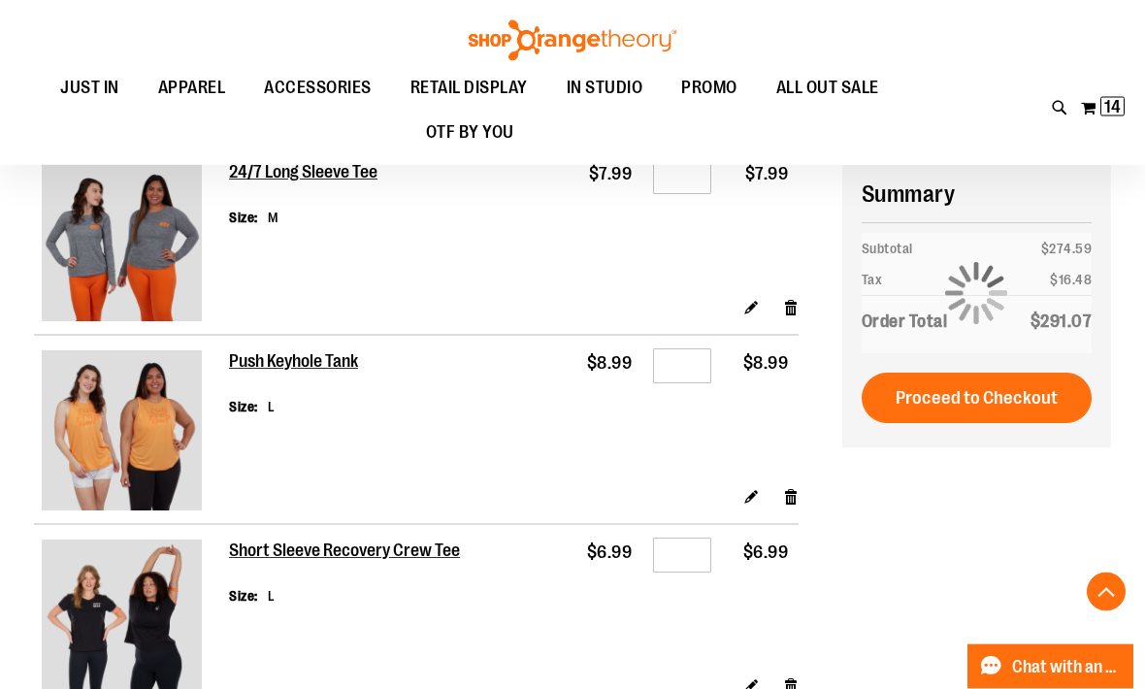
scroll to position [943, 0]
click at [787, 495] on link "Remove item" at bounding box center [791, 496] width 17 height 20
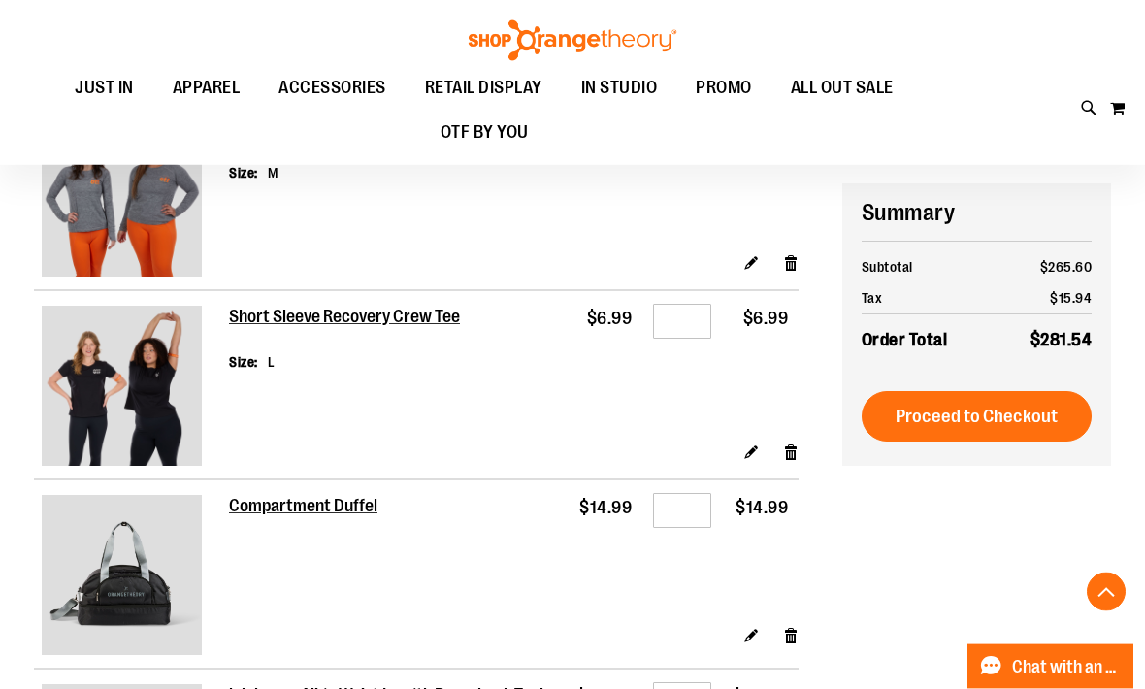
scroll to position [969, 0]
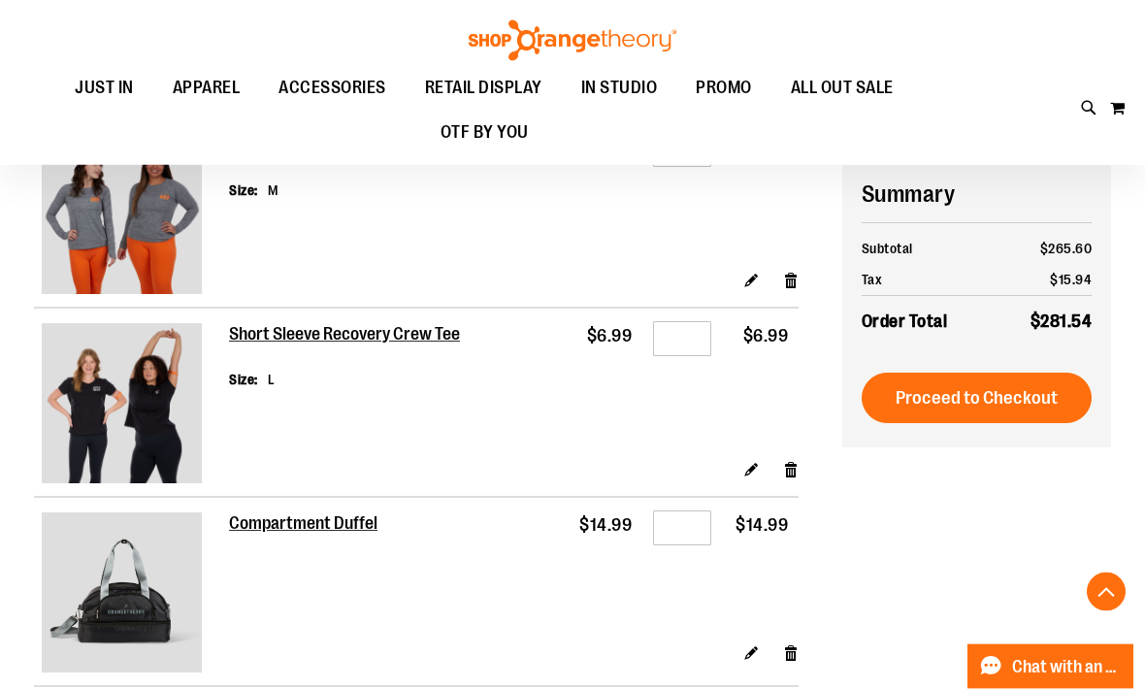
click at [749, 462] on link "Edit" at bounding box center [752, 470] width 17 height 20
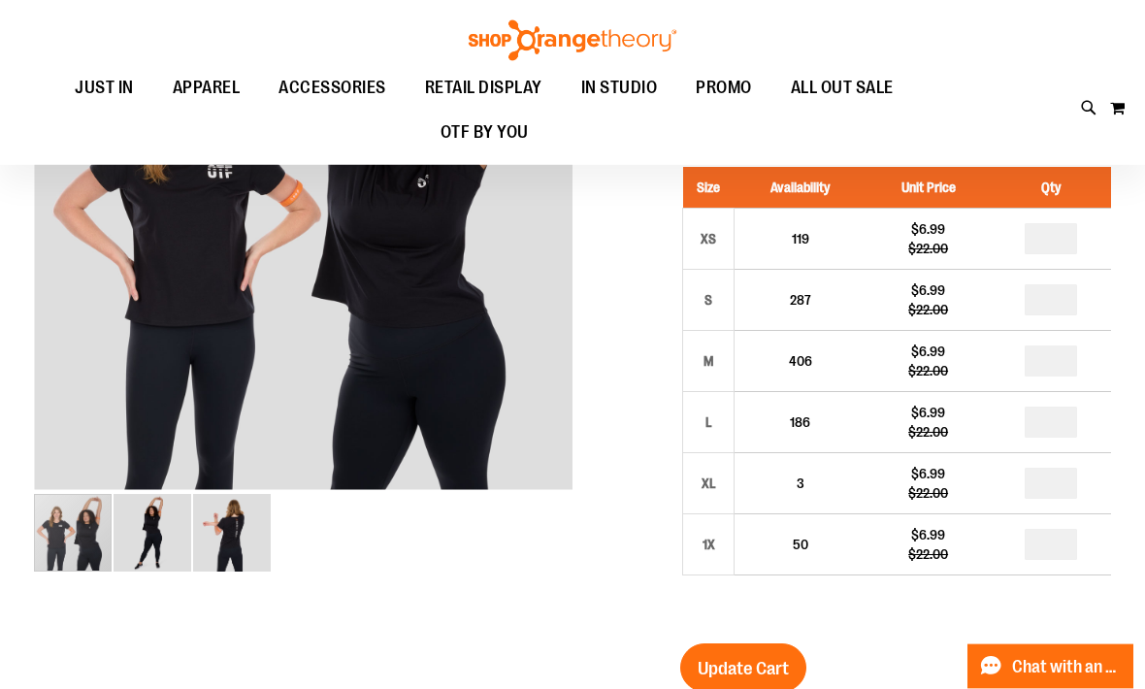
scroll to position [317, 0]
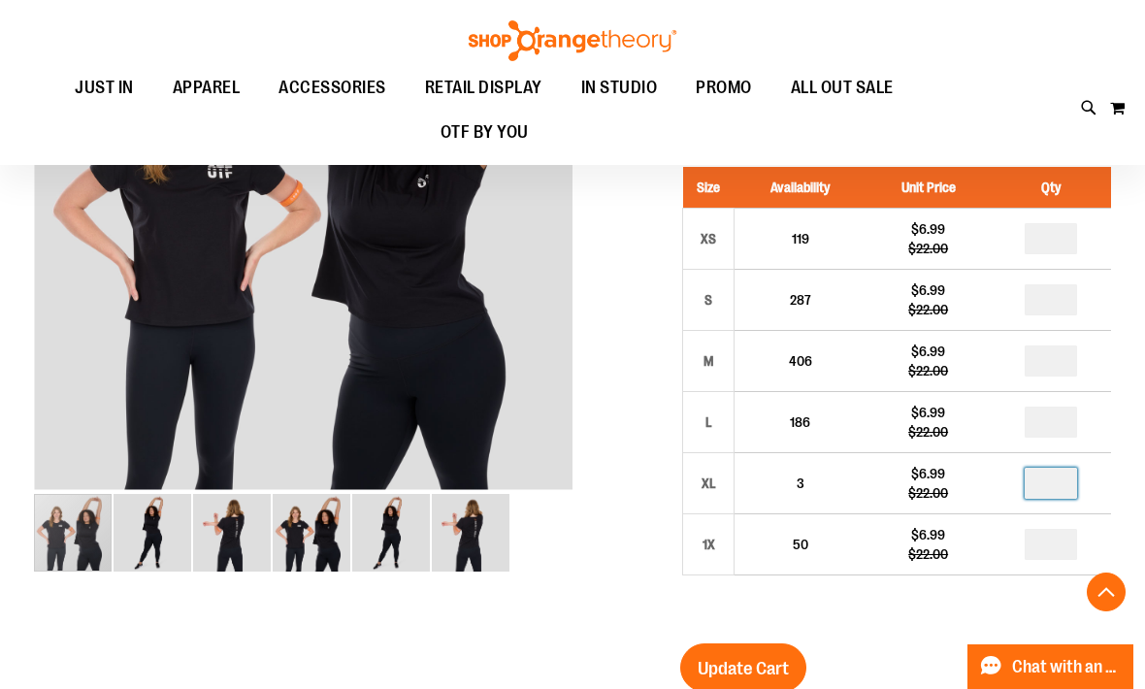
click at [1073, 474] on input "*" at bounding box center [1051, 483] width 52 height 31
type input "*"
click at [1068, 417] on input "*" at bounding box center [1051, 422] width 52 height 31
type input "*"
click at [906, 606] on div "Size Availability Unit Price Qty XS 119 $6.99 $22.00 * S 287 * M" at bounding box center [895, 386] width 431 height 477
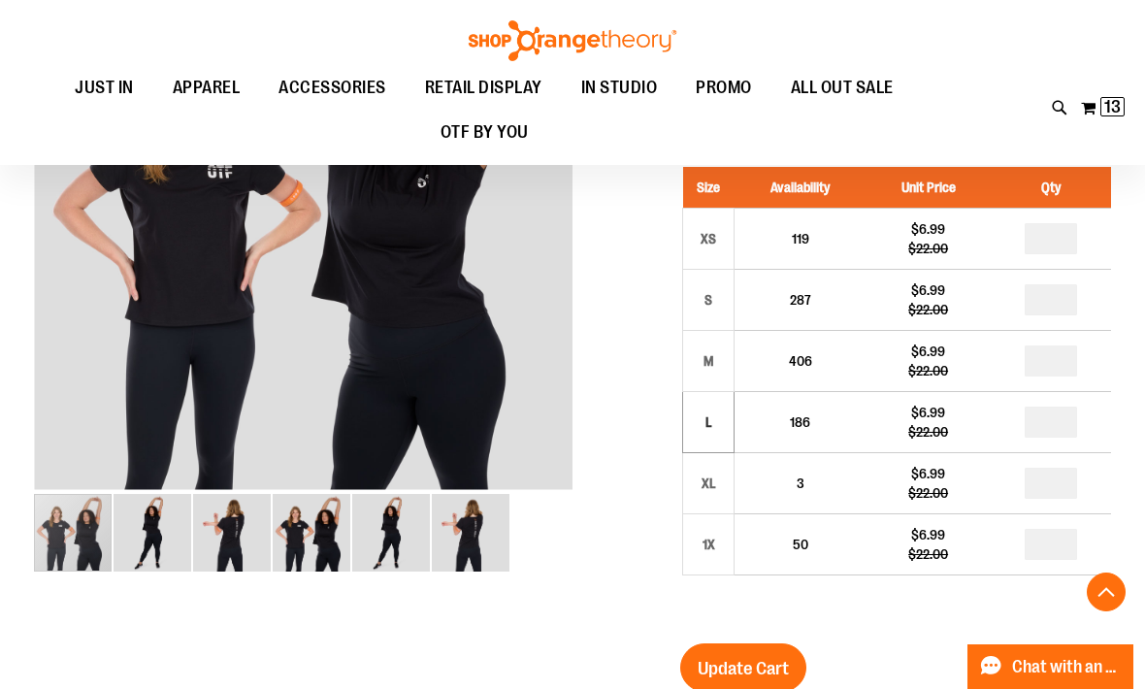
click at [769, 673] on span "Update Cart" at bounding box center [743, 668] width 91 height 21
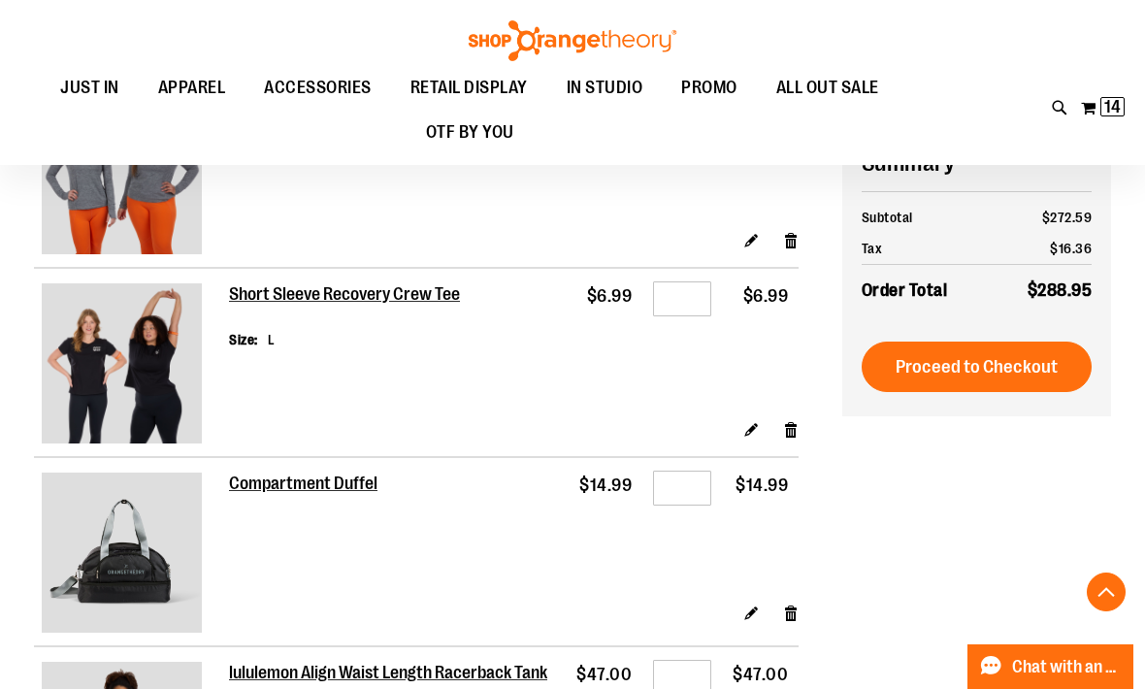
scroll to position [1087, 0]
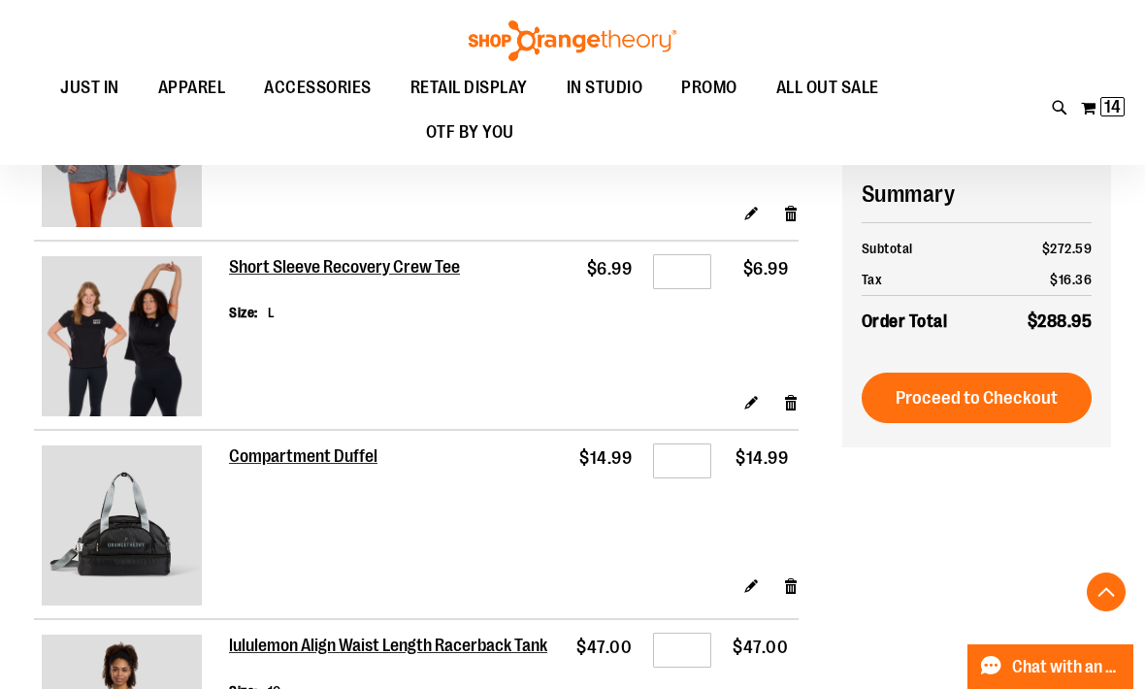
click at [789, 576] on link "Remove item" at bounding box center [791, 586] width 17 height 20
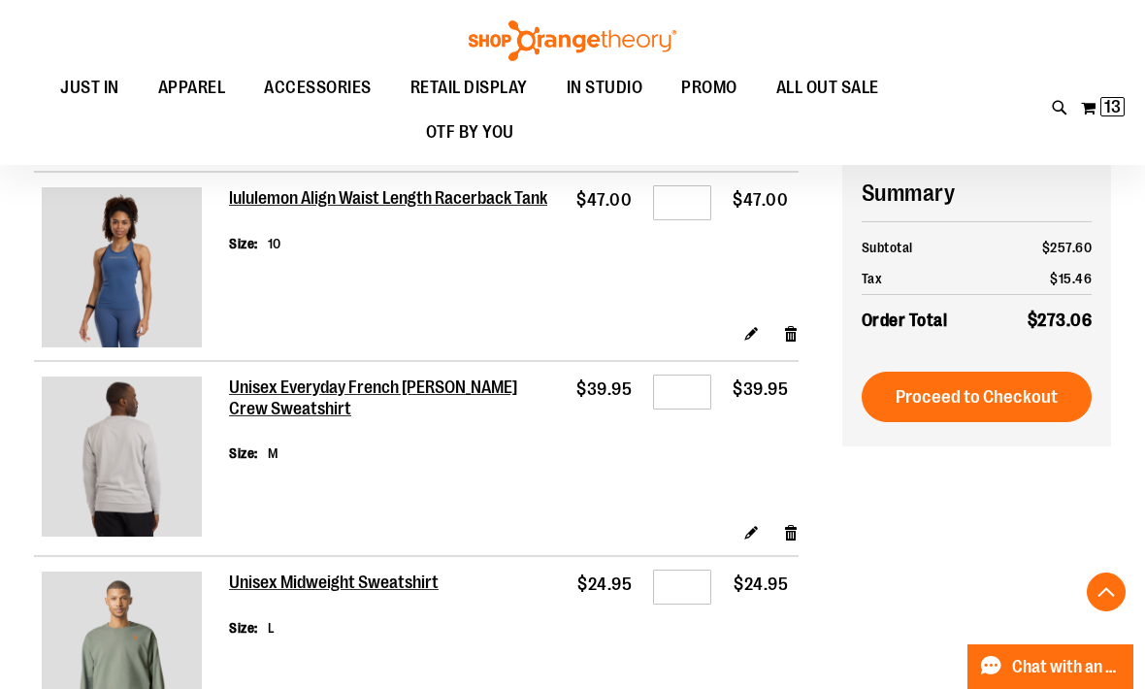
scroll to position [1294, 0]
click at [502, 404] on h2 "Unisex Everyday French [PERSON_NAME] Crew Sweatshirt" at bounding box center [393, 400] width 329 height 42
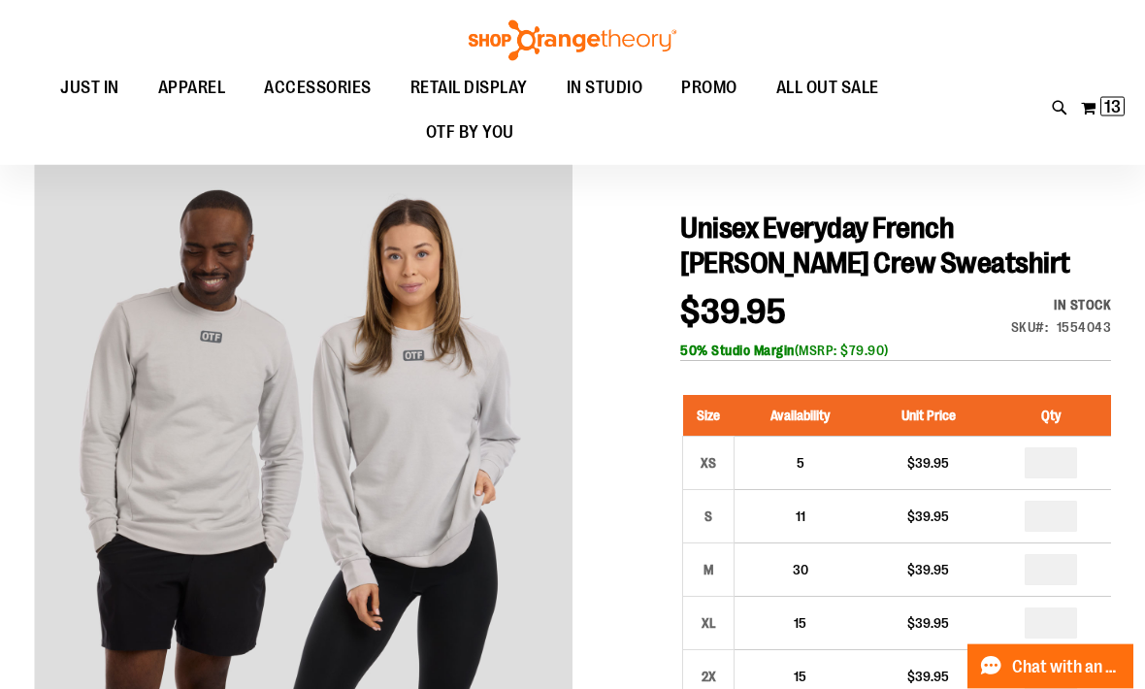
scroll to position [115, 0]
click at [1064, 626] on input "*" at bounding box center [1051, 623] width 52 height 31
type input "*"
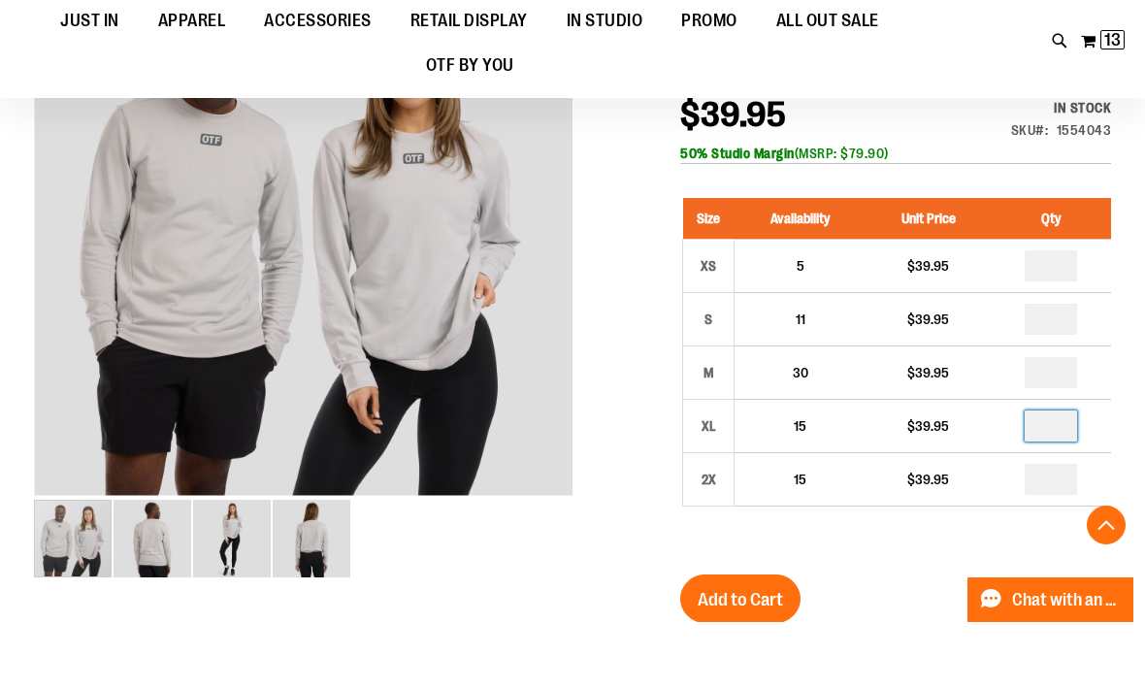
scroll to position [246, 0]
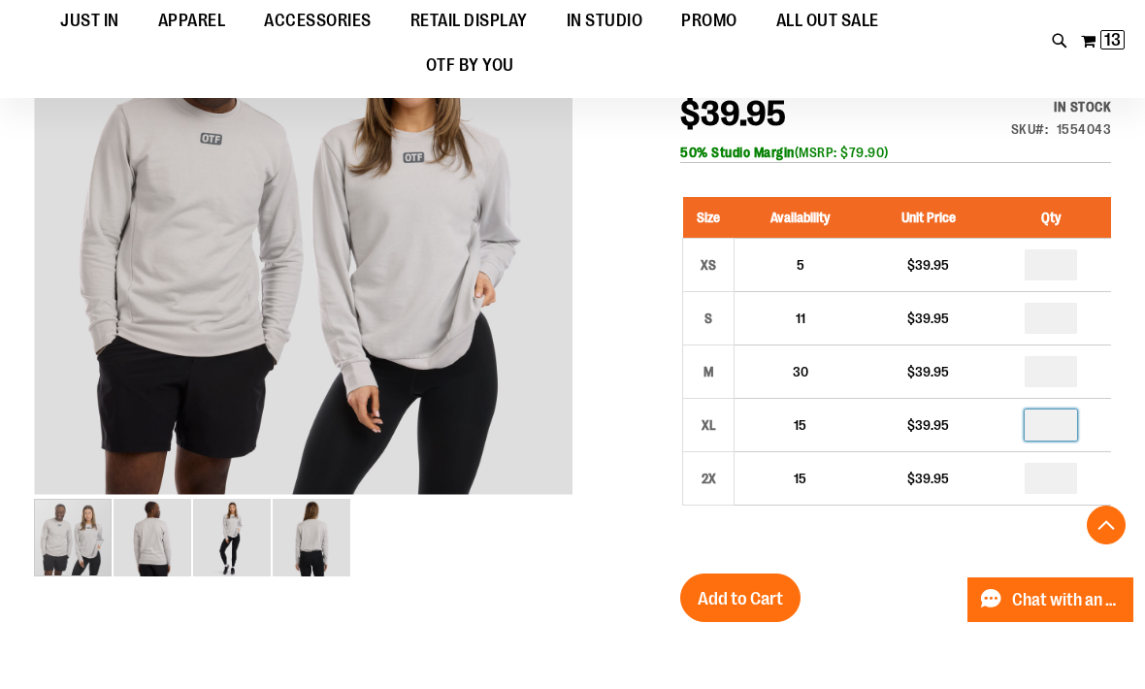
click at [745, 641] on button "Add to Cart" at bounding box center [740, 665] width 120 height 49
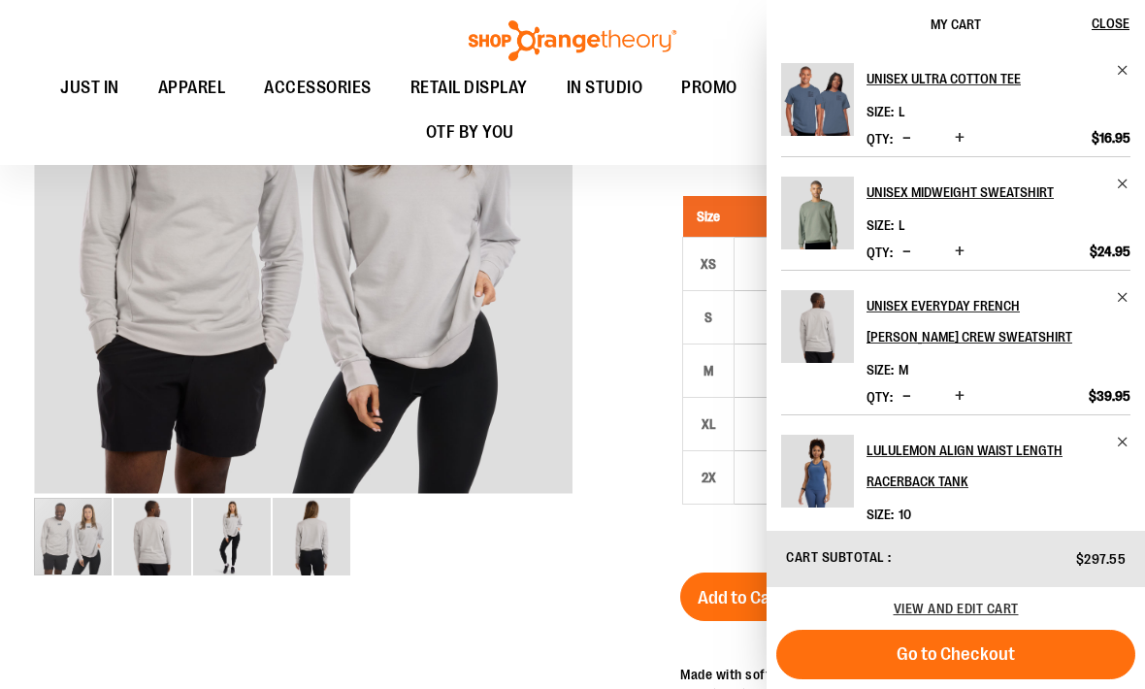
click at [956, 616] on span "View and edit cart" at bounding box center [956, 609] width 125 height 16
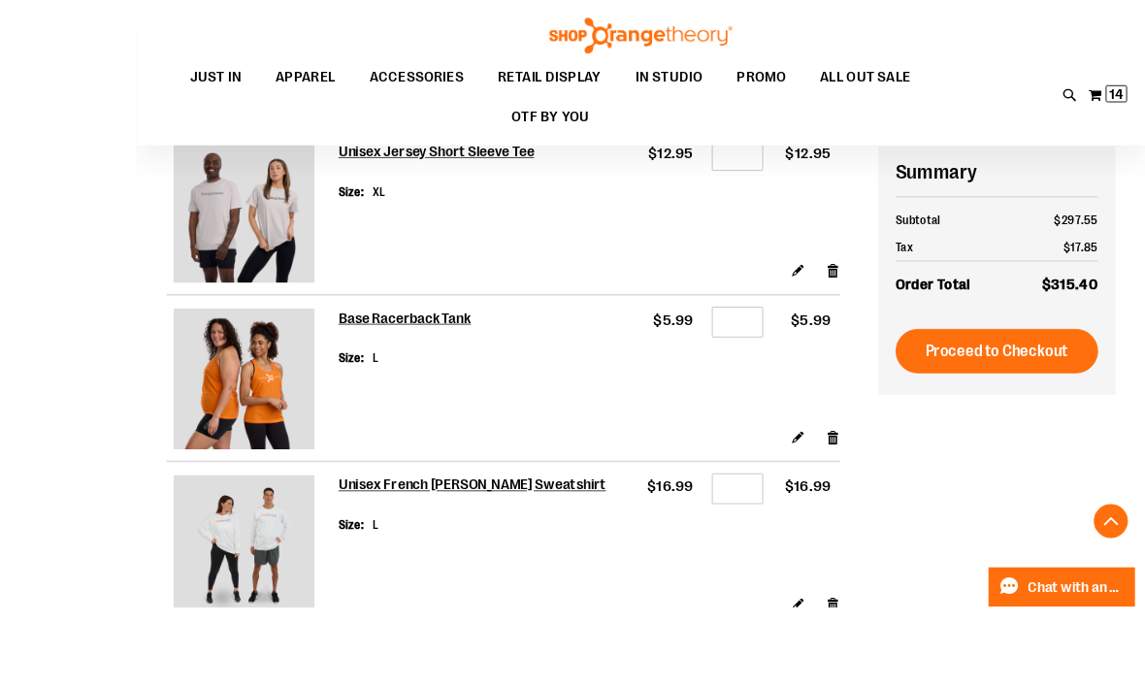
scroll to position [556, 0]
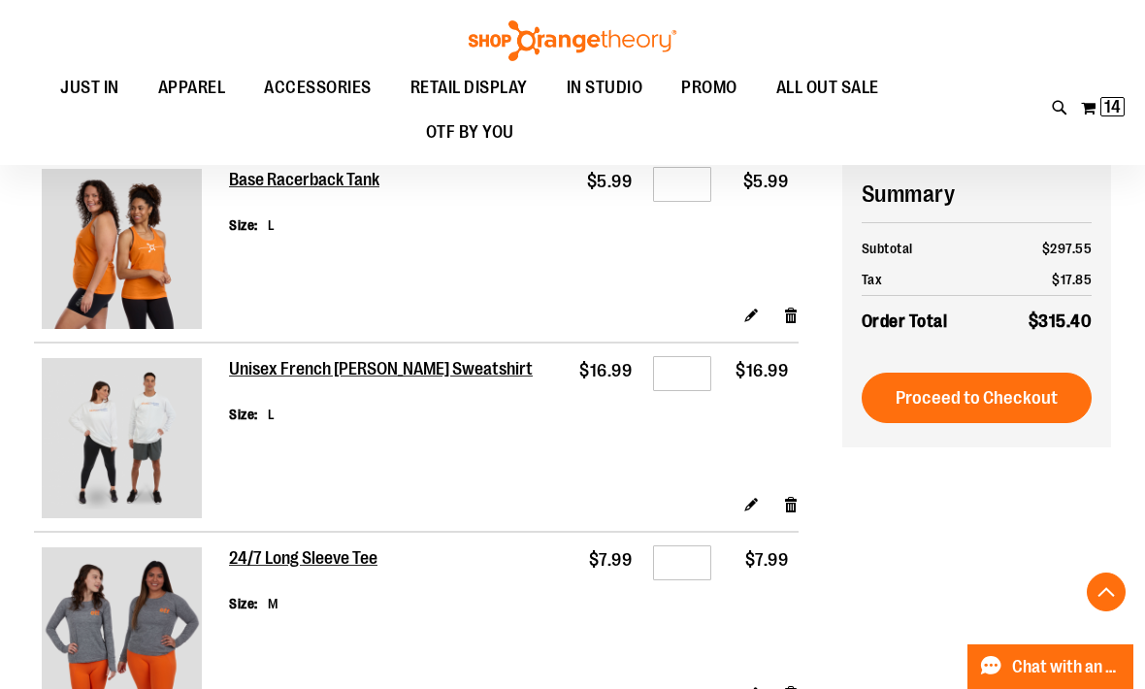
click at [786, 494] on link "Remove item" at bounding box center [791, 504] width 17 height 20
